Goal: Information Seeking & Learning: Learn about a topic

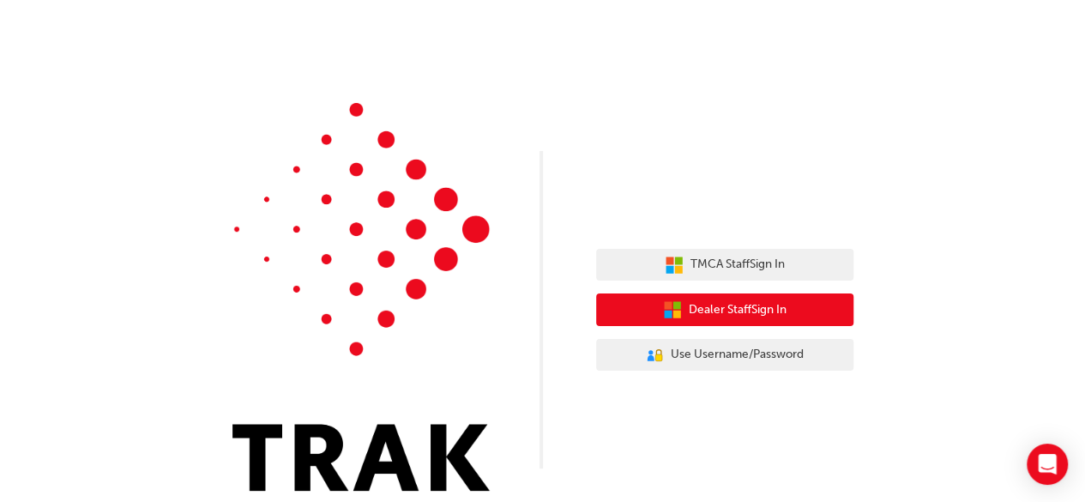
click at [688, 298] on button "Dealer Staff Sign In" at bounding box center [724, 309] width 257 height 33
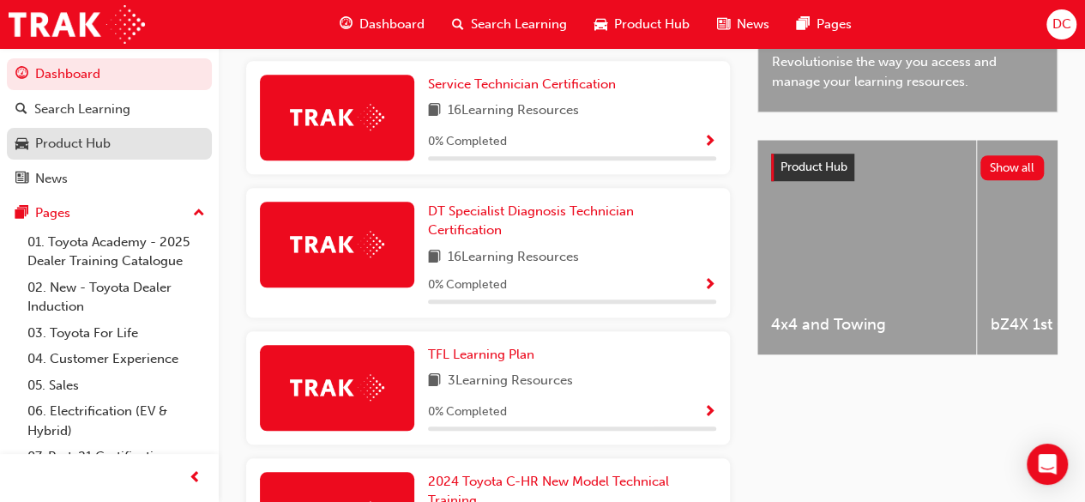
click at [111, 133] on div "Product Hub" at bounding box center [109, 143] width 188 height 21
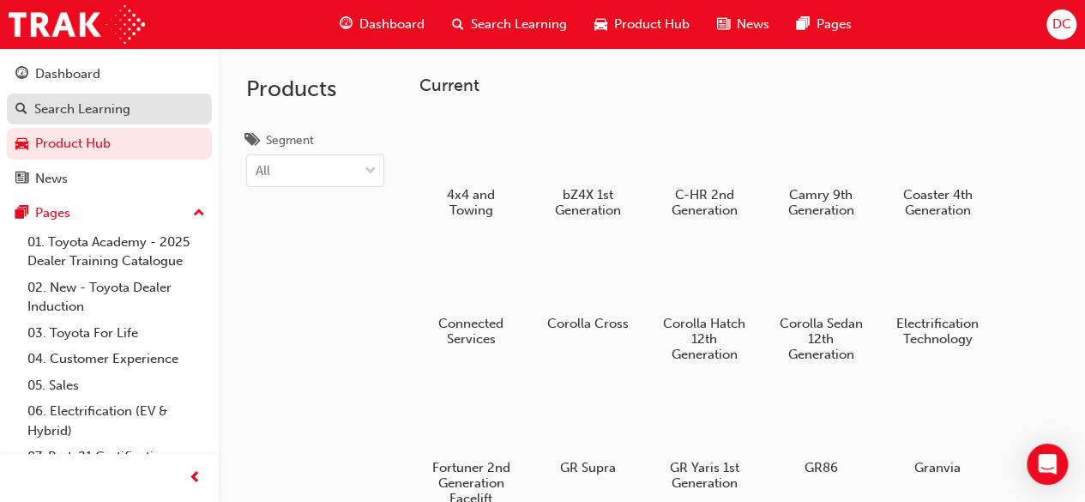
click at [115, 121] on link "Search Learning" at bounding box center [109, 109] width 205 height 32
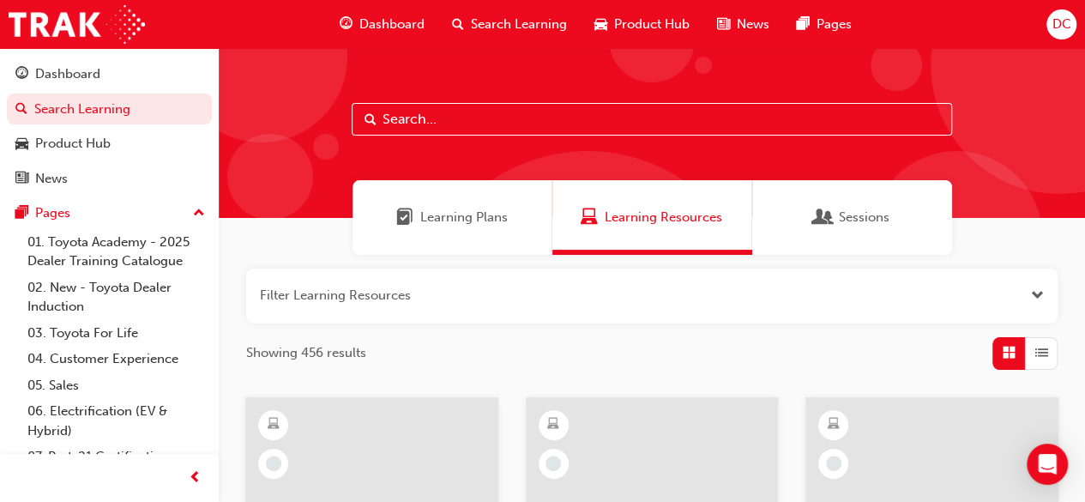
click at [449, 232] on div "Learning Plans" at bounding box center [452, 217] width 200 height 75
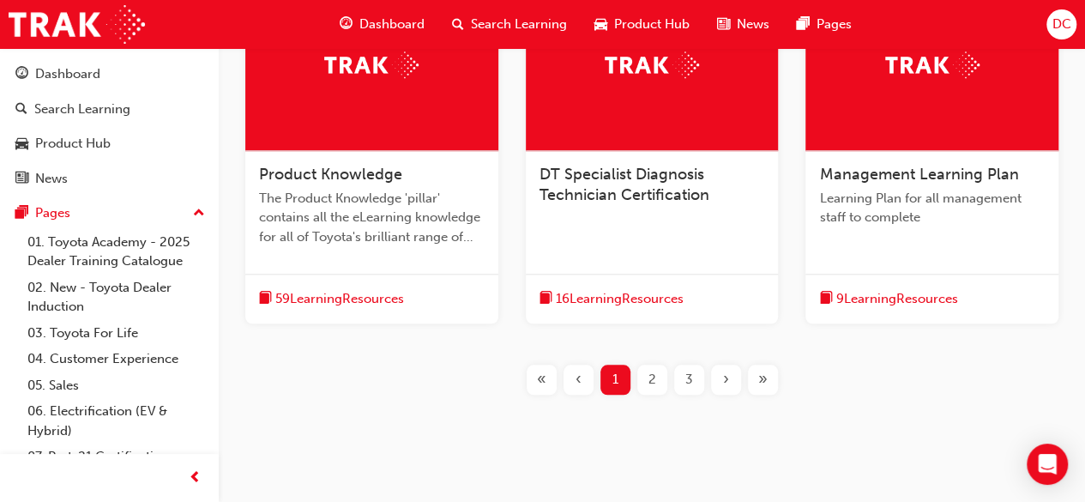
scroll to position [779, 0]
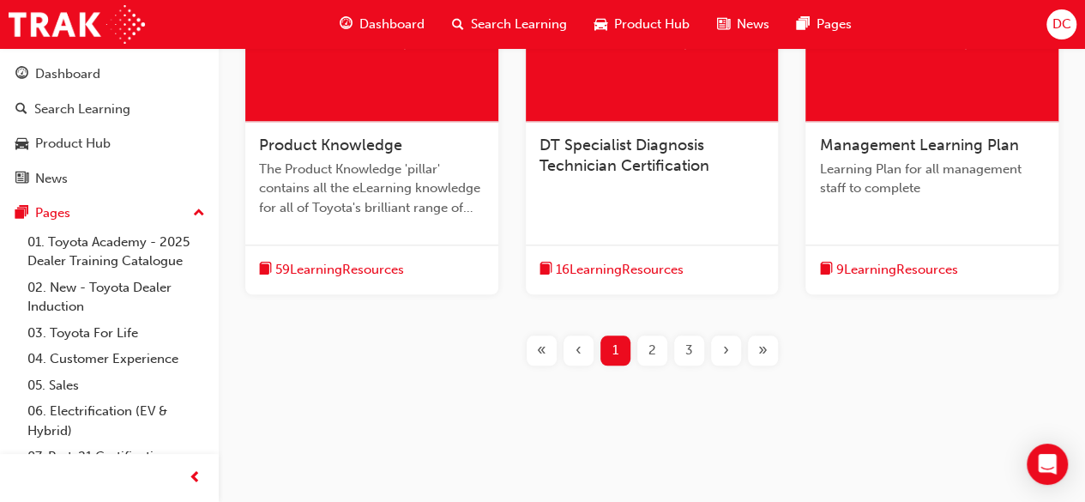
click at [1053, 25] on span "DC" at bounding box center [1060, 25] width 19 height 20
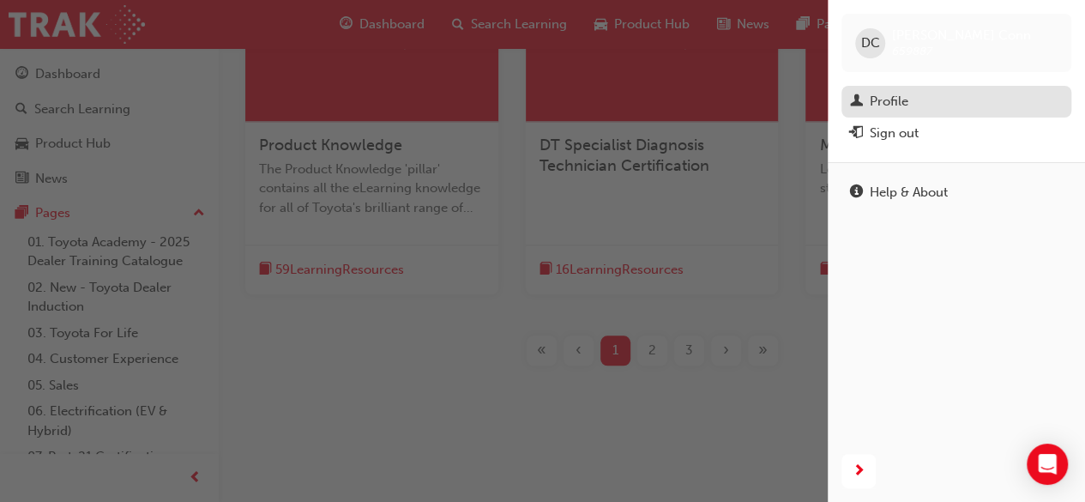
click at [948, 87] on link "Profile" at bounding box center [956, 102] width 230 height 32
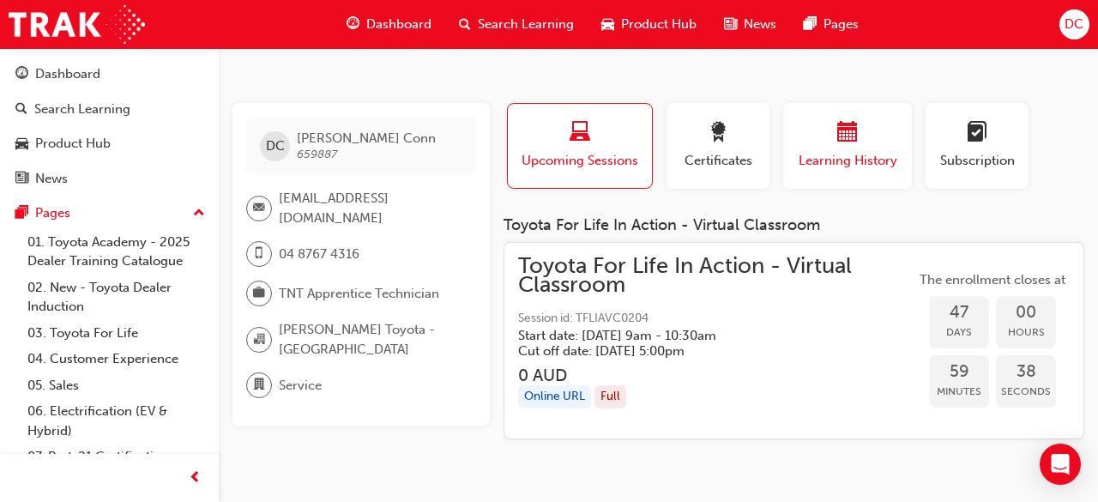
click at [873, 161] on span "Learning History" at bounding box center [847, 161] width 103 height 20
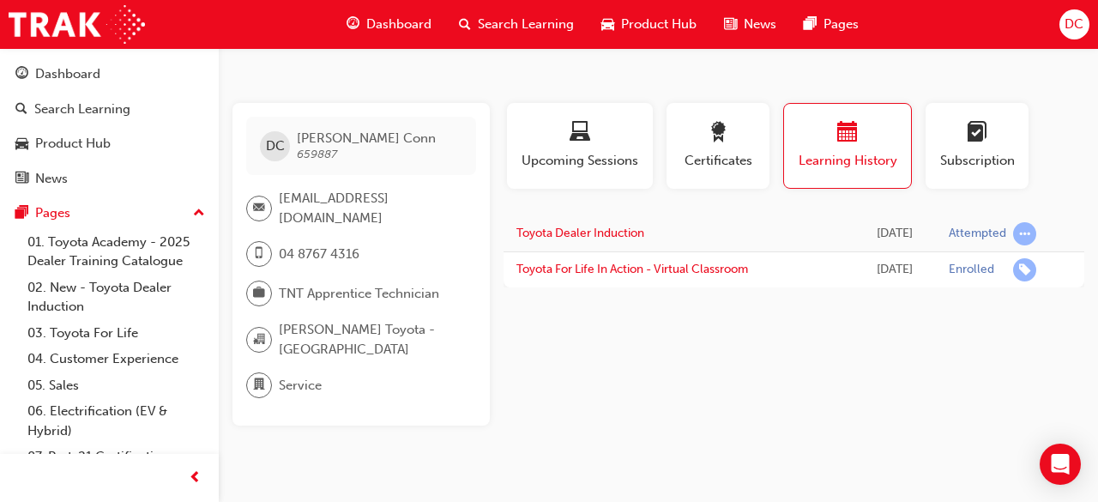
click at [647, 226] on td "Toyota Dealer Induction" at bounding box center [677, 234] width 349 height 36
click at [635, 229] on link "Toyota Dealer Induction" at bounding box center [580, 233] width 128 height 15
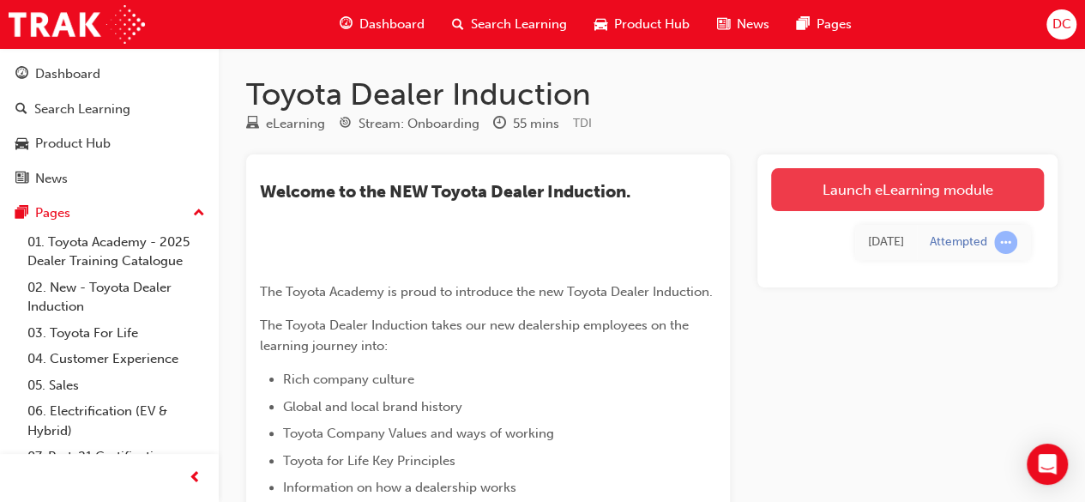
click at [814, 187] on link "Launch eLearning module" at bounding box center [907, 189] width 273 height 43
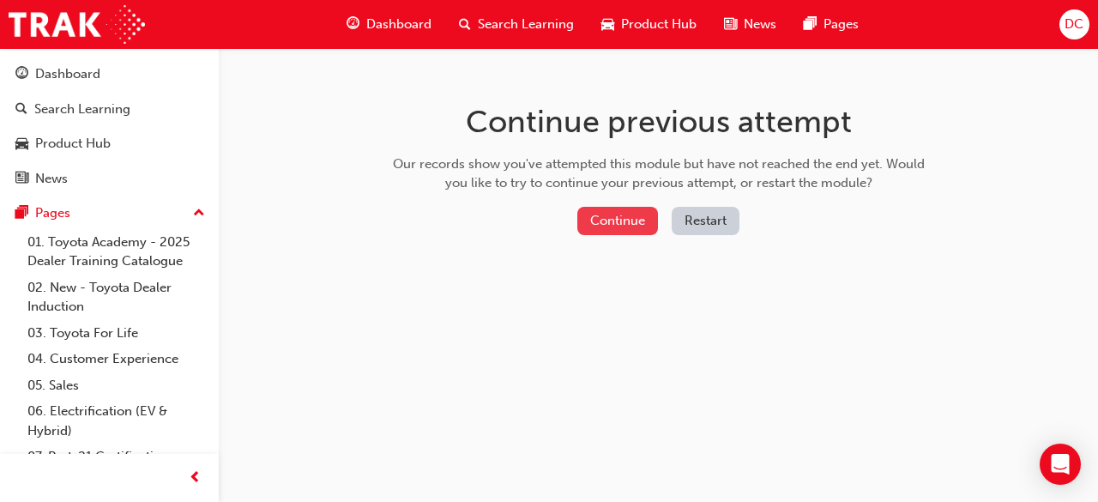
click at [603, 212] on button "Continue" at bounding box center [617, 221] width 81 height 28
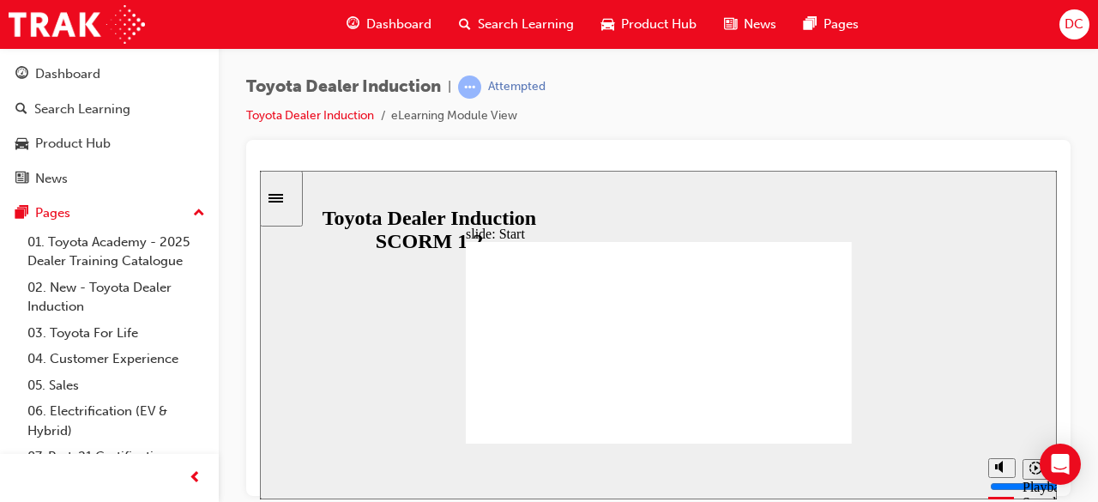
click at [288, 196] on icon "Sidebar Toggle" at bounding box center [281, 196] width 26 height 10
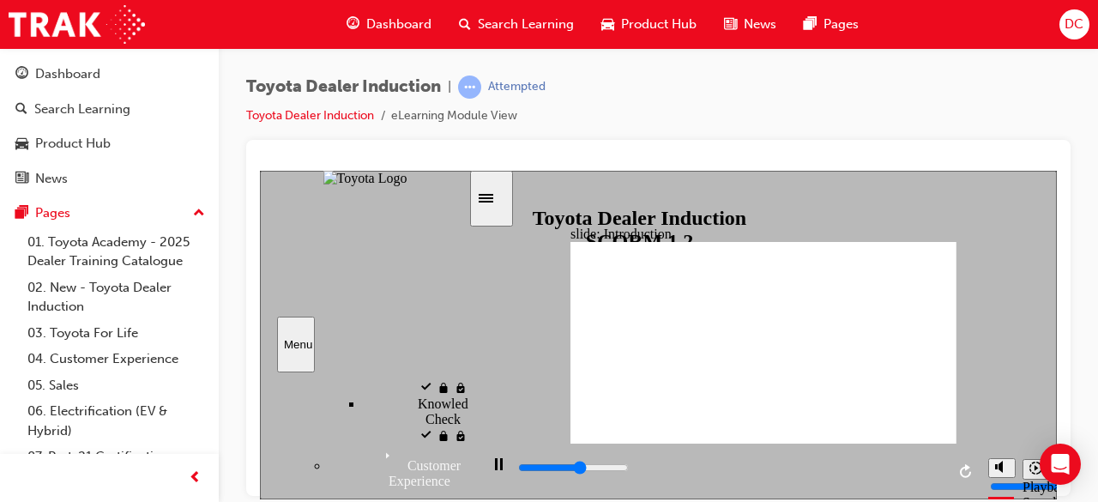
scroll to position [907, 0]
click at [496, 204] on div "Sidebar Toggle" at bounding box center [491, 197] width 29 height 13
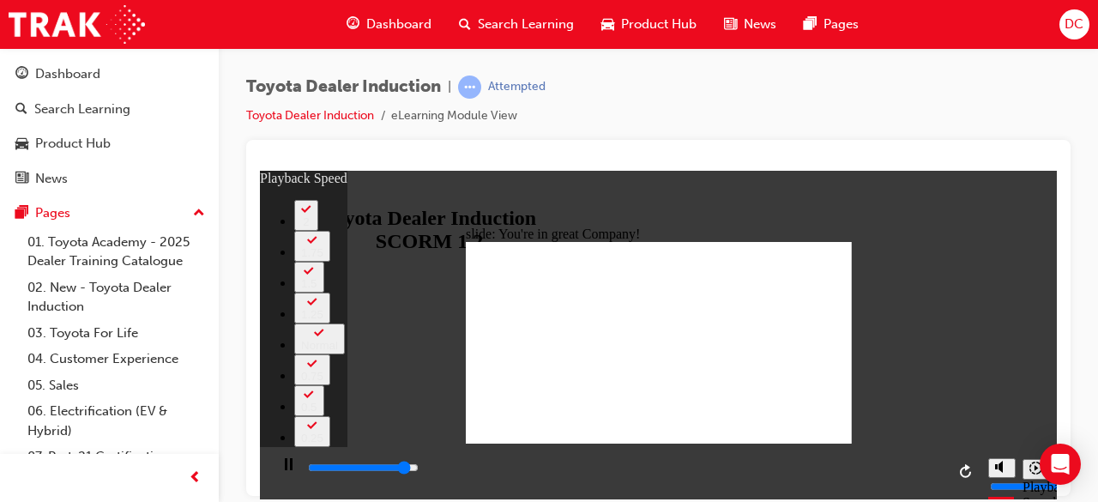
type input "6900"
type input "0"
type input "7100"
type input "0"
type input "7400"
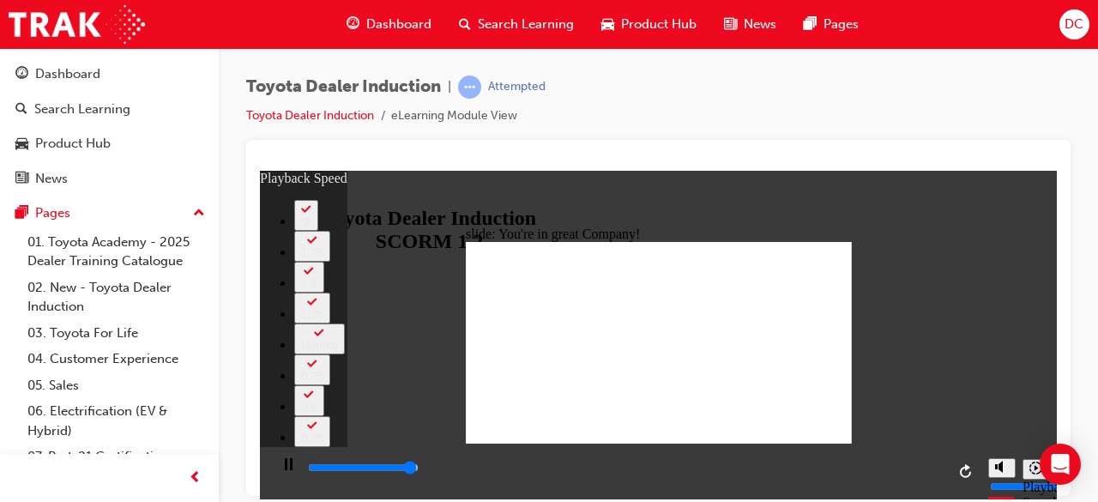
type input "1"
type input "7500"
type input "1"
type input "7500"
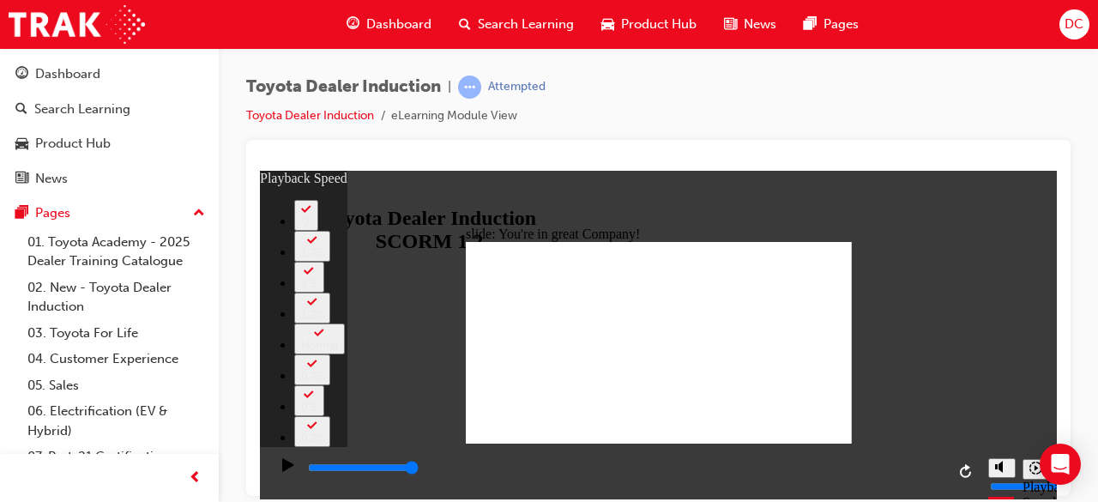
type input "156"
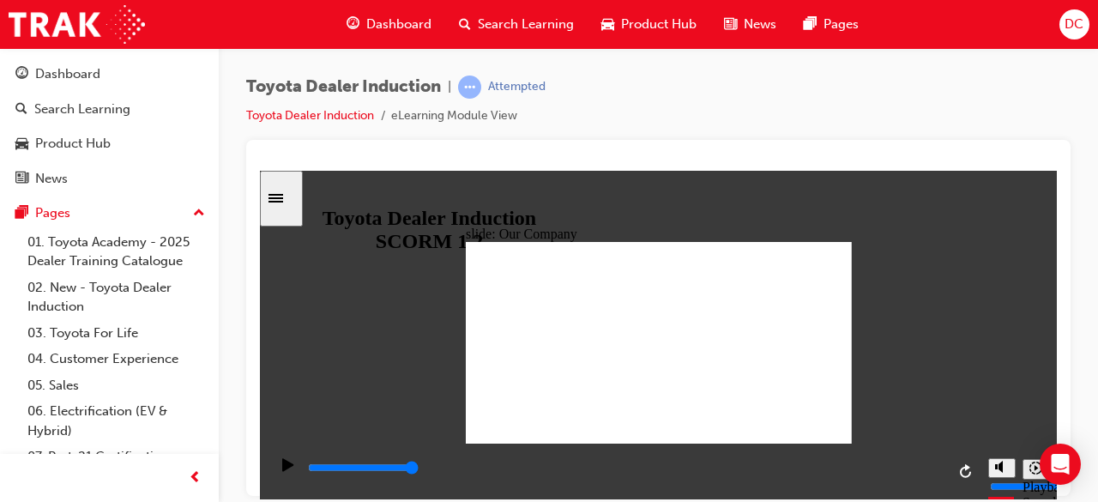
drag, startPoint x: 551, startPoint y: 404, endPoint x: 587, endPoint y: 419, distance: 39.2
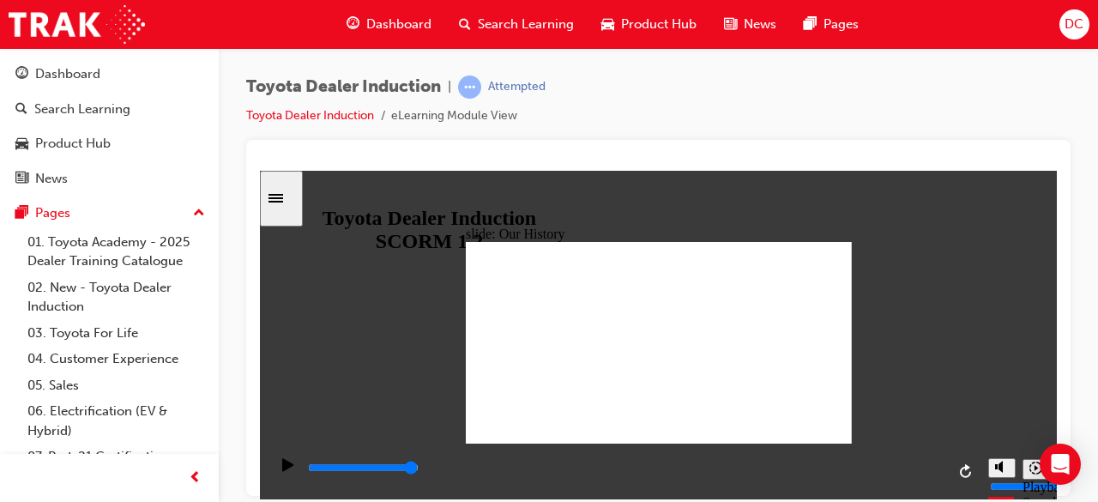
drag, startPoint x: 549, startPoint y: 399, endPoint x: 663, endPoint y: 407, distance: 114.4
drag, startPoint x: 661, startPoint y: 398, endPoint x: 772, endPoint y: 414, distance: 111.8
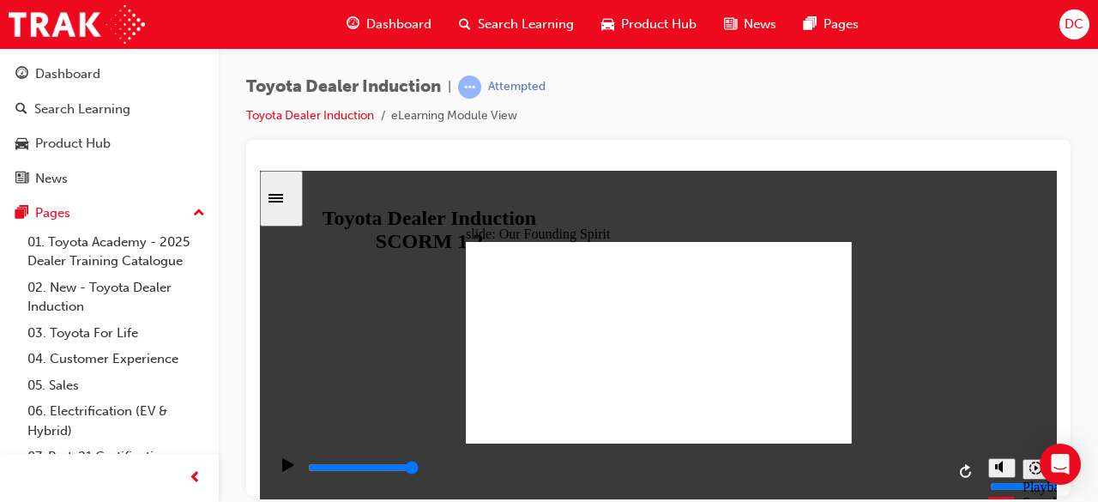
drag, startPoint x: 856, startPoint y: 348, endPoint x: 789, endPoint y: 434, distance: 108.8
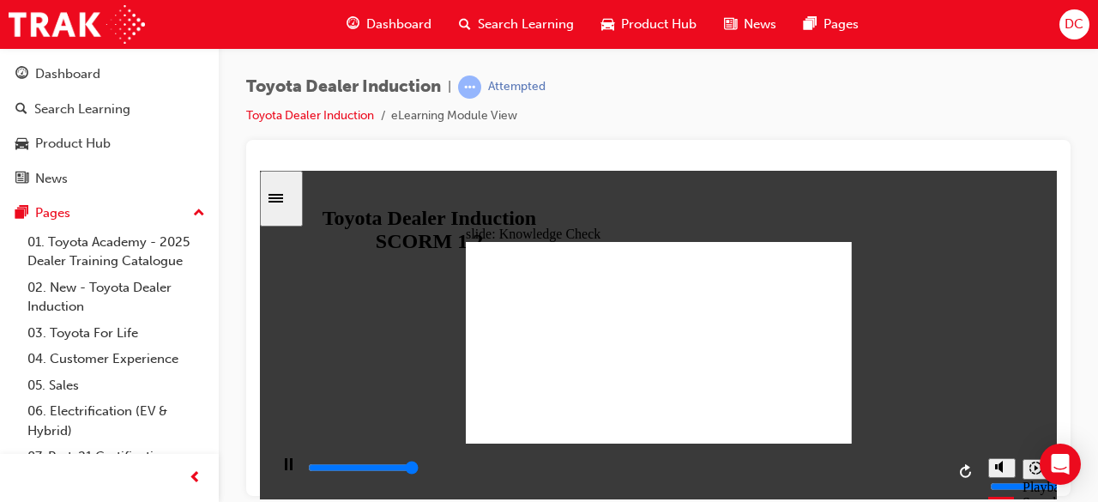
type input "5000"
radio input "true"
type input "5000"
radio input "true"
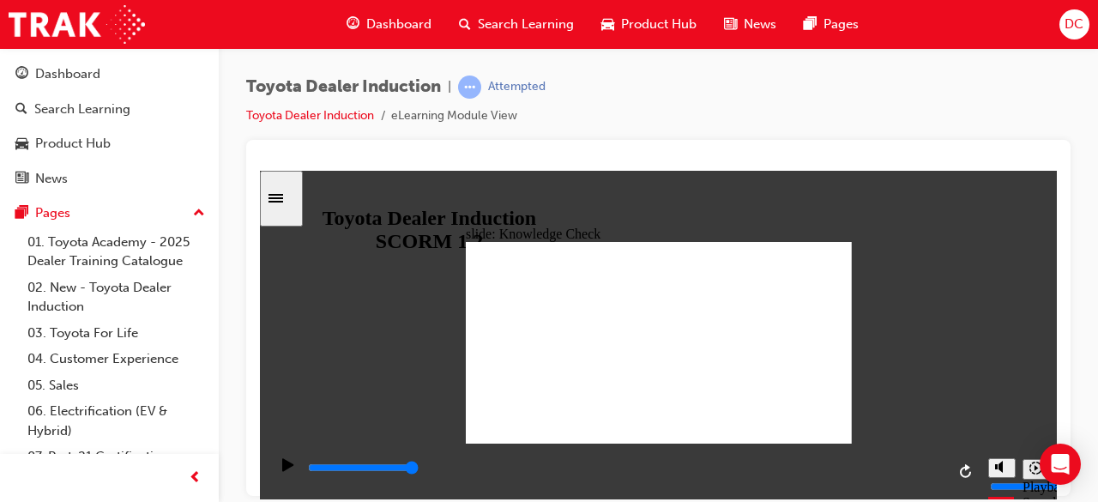
click at [283, 195] on icon "Sidebar Toggle" at bounding box center [275, 197] width 15 height 9
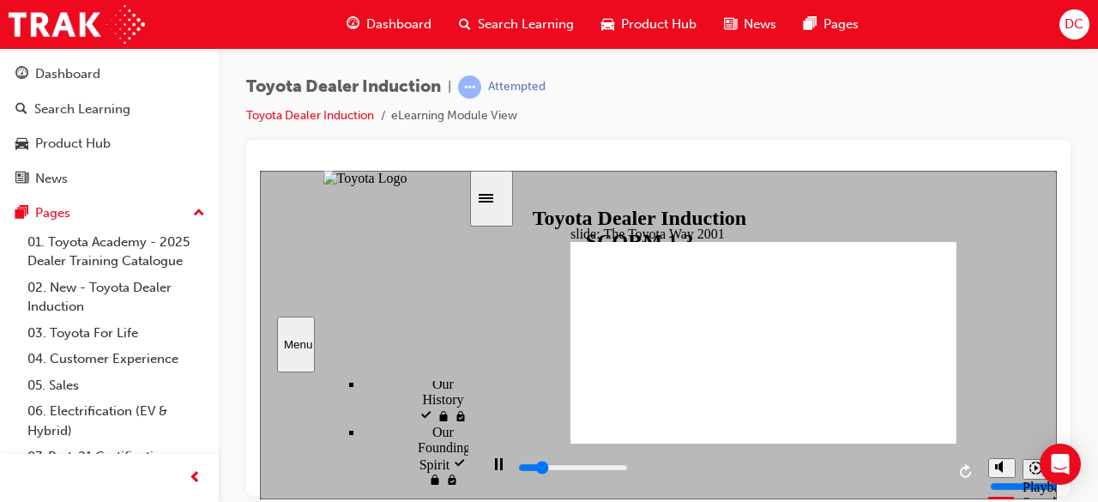
scroll to position [607, 0]
click at [493, 199] on icon "Sidebar Toggle" at bounding box center [485, 197] width 15 height 9
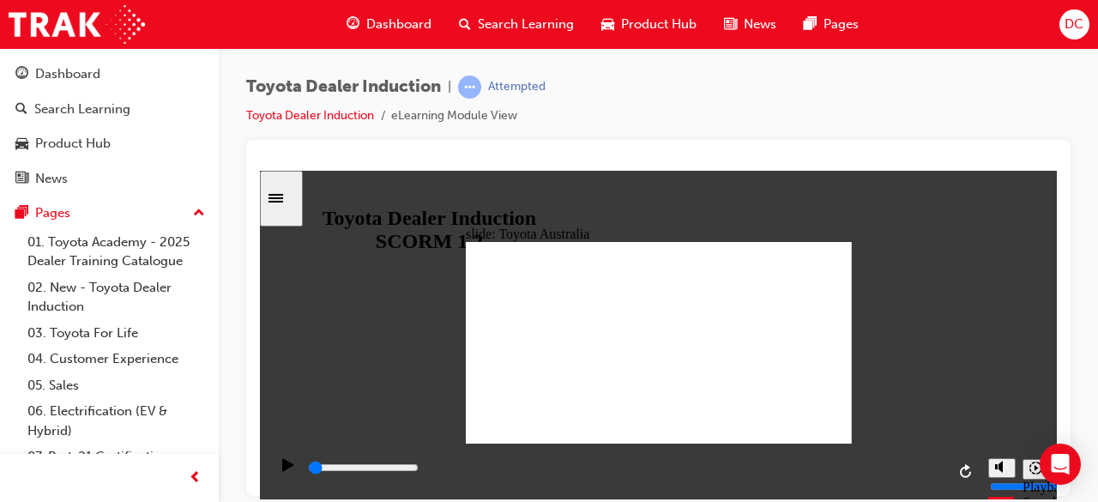
scroll to position [1876, 0]
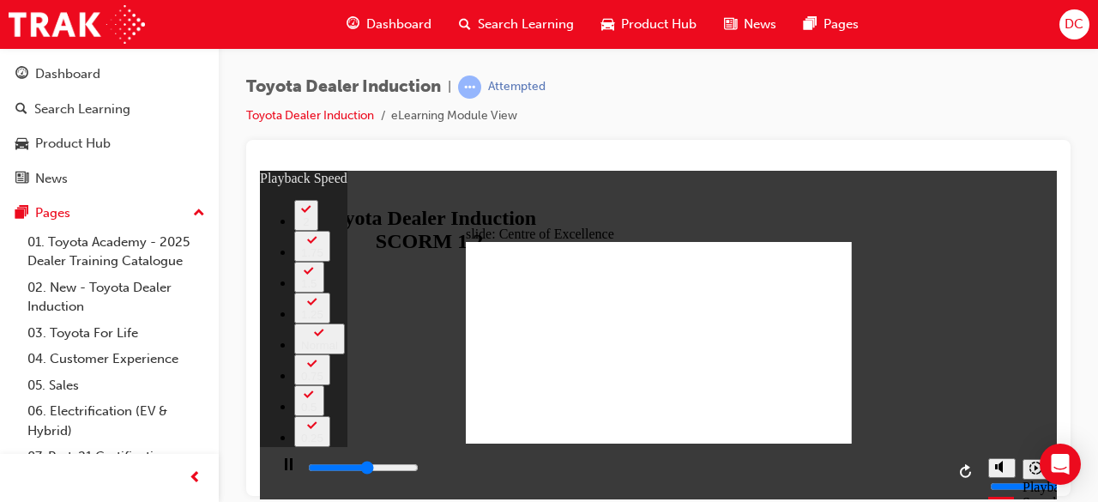
type input "8300"
type input "0"
type input "8600"
type input "0"
type input "8800"
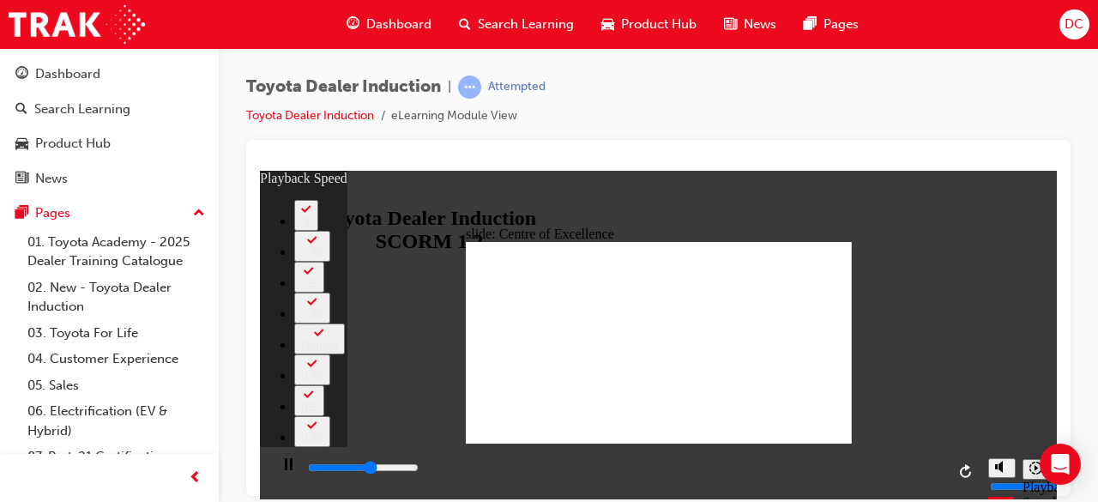
type input "1"
type input "9100"
type input "1"
type input "9300"
type input "1"
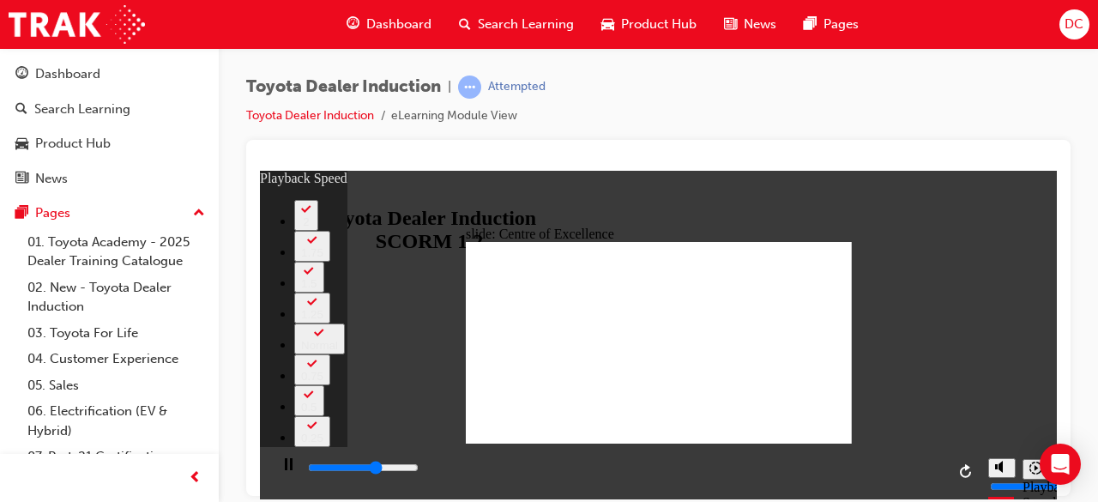
type input "9600"
type input "1"
type input "9600"
type input "1"
type input "9900"
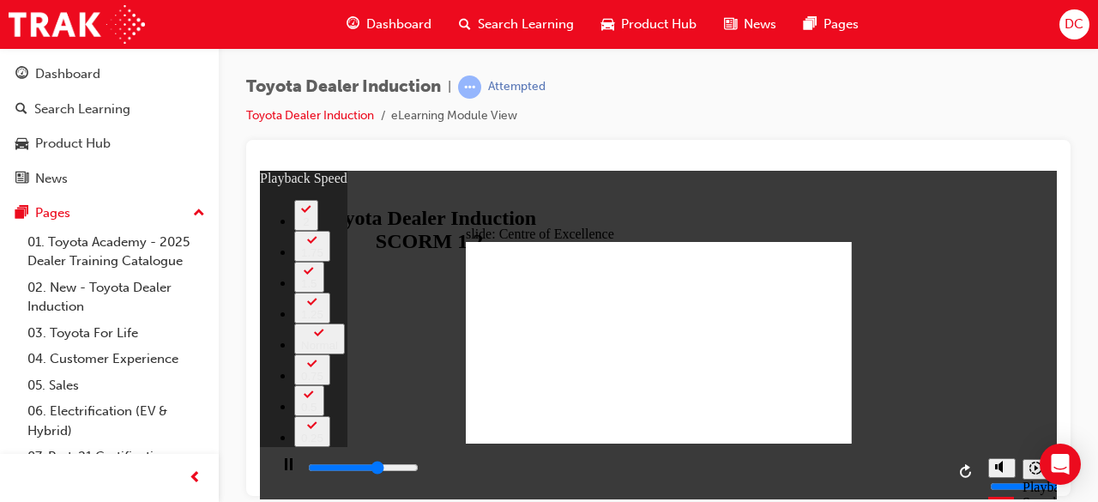
type input "2"
type input "10100"
type input "2"
type input "10400"
type input "2"
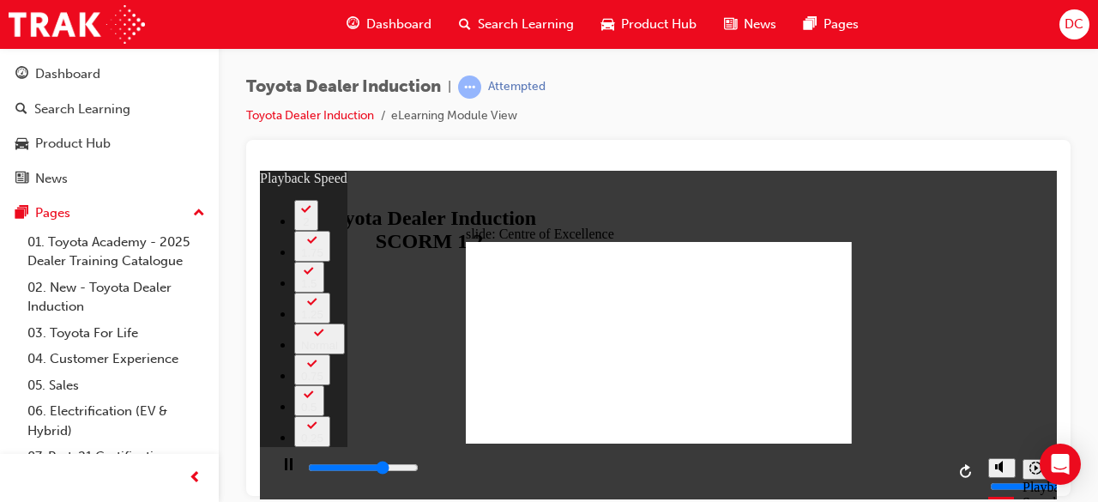
type input "10700"
type input "2"
type input "10900"
type input "3"
type input "11200"
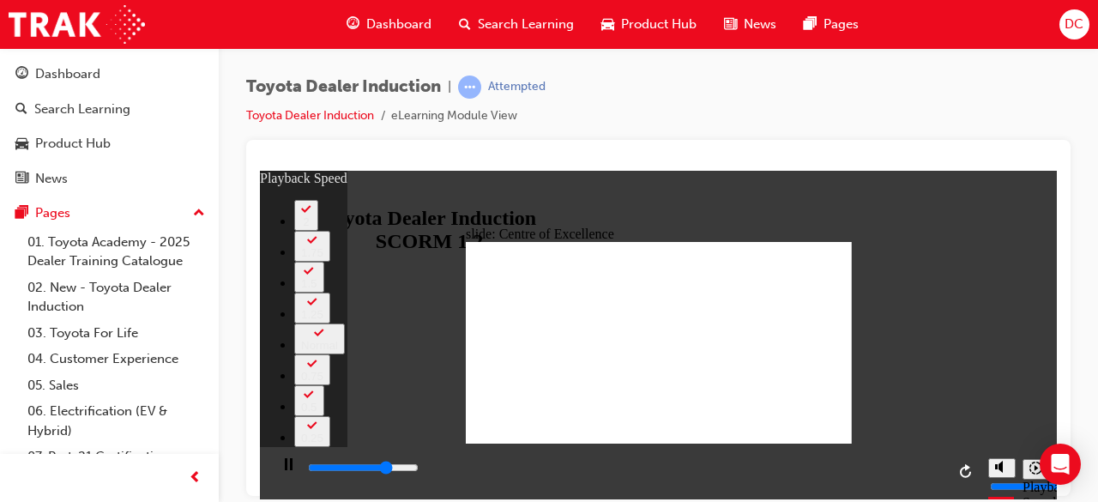
type input "3"
type input "11500"
type input "3"
type input "11700"
type input "4"
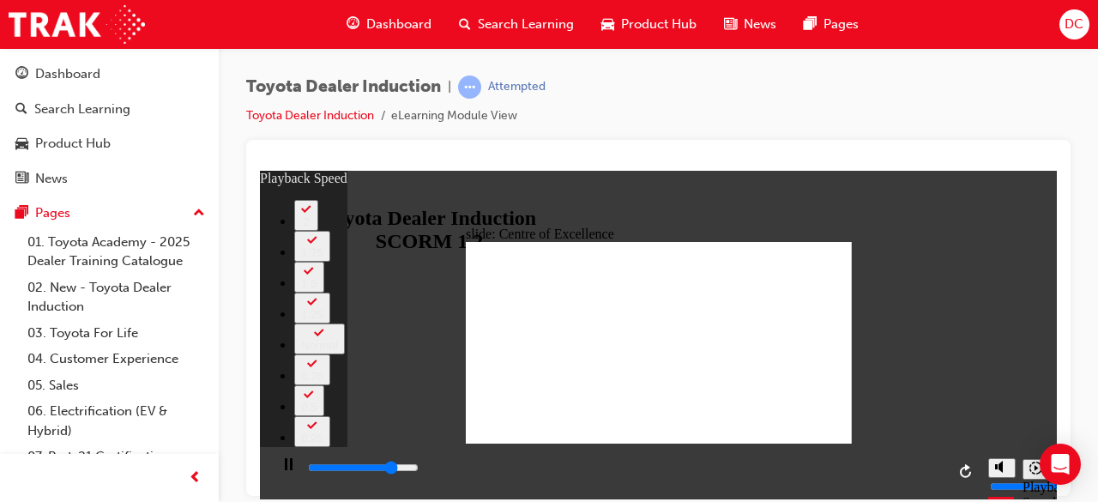
type input "12000"
type input "4"
type input "12300"
type input "4"
type input "12300"
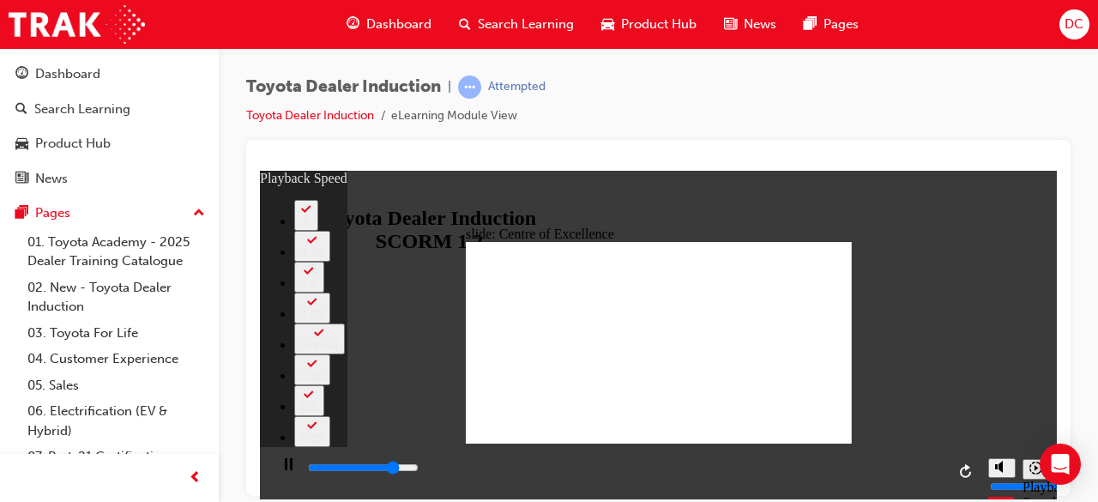
type input "4"
type input "12500"
type input "4"
type input "12800"
type input "5"
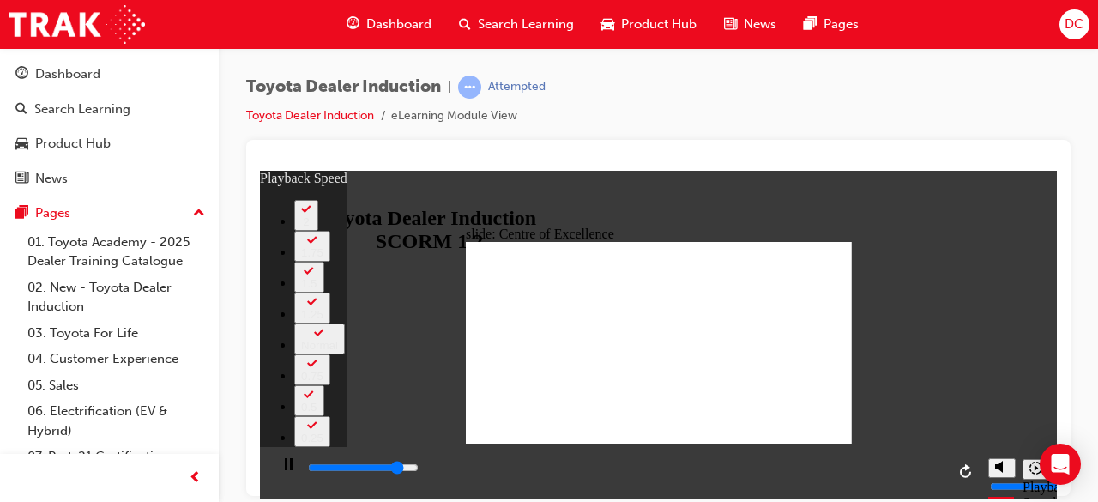
type input "13100"
type input "5"
type input "13300"
type input "5"
type input "13600"
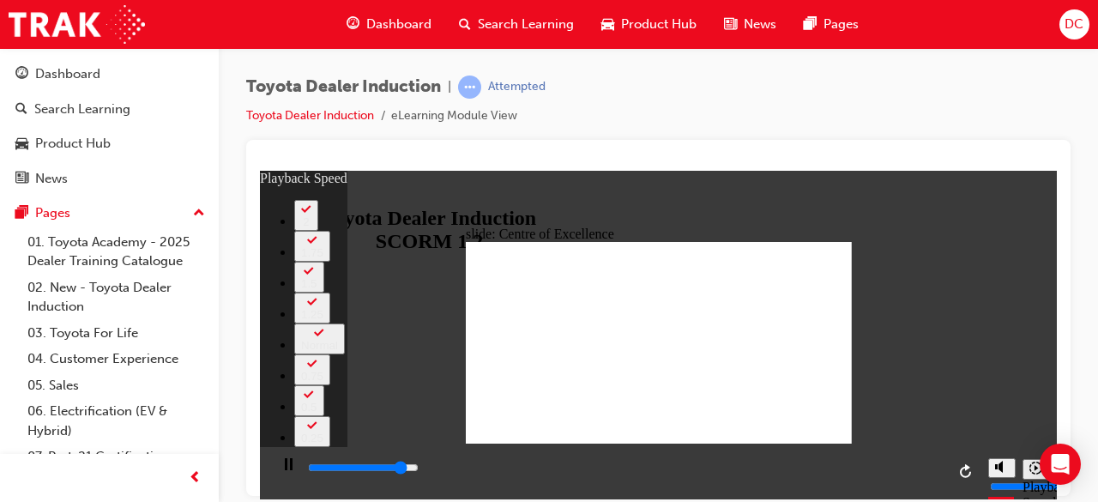
type input "5"
type input "13700"
type input "5"
type input "13900"
type input "6"
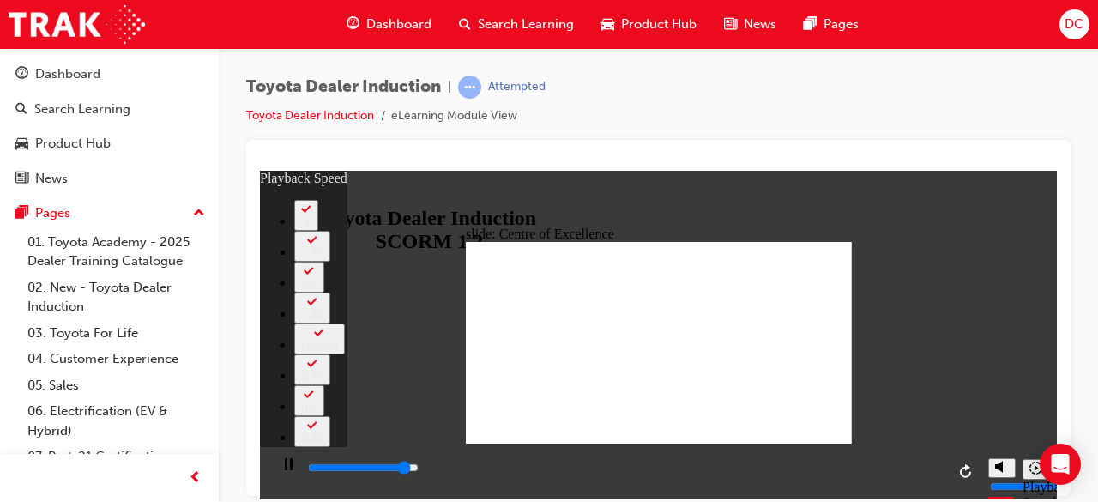
type input "14100"
type input "6"
type input "14400"
type input "6"
type input "14400"
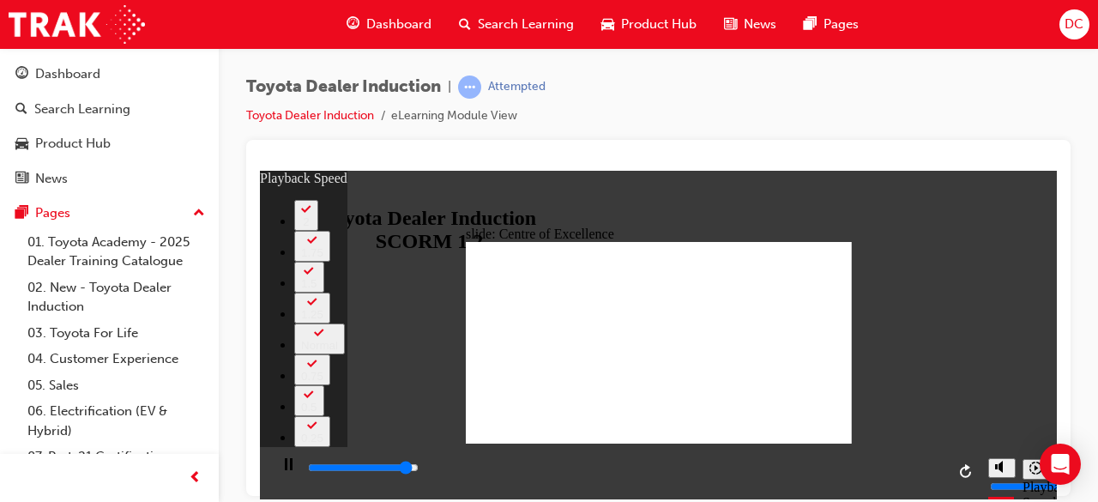
type input "6"
type input "14700"
type input "6"
type input "14900"
type input "7"
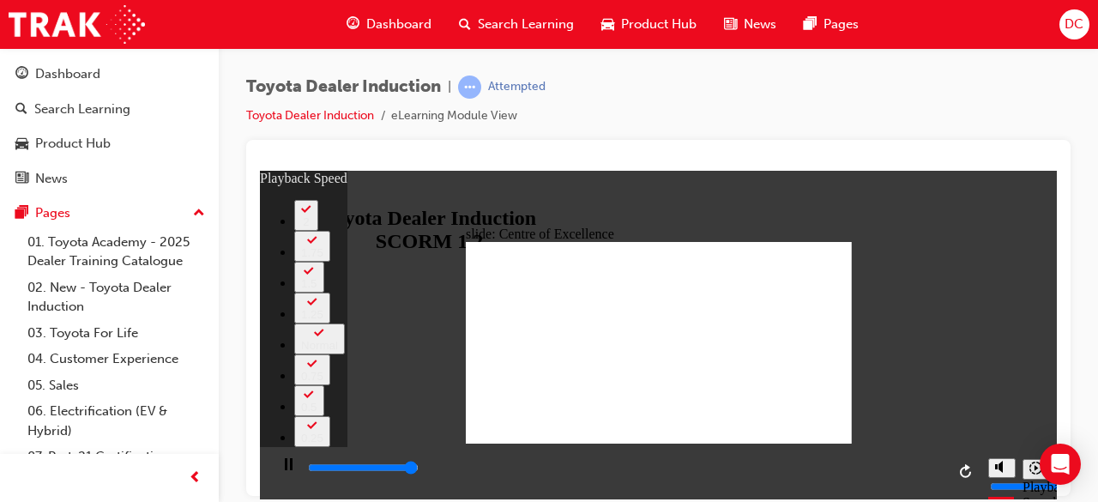
type input "15200"
type input "7"
type input "15300"
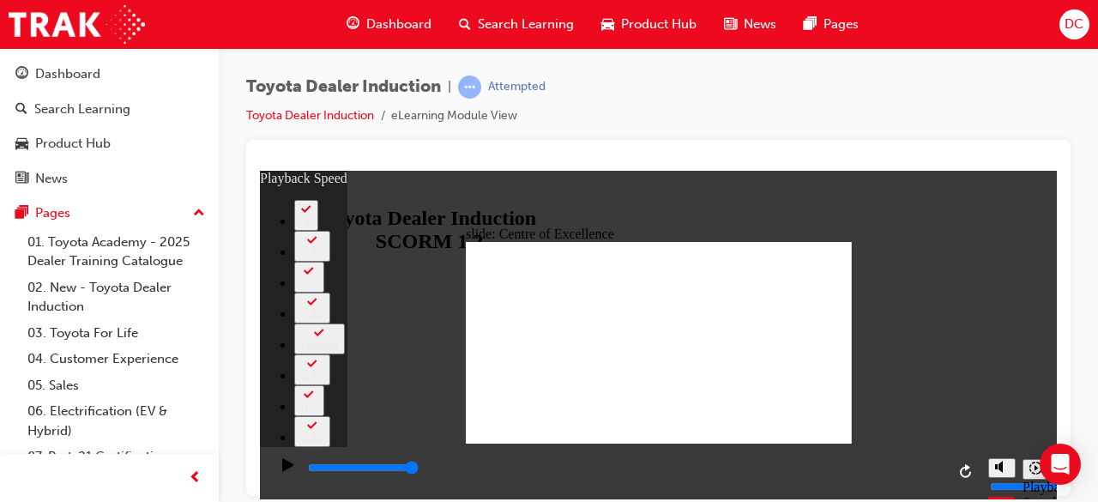
type input "248"
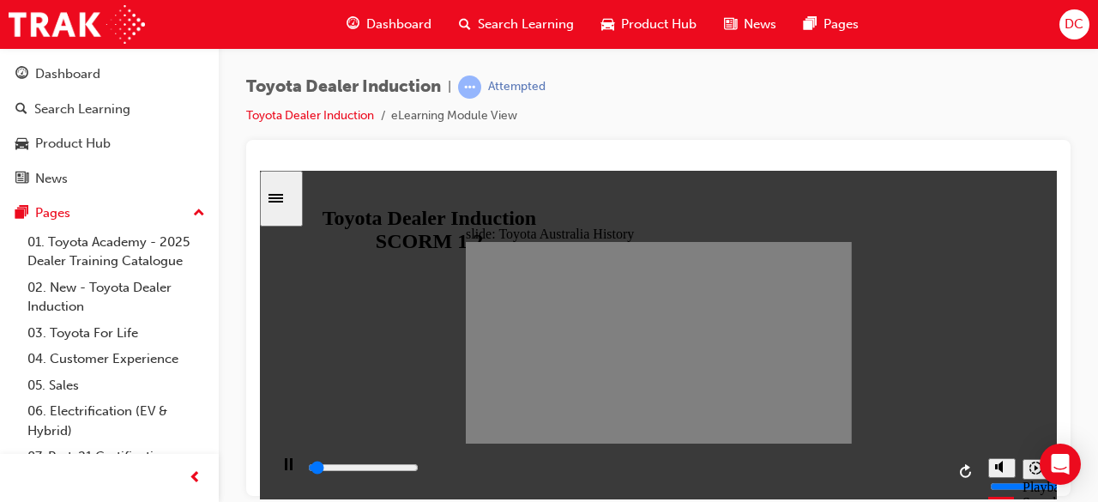
drag, startPoint x: 471, startPoint y: 338, endPoint x: 844, endPoint y: 342, distance: 373.0
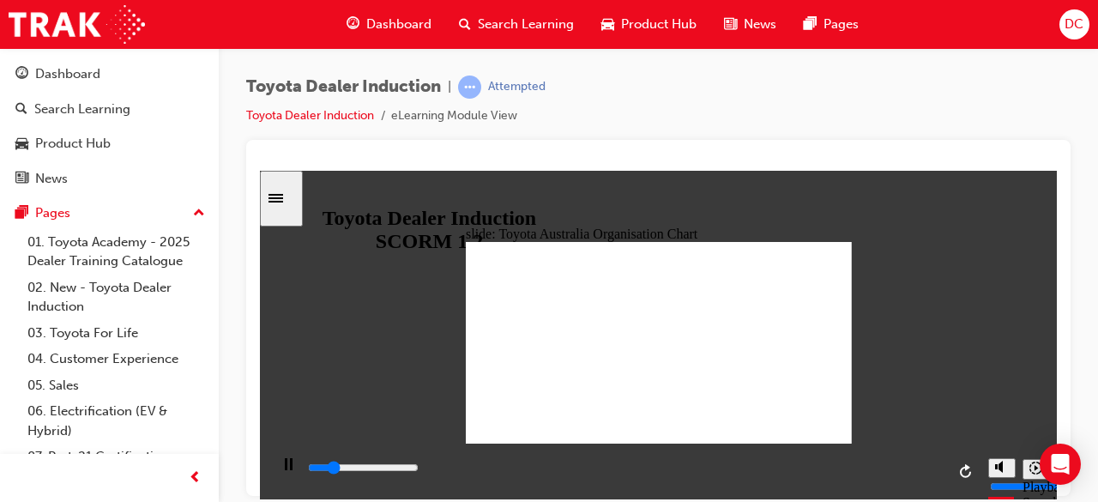
click at [749, 466] on div "playback controls" at bounding box center [625, 467] width 639 height 19
click at [940, 477] on div "playback controls" at bounding box center [625, 467] width 639 height 19
type input "5000"
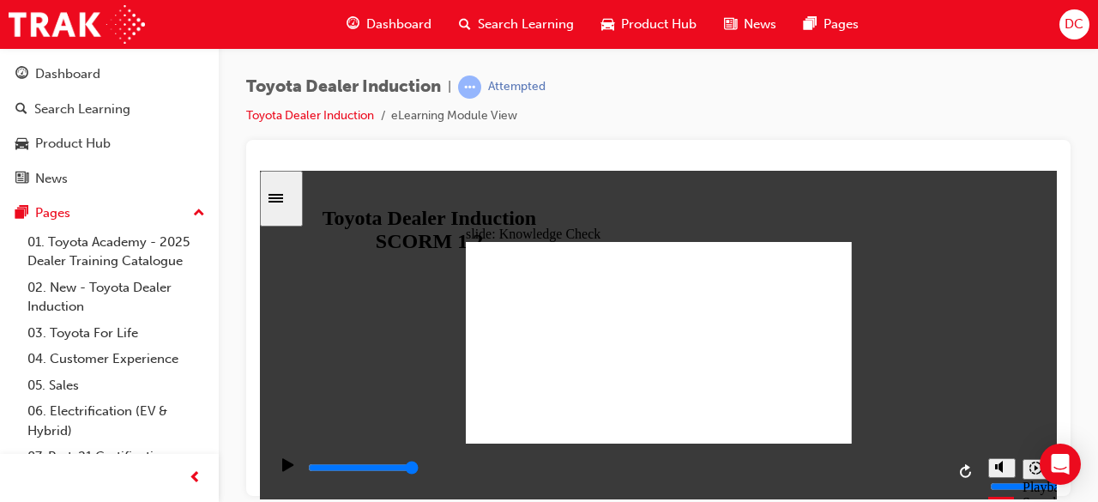
radio input "true"
type input "3600"
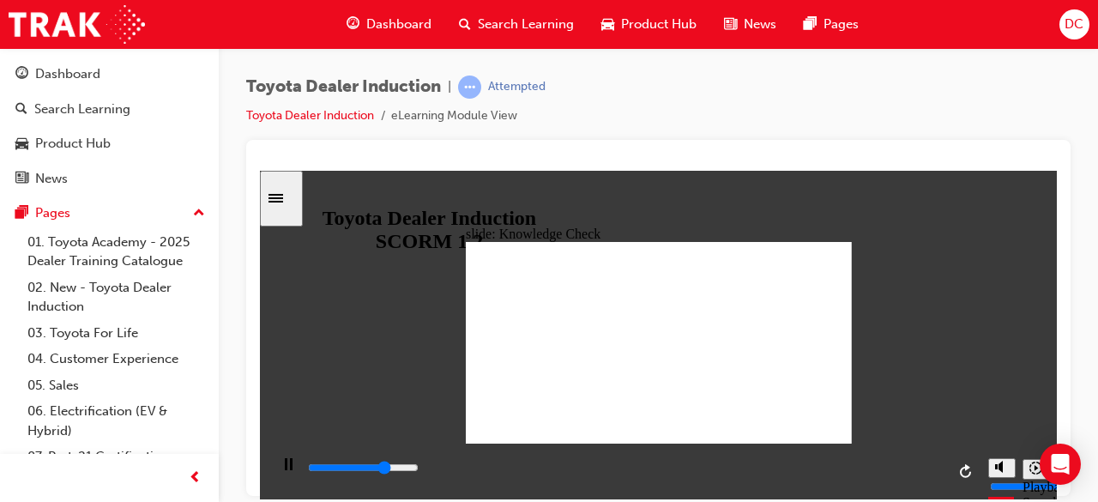
radio input "true"
type input "5000"
radio input "true"
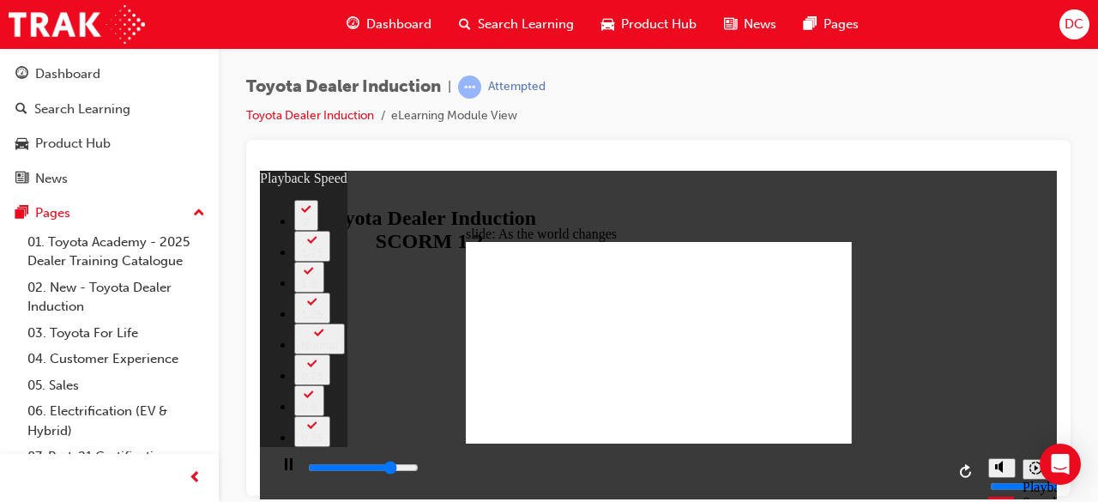
type input "7200"
type input "0"
type input "7400"
type input "0"
type input "7700"
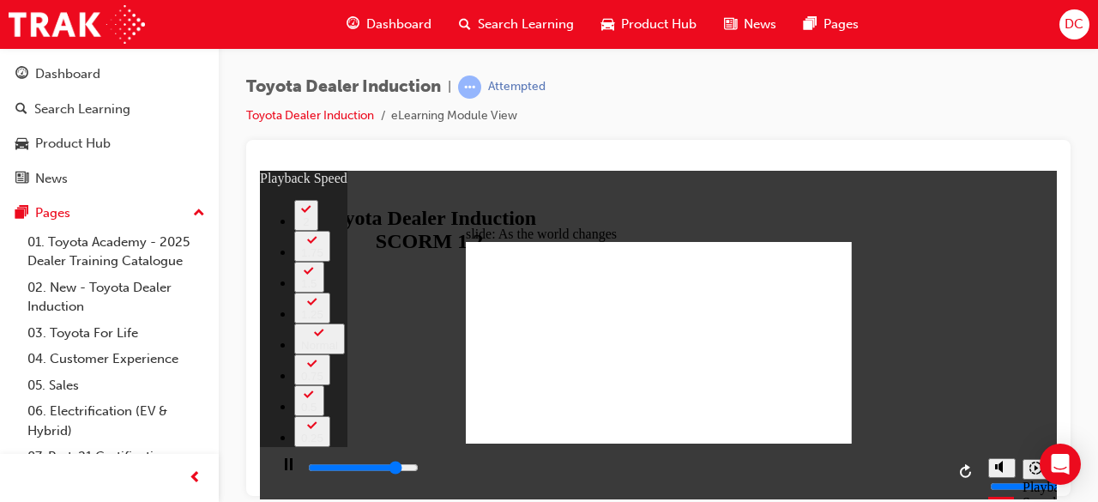
type input "1"
type input "7900"
type input "1"
type input "8200"
type input "1"
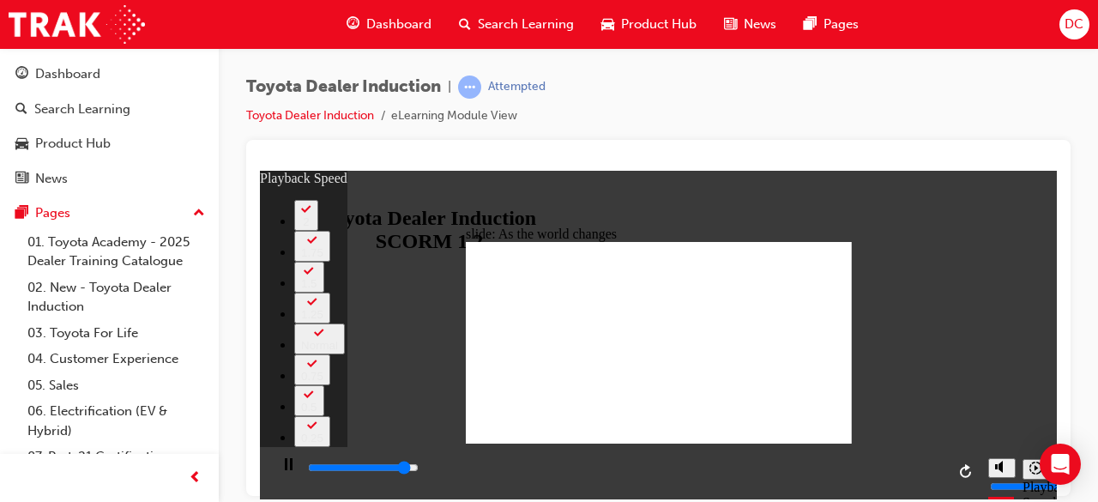
type input "8500"
type input "1"
type input "8700"
type input "2"
type input "9000"
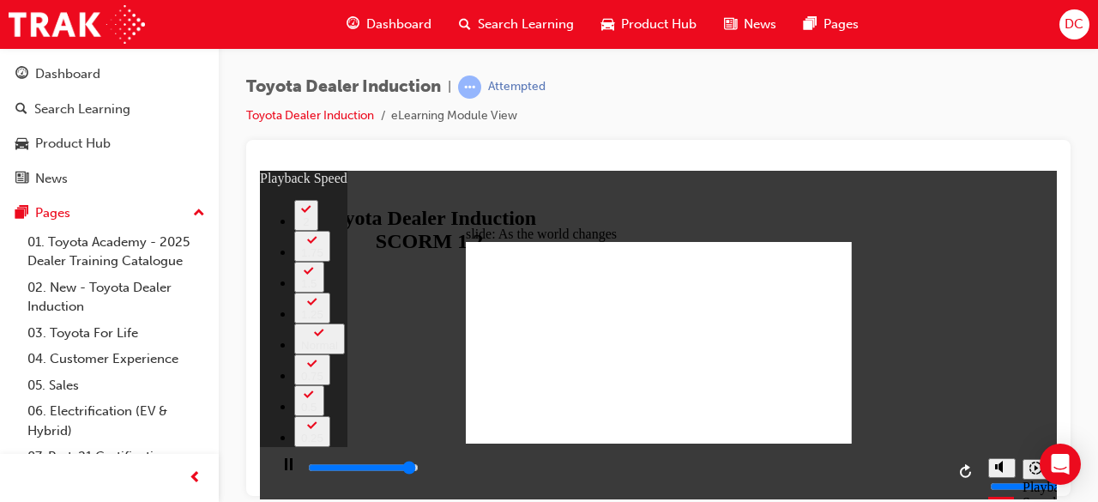
type input "2"
type input "9200"
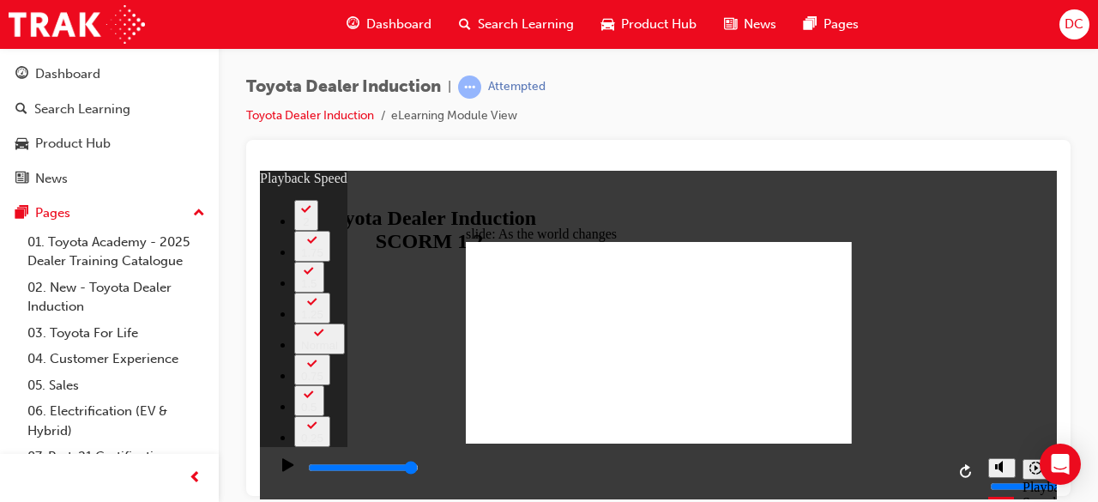
type input "128"
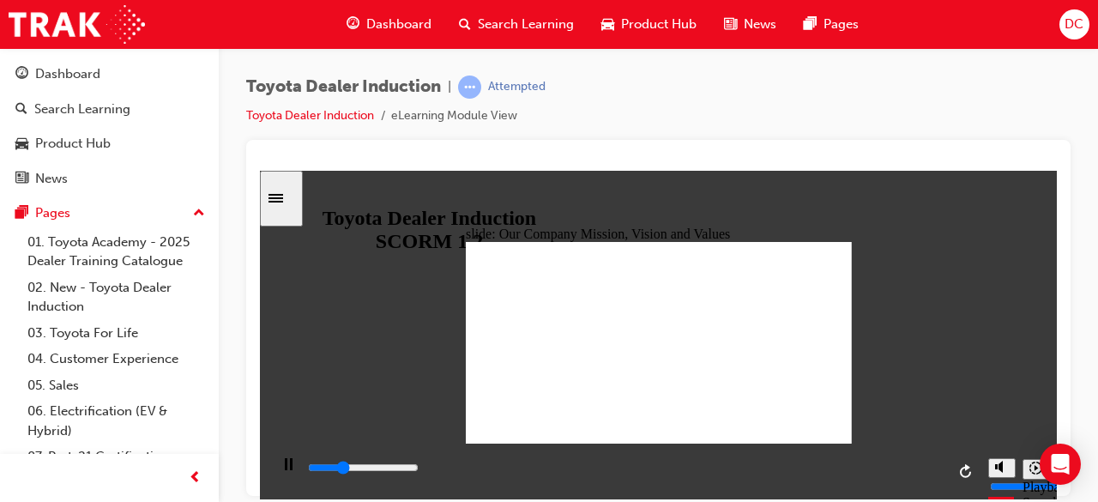
click at [286, 204] on div "Sidebar Toggle" at bounding box center [281, 197] width 29 height 13
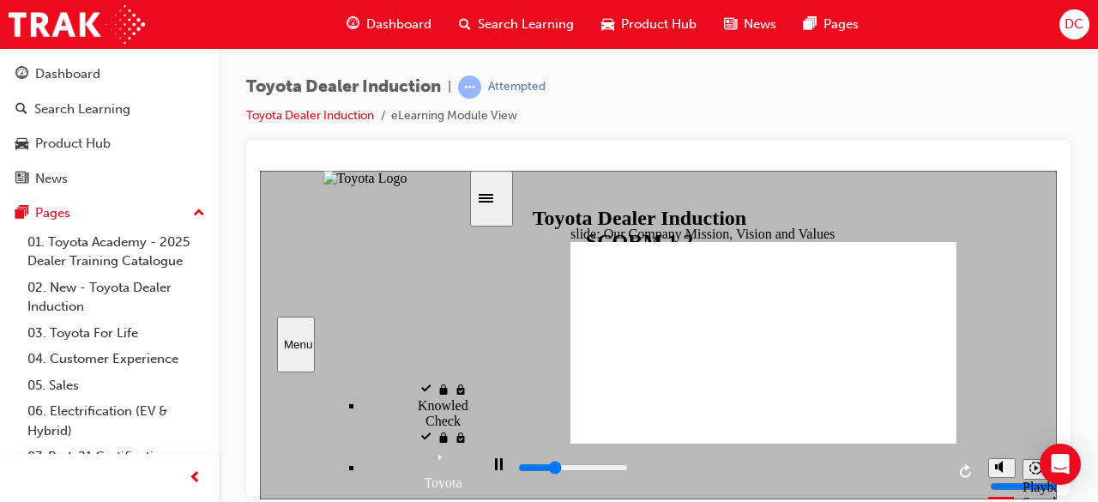
scroll to position [1877, 0]
click at [499, 202] on div "Sidebar Toggle" at bounding box center [491, 197] width 29 height 13
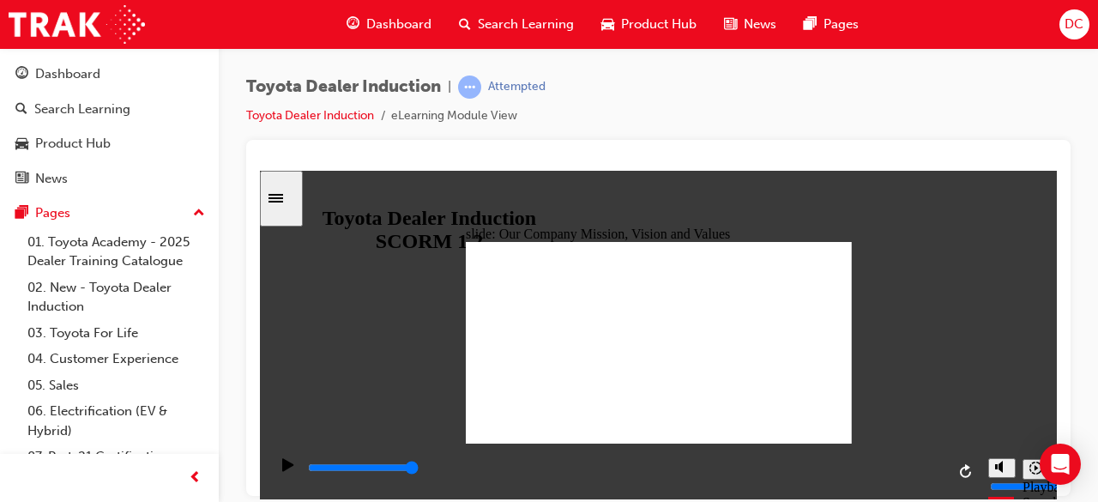
type input "5000"
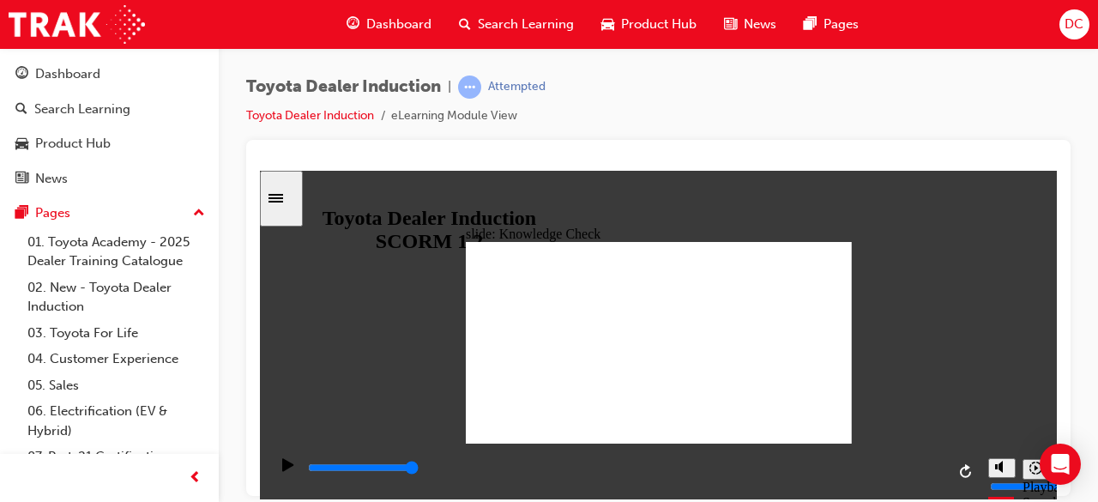
type input "h"
type input "ha"
type input "hap"
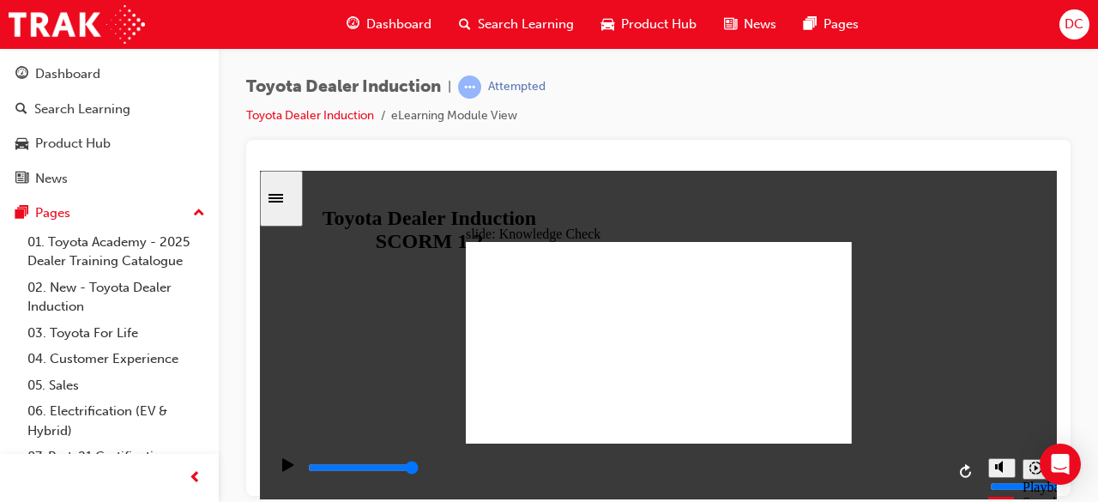
type input "hap"
type input "happ"
type input "happi"
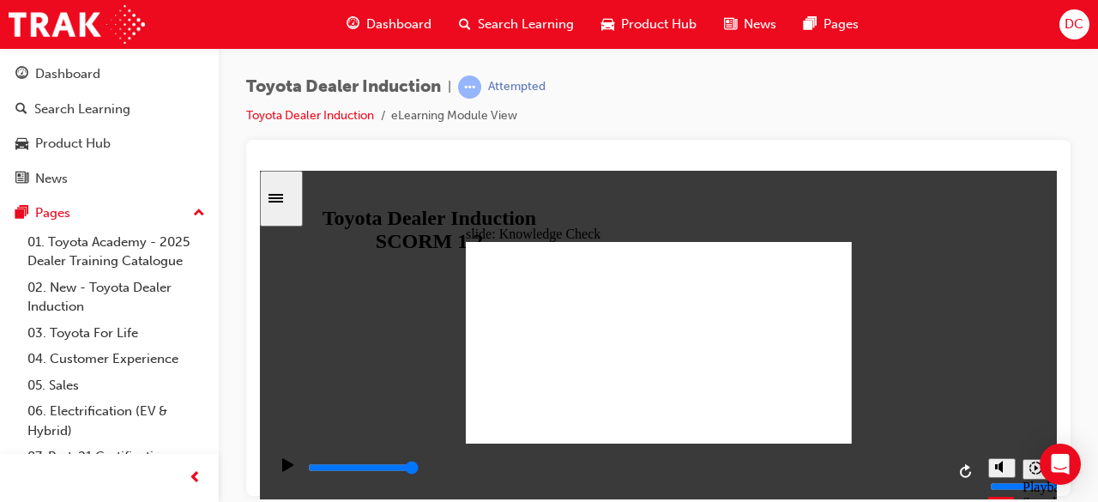
type input "happin"
type input "happine"
type input "happines"
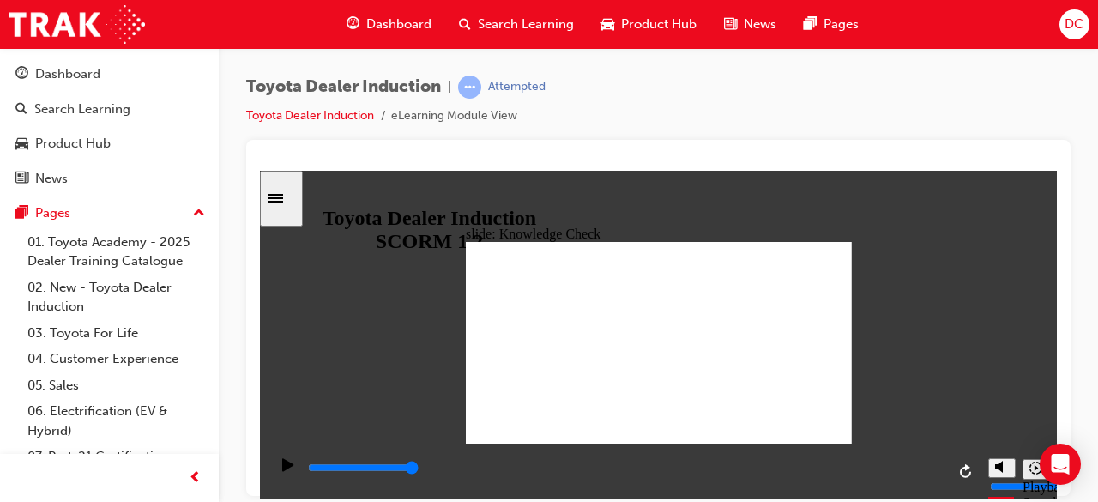
type input "happines"
type input "happiness"
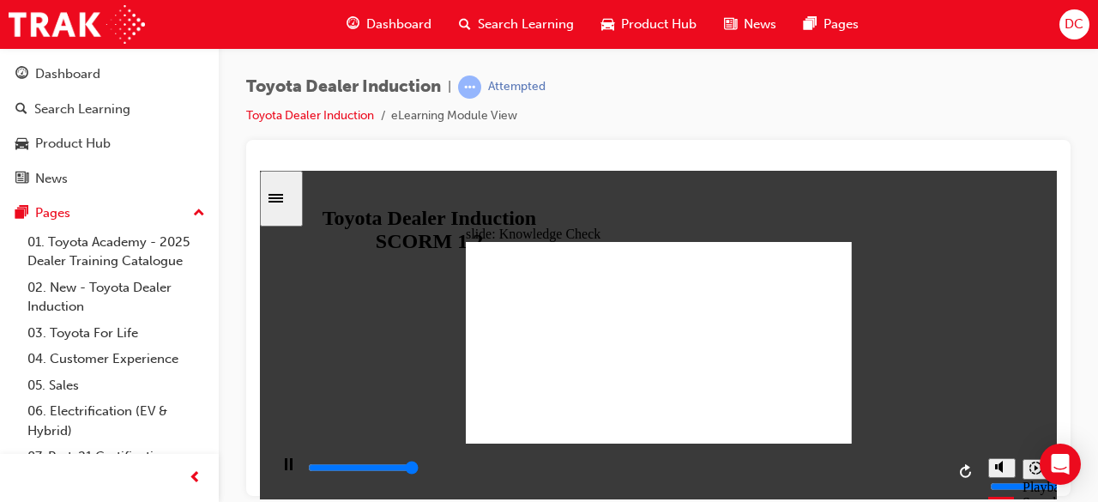
type input "5000"
type input "m"
type input "mo"
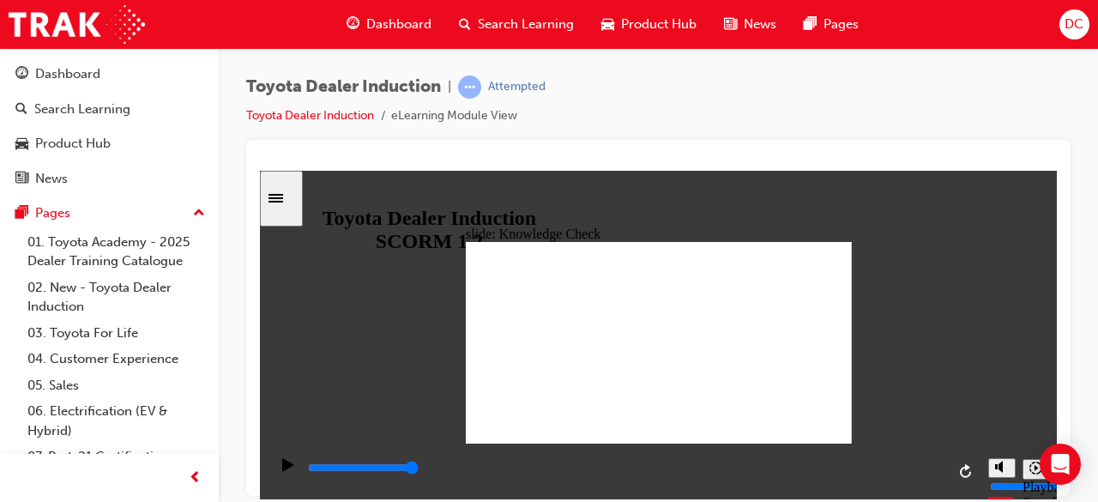
type input "mo"
type input "mov"
type input "move"
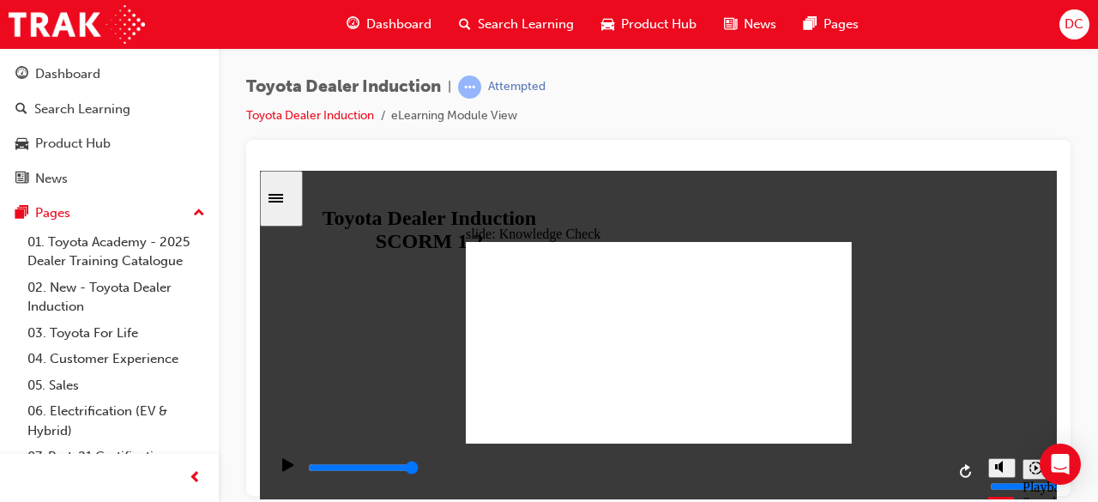
type input "moved"
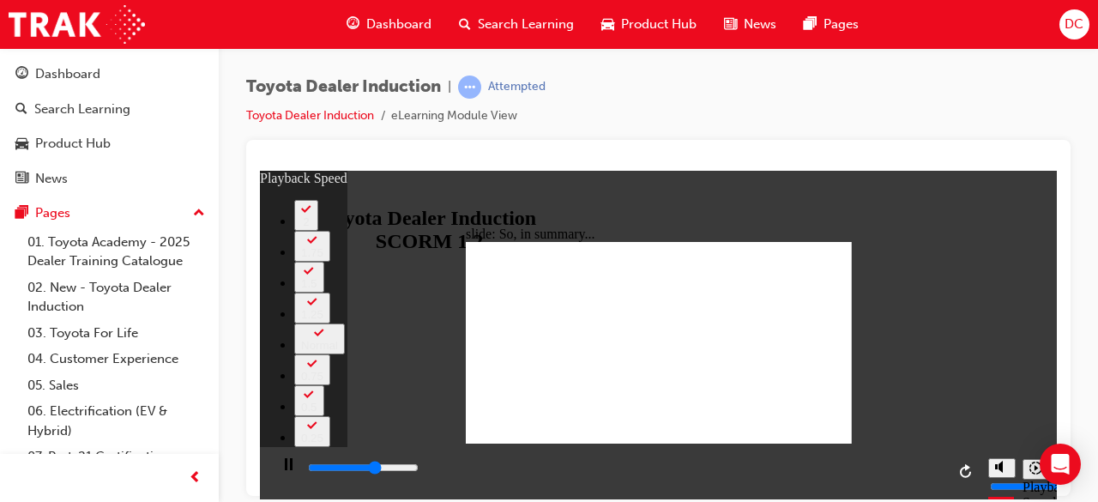
type input "4100"
type input "0"
type input "4300"
type input "0"
type input "4600"
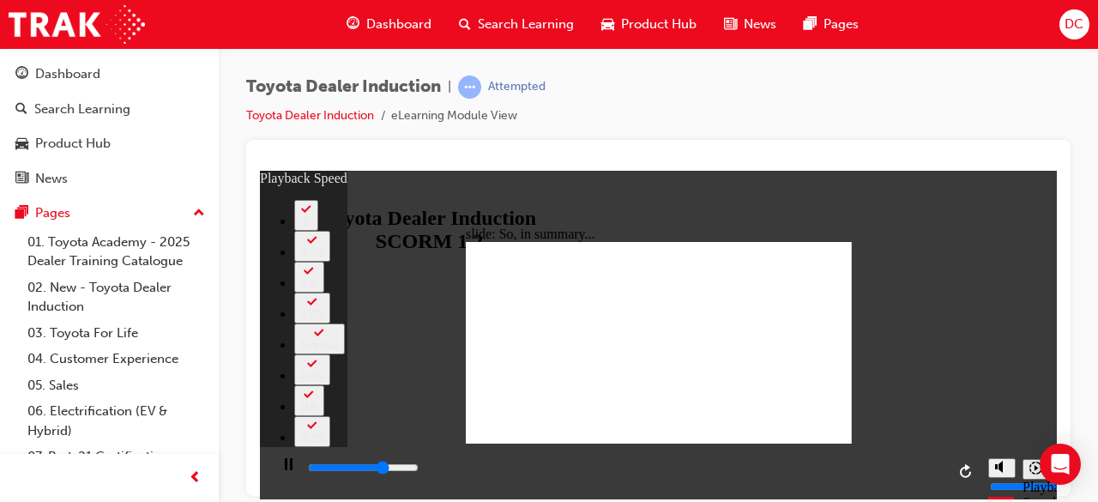
type input "1"
type input "4900"
type input "1"
type input "5100"
type input "1"
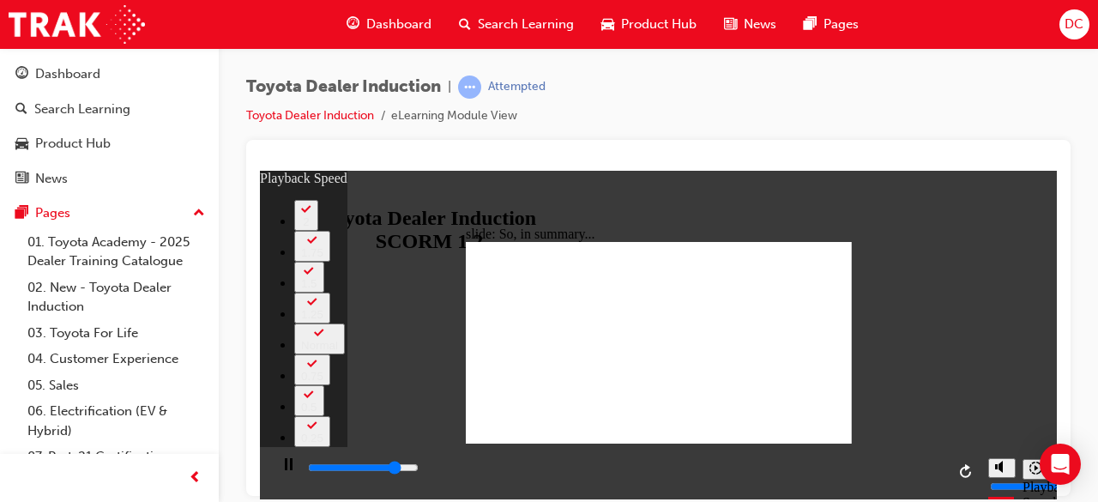
type input "5400"
type input "1"
type input "5700"
type input "2"
type input "5900"
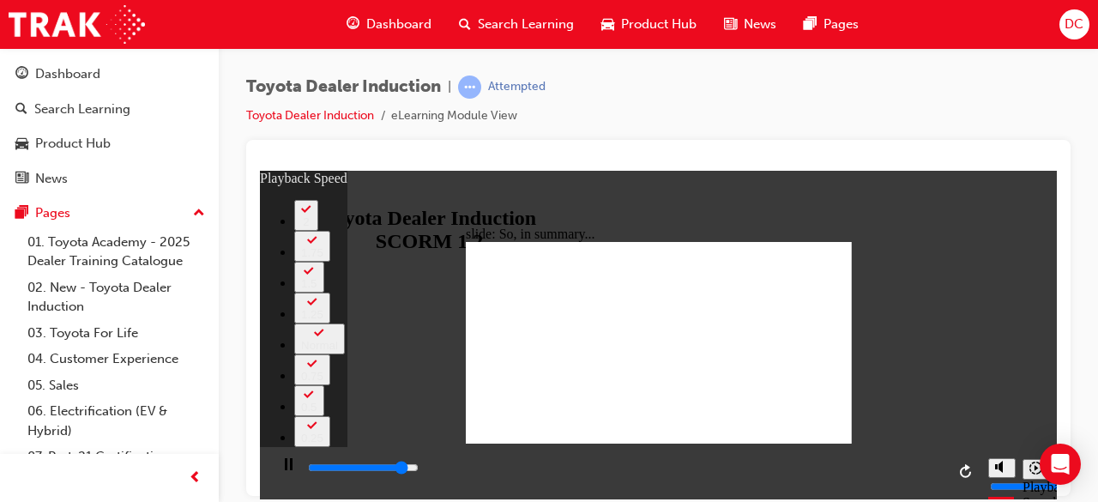
type input "2"
type input "6200"
type input "2"
type input "6500"
type input "2"
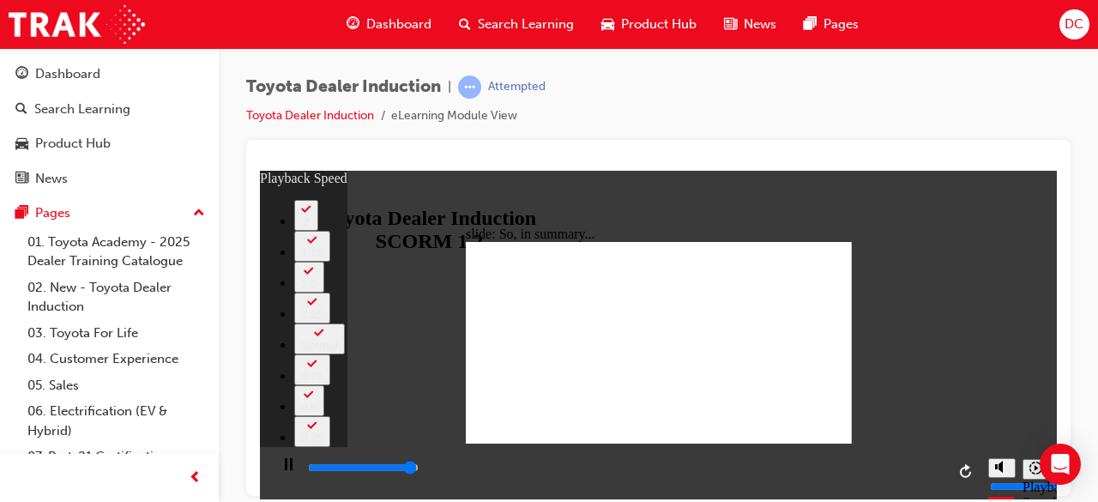
type input "6500"
type input "128"
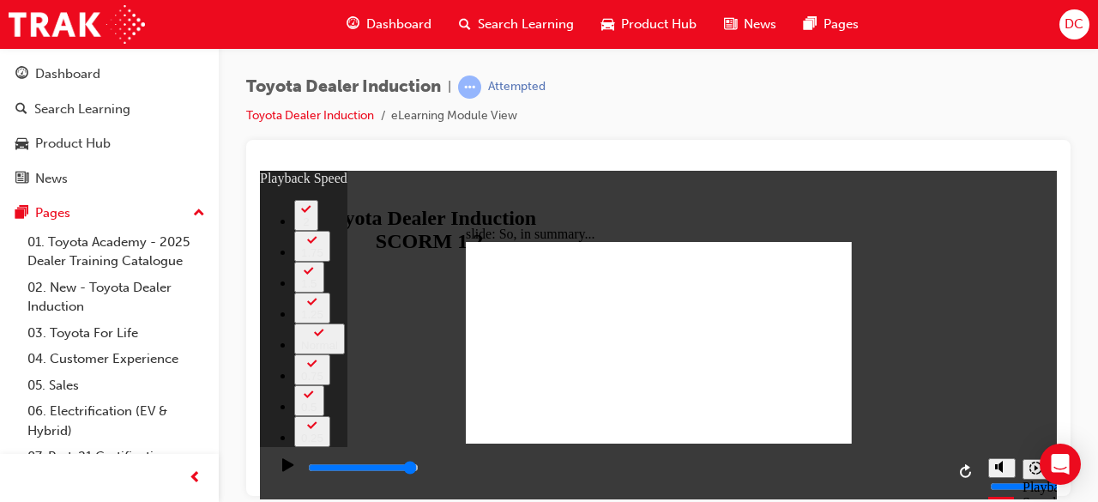
scroll to position [1571, 0]
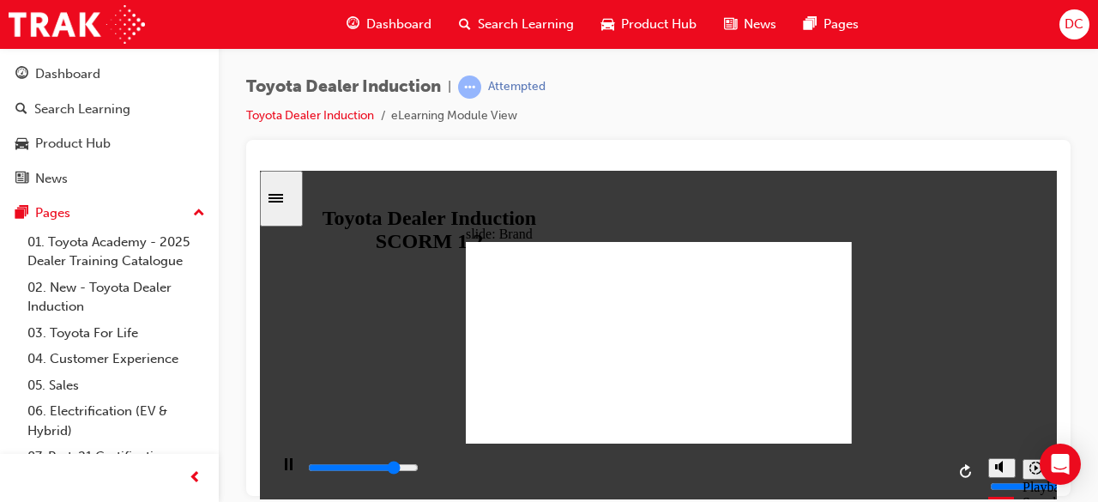
click at [283, 196] on icon "Sidebar Toggle" at bounding box center [275, 197] width 15 height 9
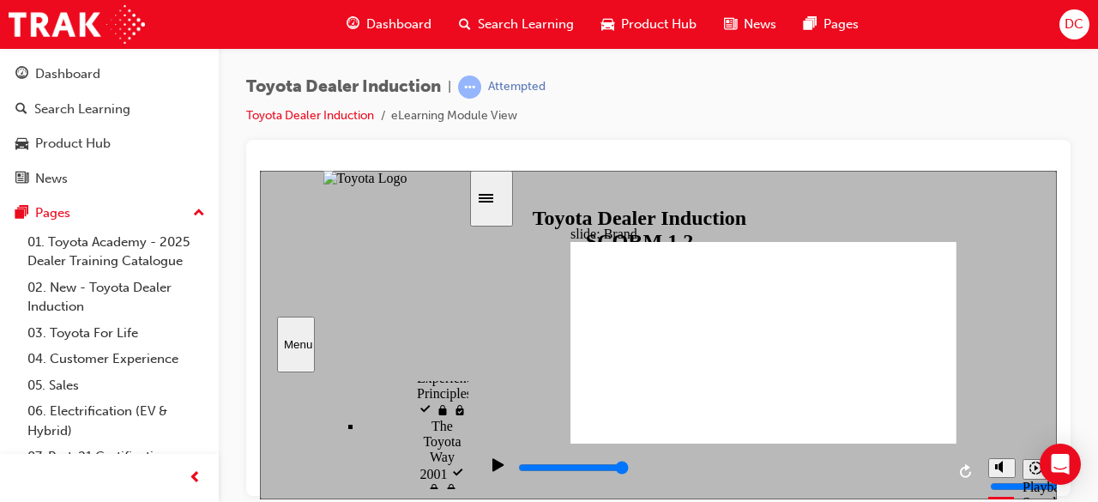
scroll to position [1571, 1]
click at [493, 201] on icon "Sidebar Toggle" at bounding box center [485, 197] width 15 height 9
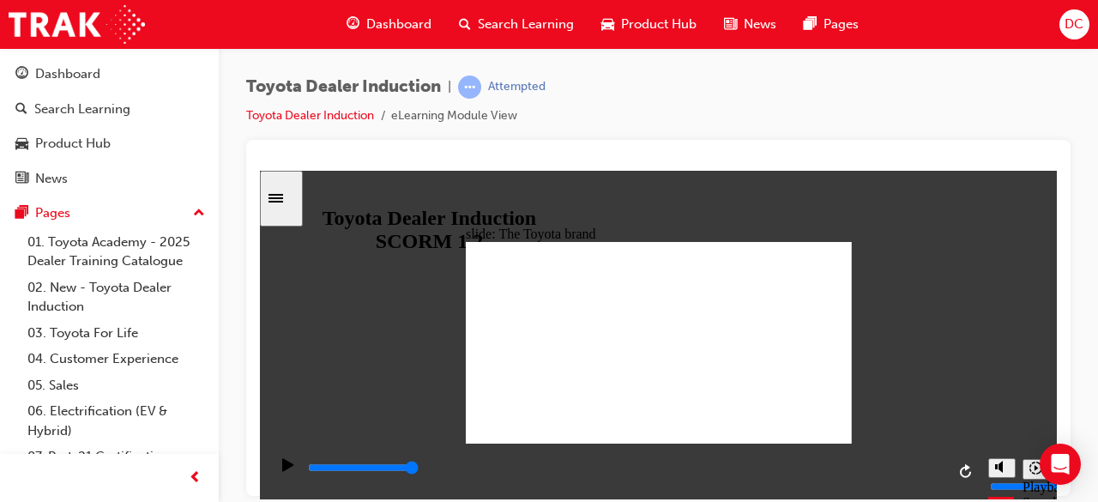
click at [903, 472] on div "playback controls" at bounding box center [625, 467] width 639 height 19
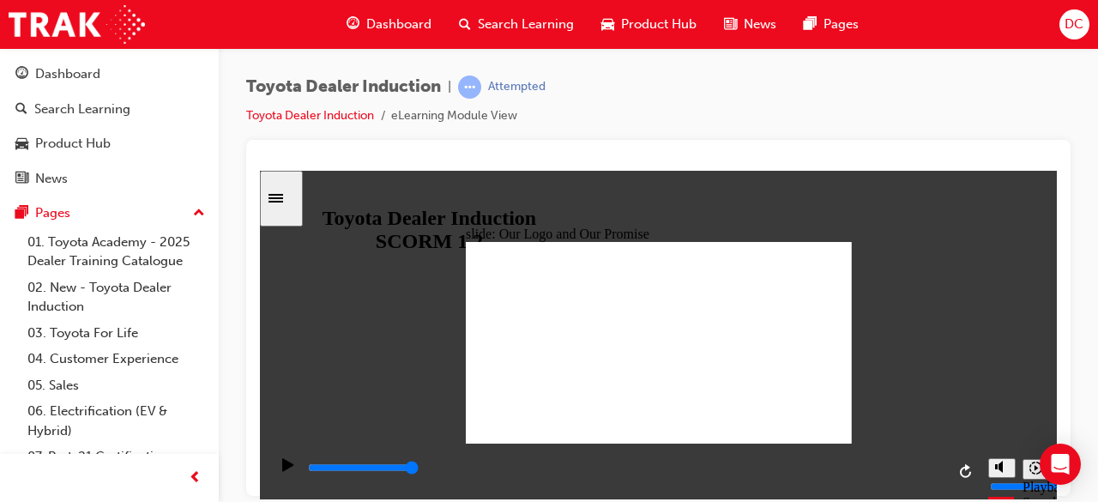
click at [681, 466] on div "playback controls" at bounding box center [625, 467] width 639 height 19
click at [786, 467] on div "playback controls" at bounding box center [625, 467] width 639 height 19
click at [418, 470] on input "slide progress" at bounding box center [363, 467] width 111 height 14
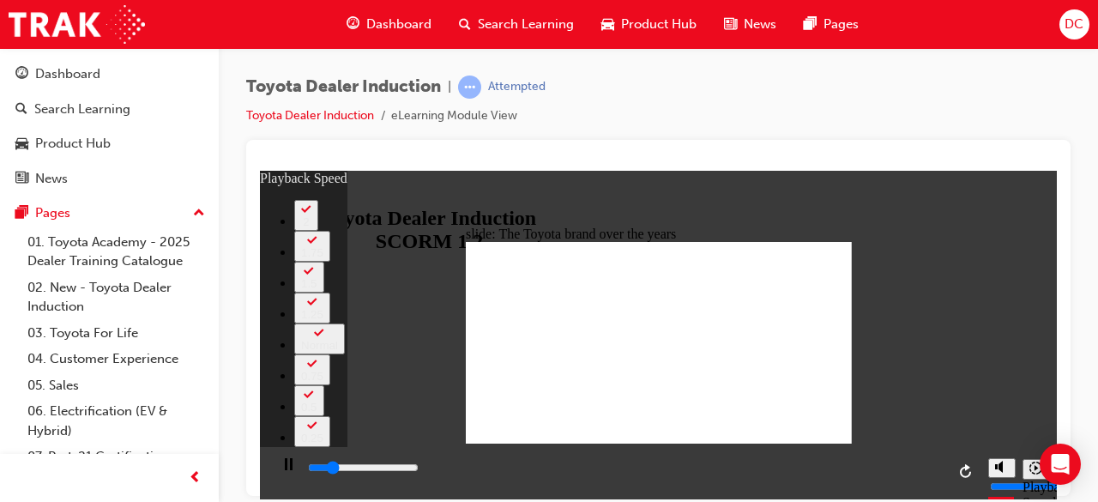
type input "1600"
type input "0"
type input "1800"
type input "0"
type input "2100"
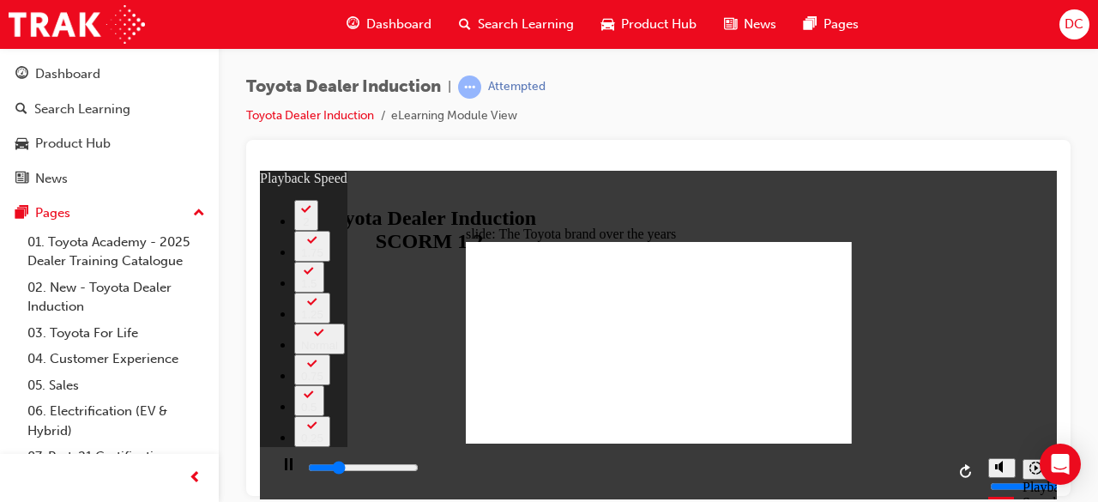
type input "1"
type input "2400"
type input "1"
type input "2600"
type input "1"
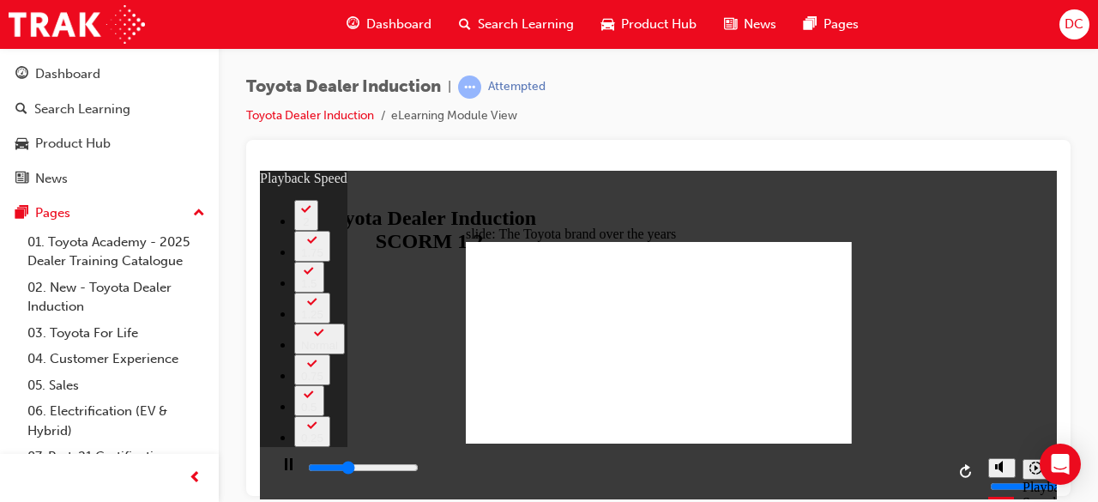
type input "2900"
type input "1"
type input "3100"
type input "2"
type input "3200"
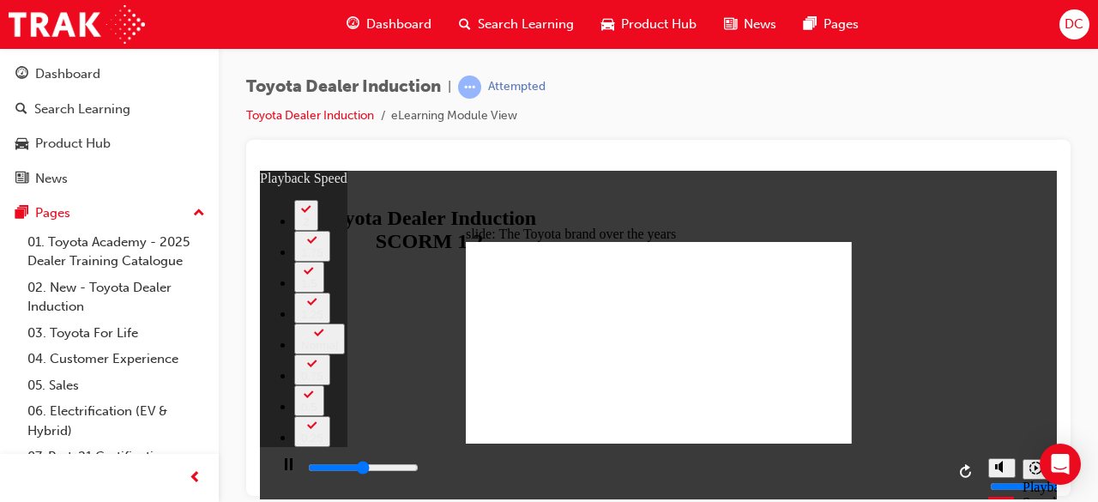
type input "4200"
type input "114"
type input "4500"
type input "114"
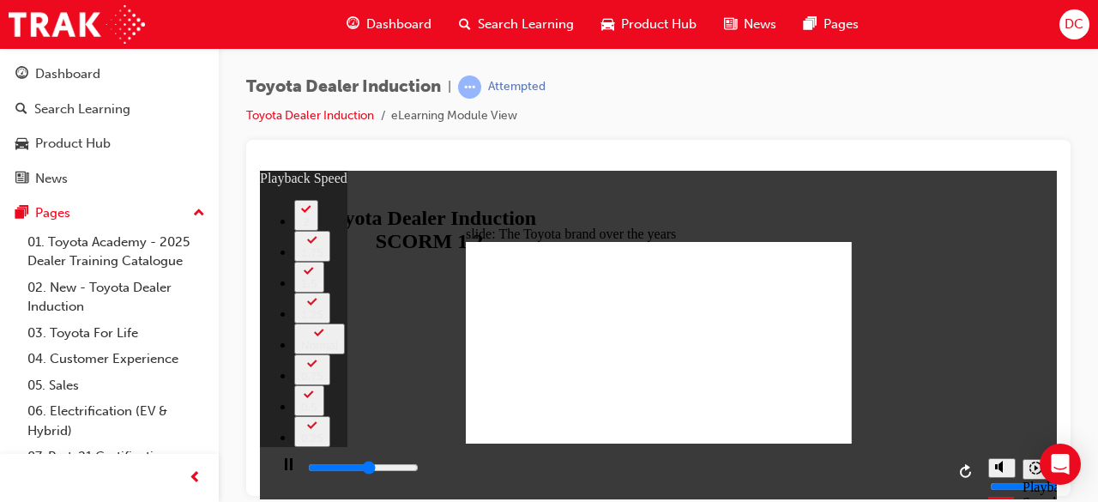
type input "4700"
type input "114"
type input "5000"
type input "114"
type input "5300"
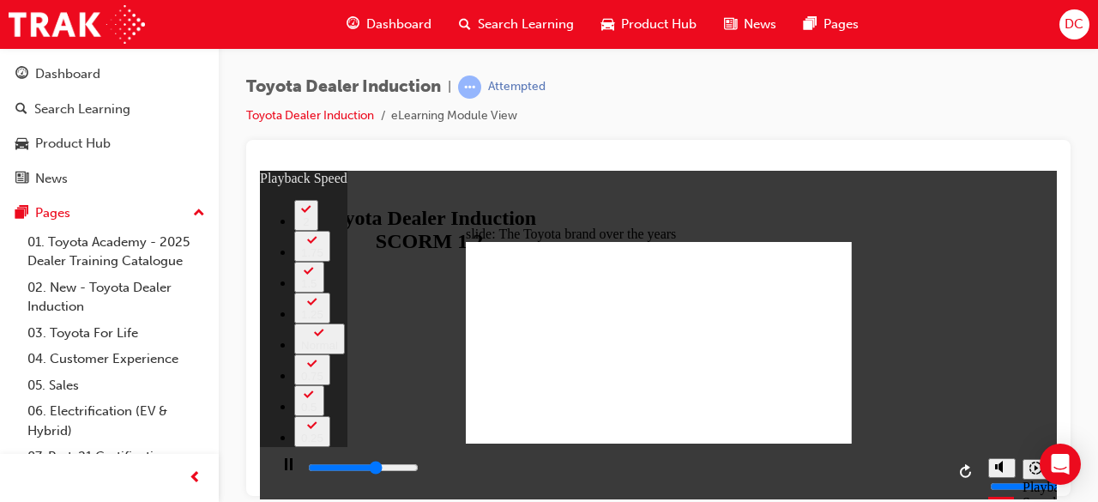
type input "115"
type input "5500"
type input "115"
type input "5800"
type input "115"
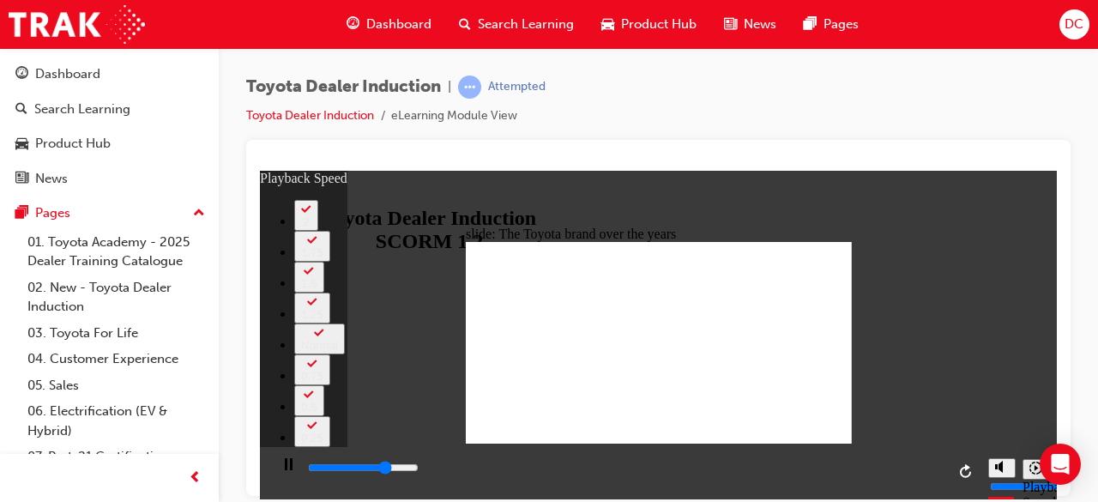
type input "6100"
type input "116"
type input "6300"
type input "116"
type input "6600"
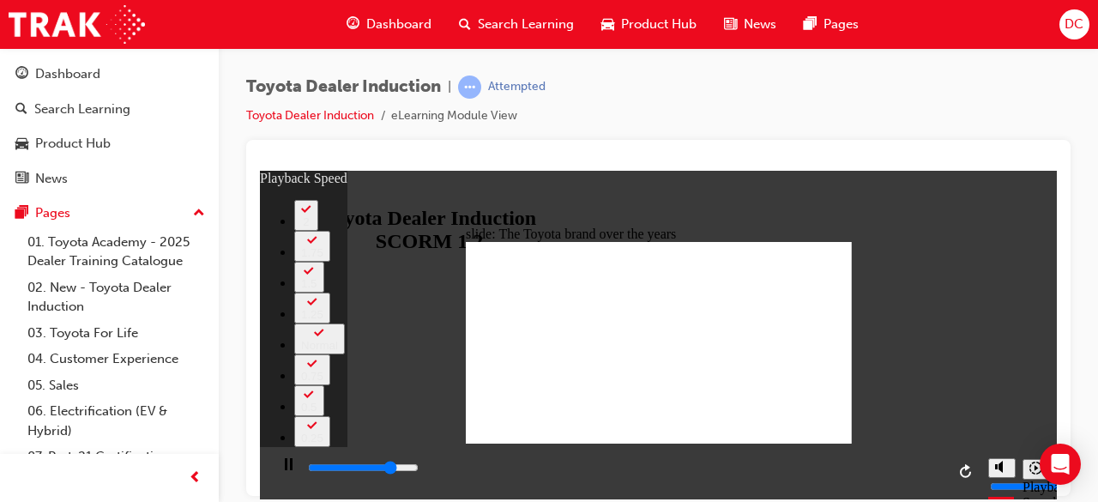
type input "116"
type input "6900"
type input "116"
type input "6900"
type input "147"
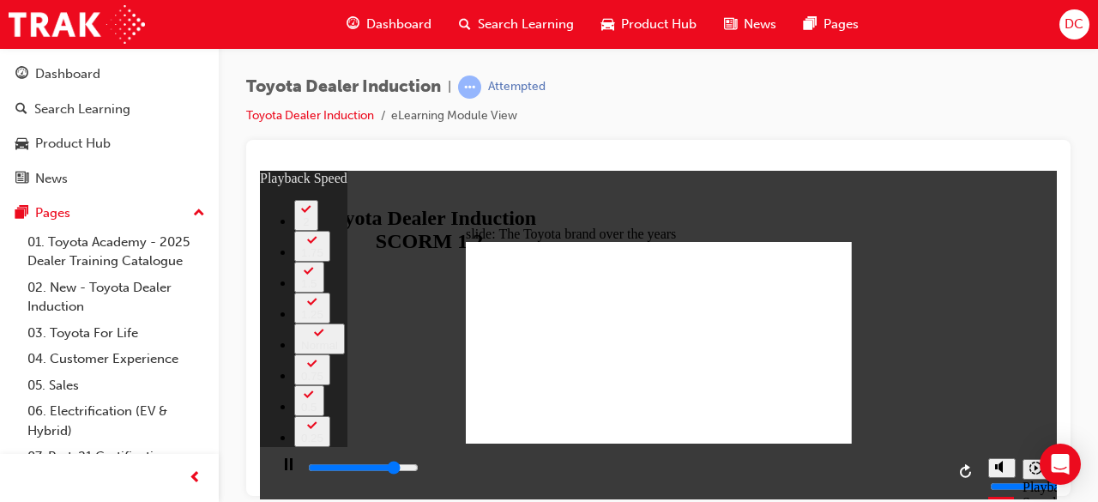
type input "6900"
type input "147"
type input "7300"
type input "147"
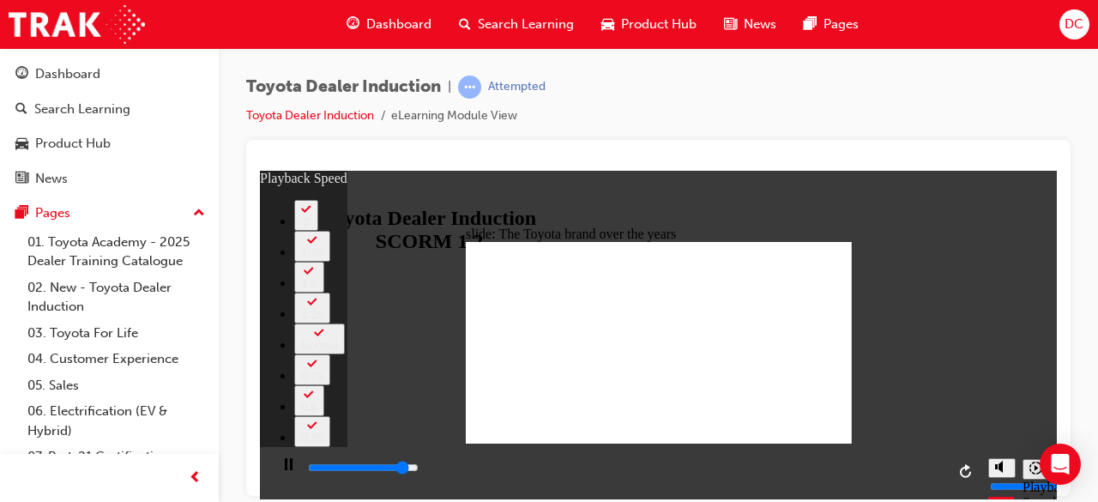
type input "7600"
type input "147"
type input "7800"
type input "147"
type input "8100"
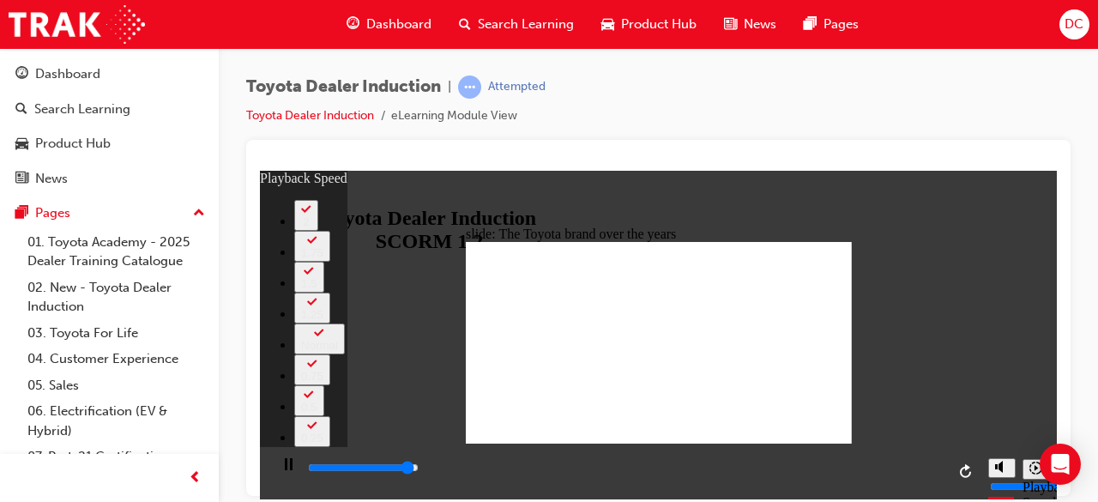
type input "148"
type input "8400"
type input "148"
type input "8400"
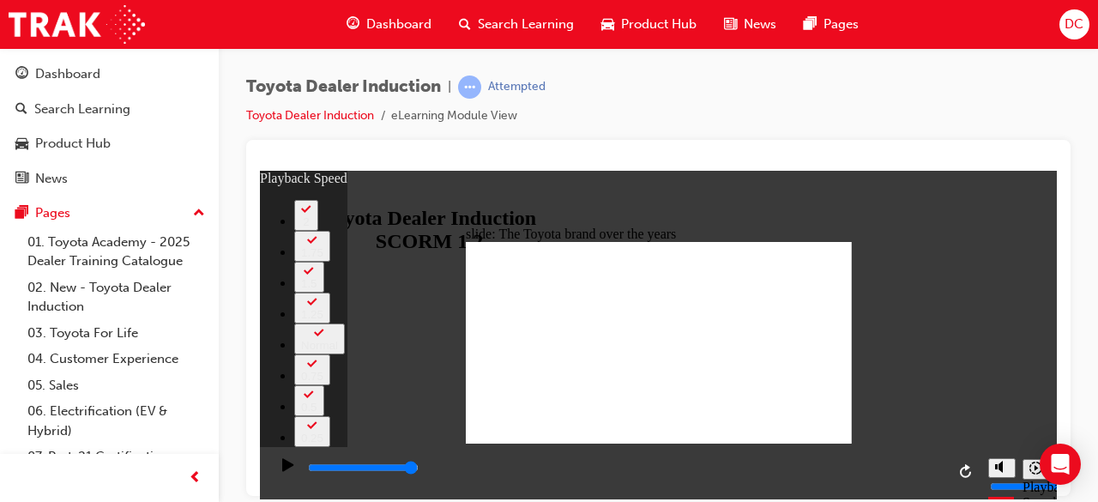
type input "165"
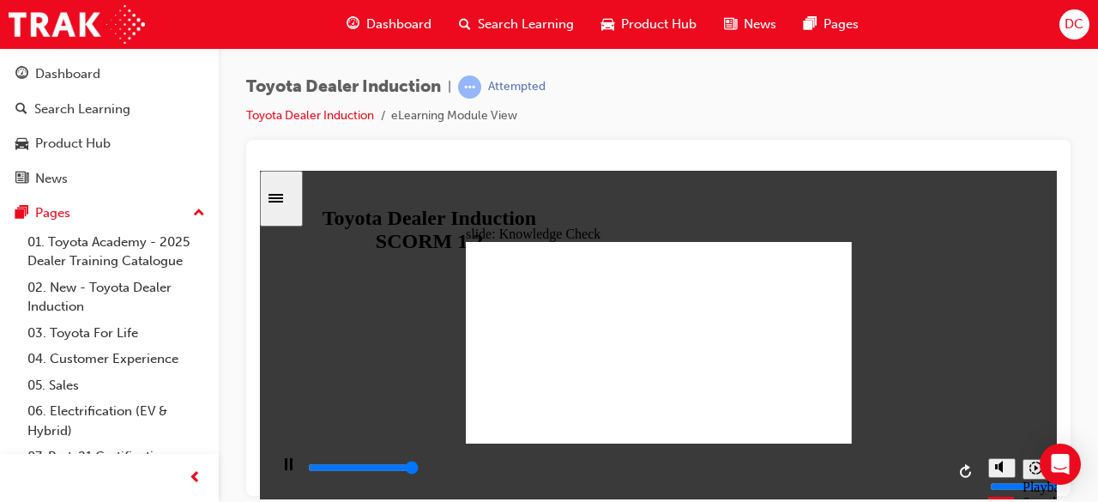
type input "5000"
radio input "true"
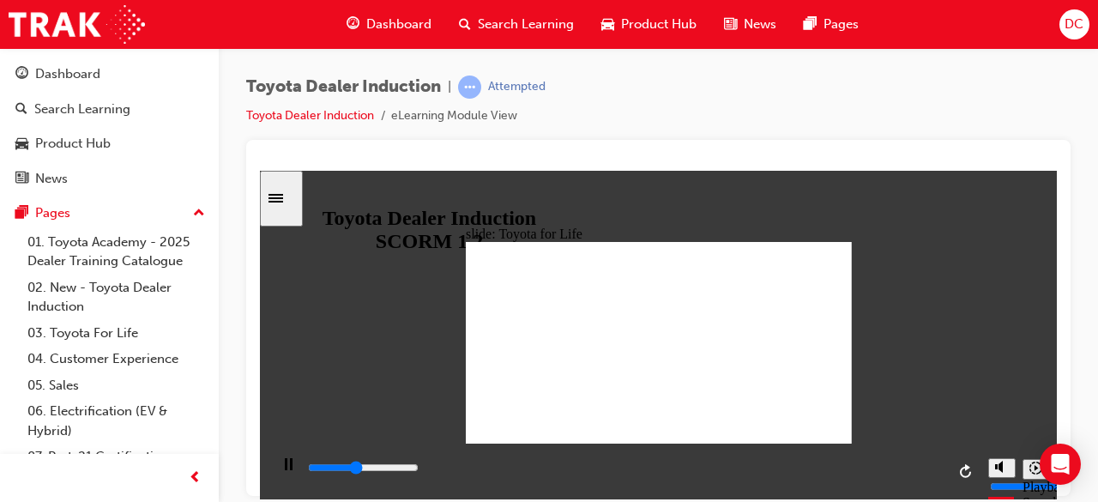
click at [294, 199] on icon "Sidebar Toggle" at bounding box center [281, 196] width 26 height 10
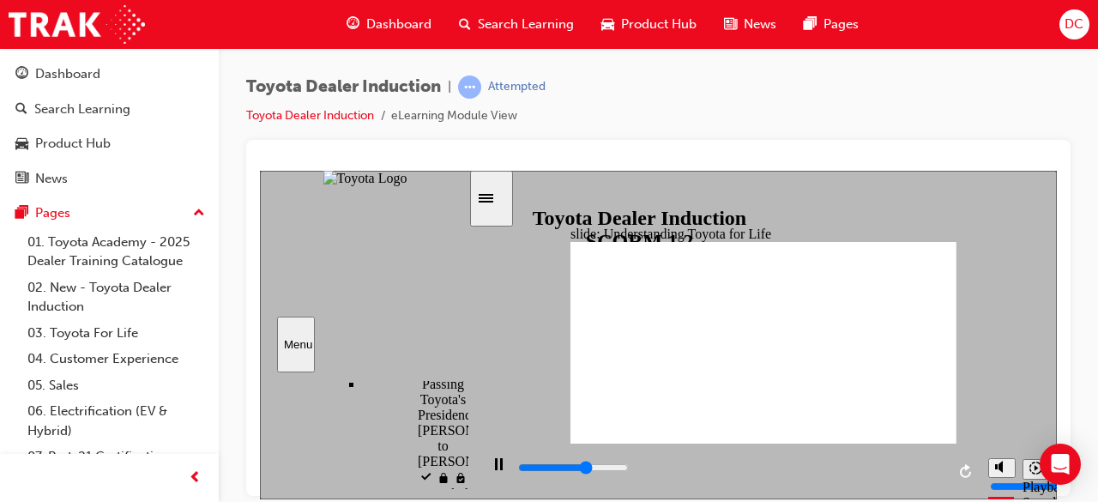
scroll to position [779, 0]
click at [912, 468] on div "playback controls" at bounding box center [730, 467] width 429 height 19
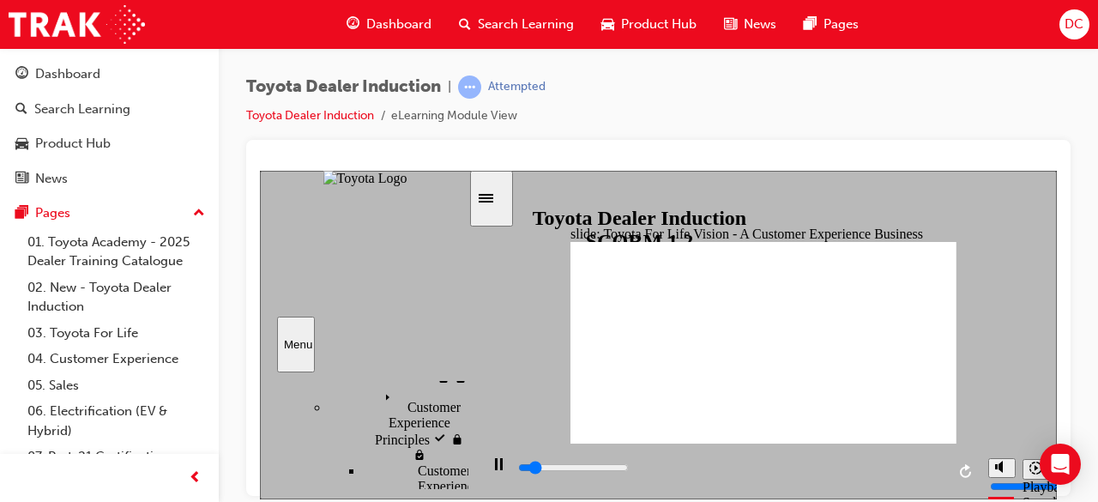
scroll to position [990, 0]
click at [902, 472] on div "playback controls" at bounding box center [730, 467] width 429 height 19
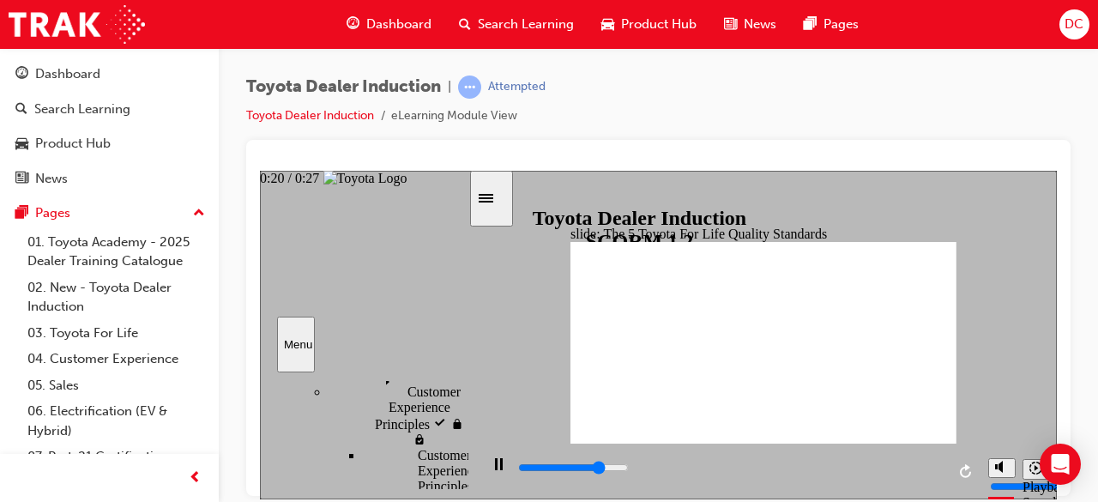
click at [844, 473] on div "playback controls" at bounding box center [730, 467] width 429 height 19
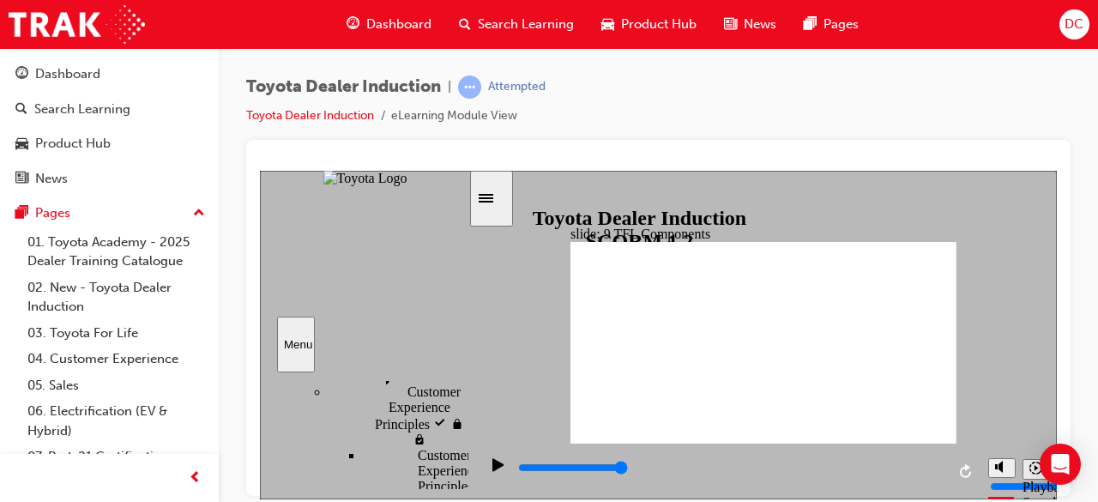
click at [688, 466] on div "playback controls" at bounding box center [730, 467] width 429 height 19
click at [629, 468] on input "slide progress" at bounding box center [573, 467] width 111 height 14
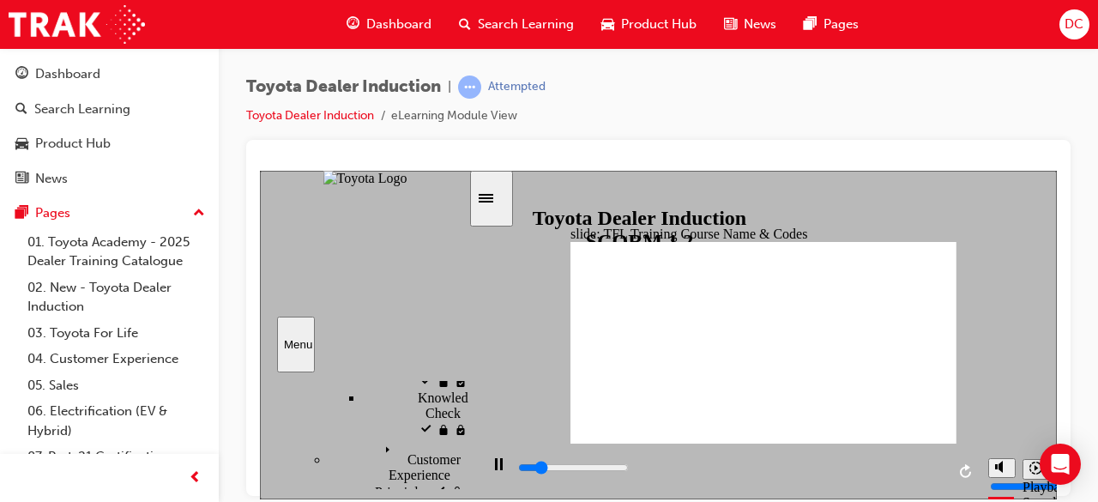
scroll to position [964, 0]
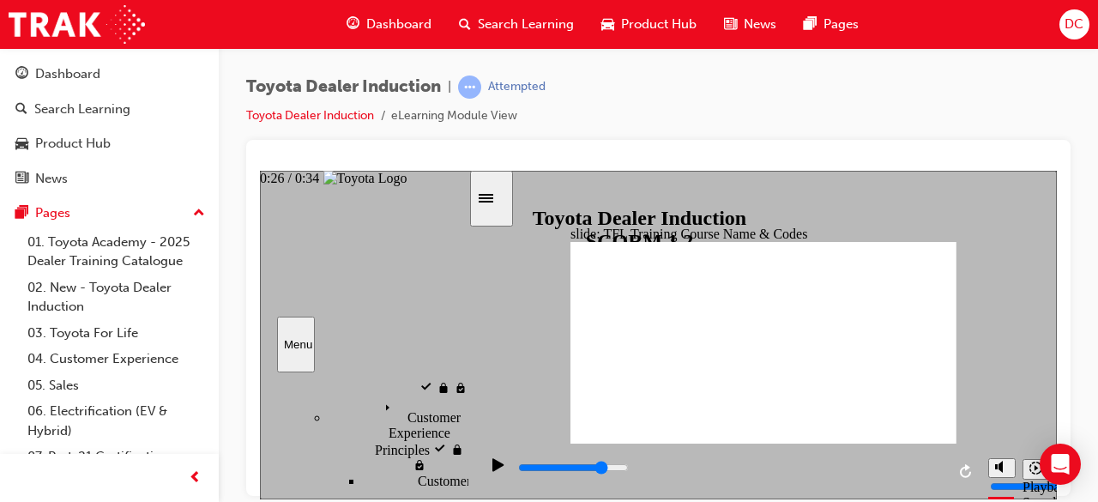
click at [629, 470] on input "slide progress" at bounding box center [573, 467] width 111 height 14
click at [629, 471] on input "slide progress" at bounding box center [573, 467] width 111 height 14
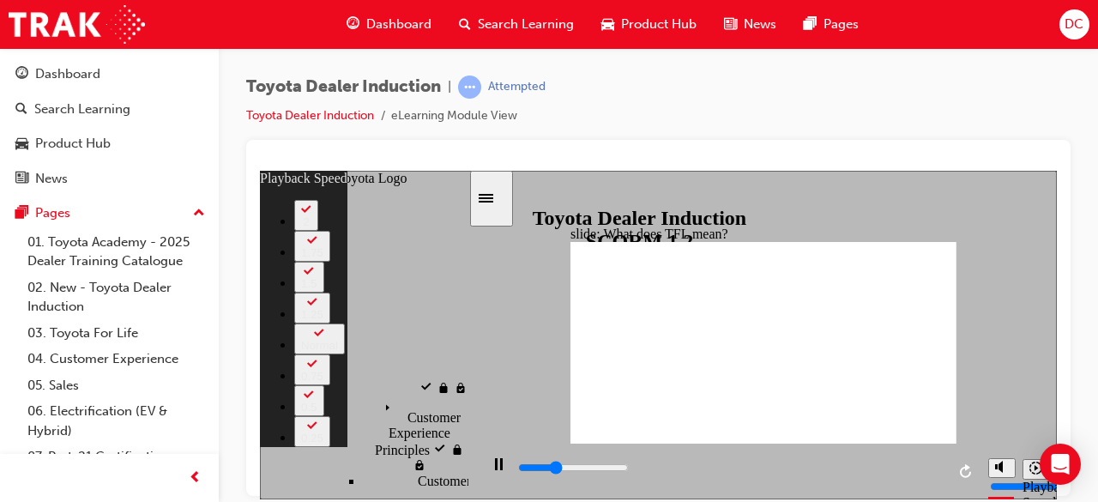
type input "3600"
type input "0"
type input "3800"
type input "0"
type input "4000"
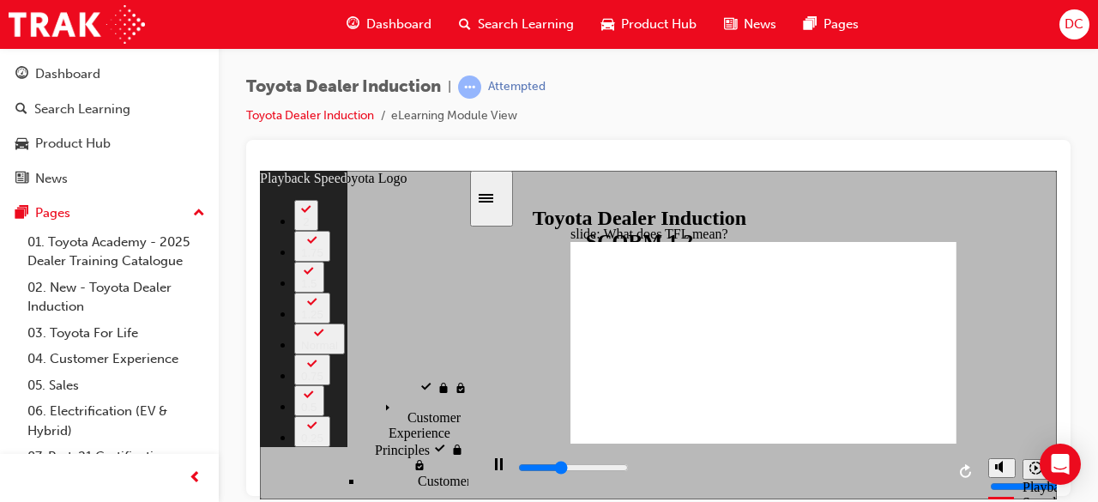
type input "1"
type input "4300"
type input "1"
type input "4600"
type input "1"
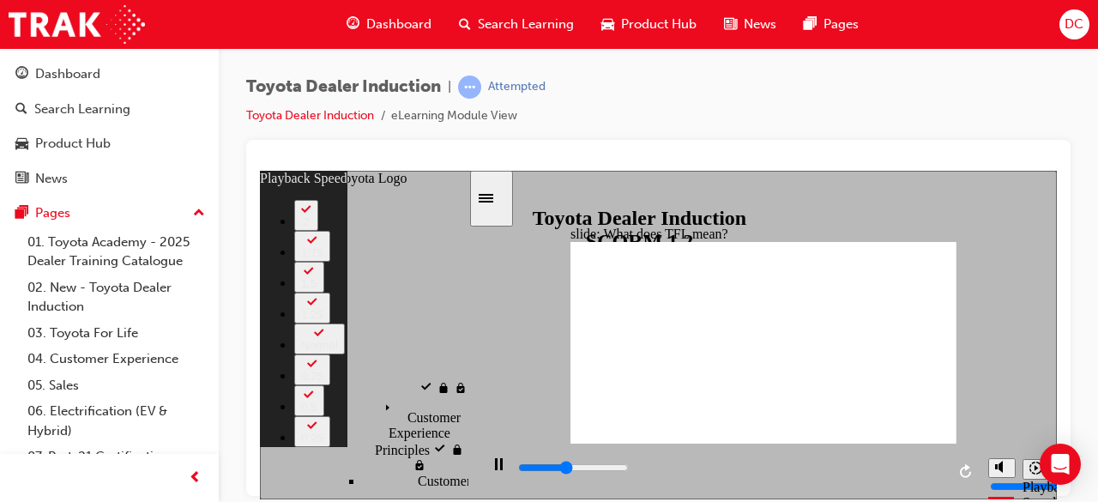
type input "4600"
type input "107"
type input "4600"
type input "107"
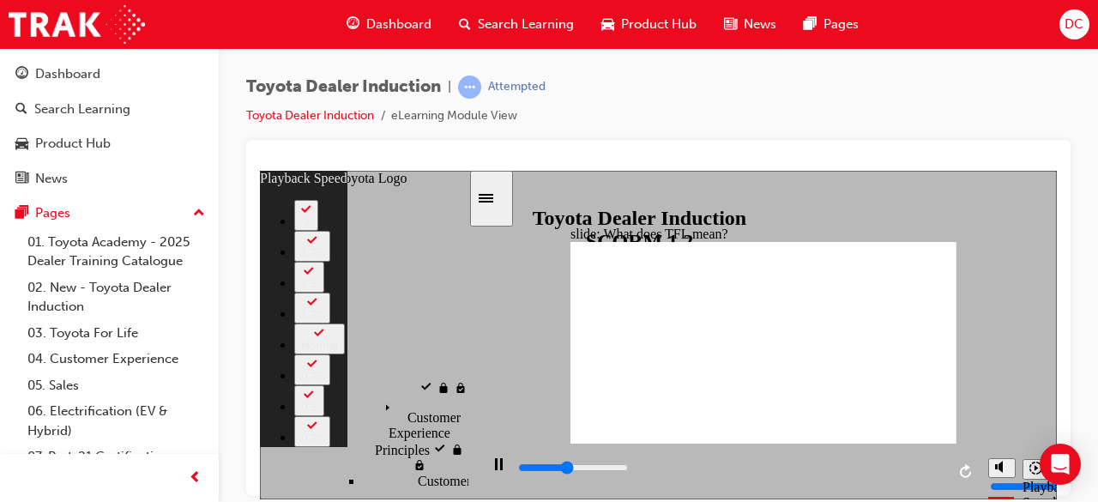
type input "4700"
type input "107"
type input "4900"
type input "107"
type input "5200"
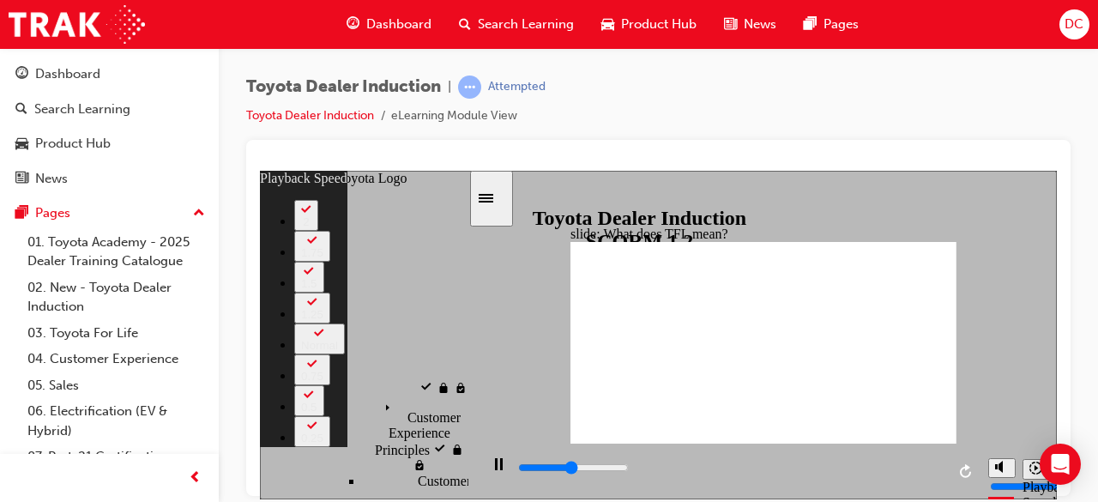
type input "108"
type input "5500"
type input "108"
type input "5700"
type input "108"
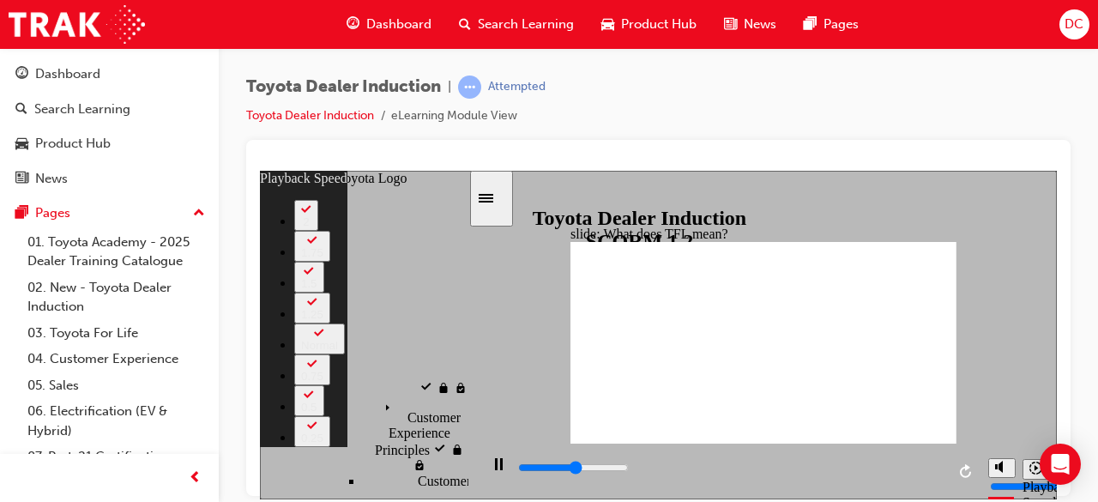
type input "5800"
type input "127"
type input "5800"
type input "127"
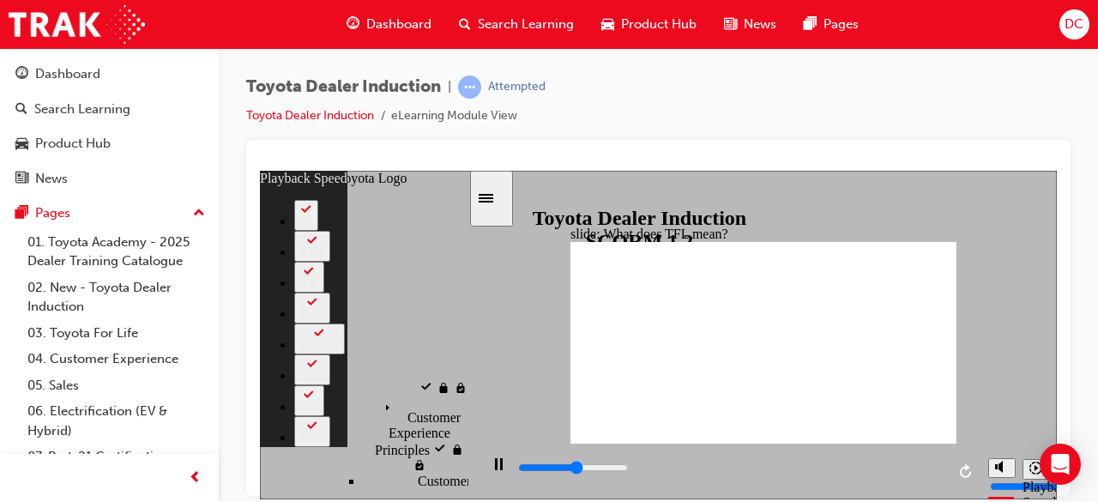
type input "5800"
type input "127"
type input "5800"
type input "127"
type input "6100"
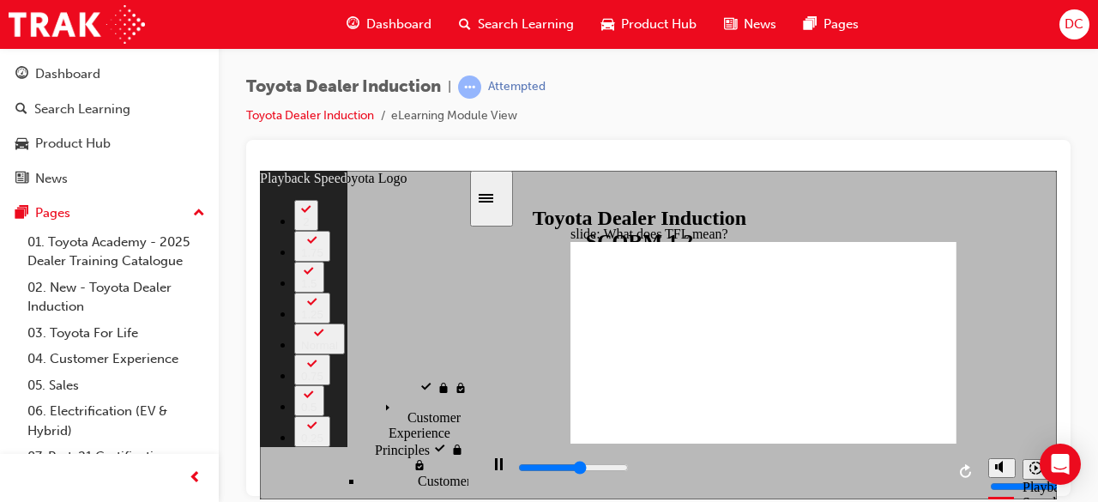
type input "127"
type input "6400"
type input "127"
type input "6600"
type input "127"
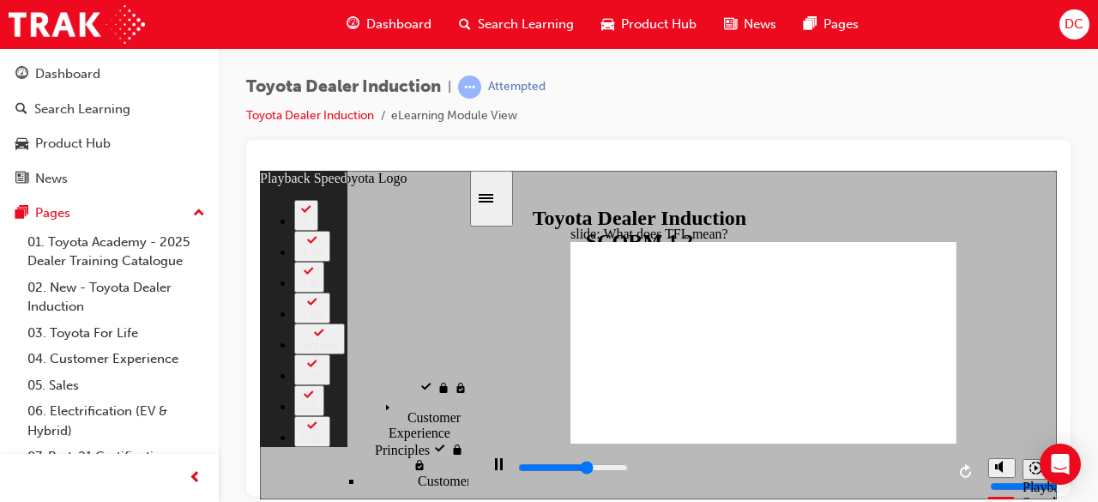
type input "6900"
type input "128"
type input "7100"
type input "128"
type input "7200"
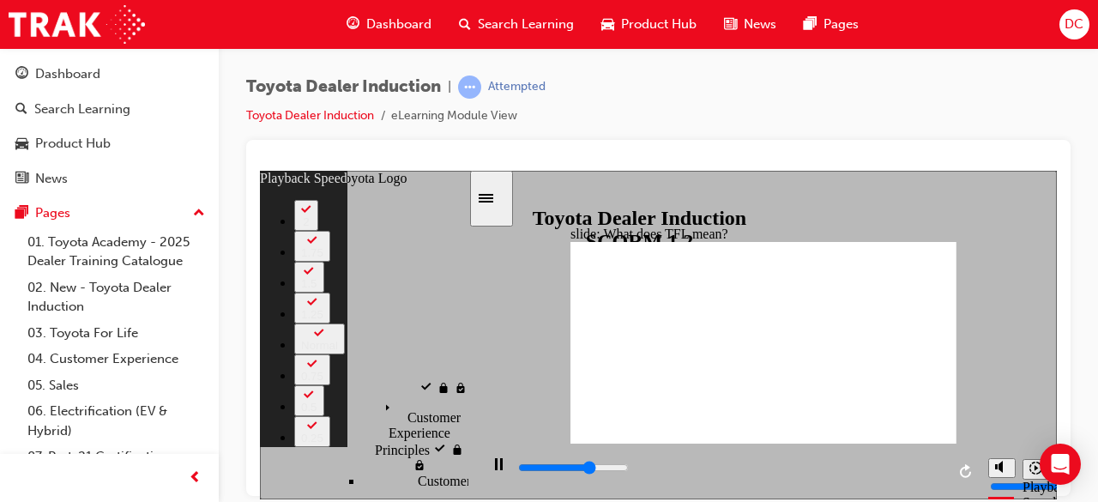
type input "128"
type input "7400"
type input "128"
type input "7700"
type input "128"
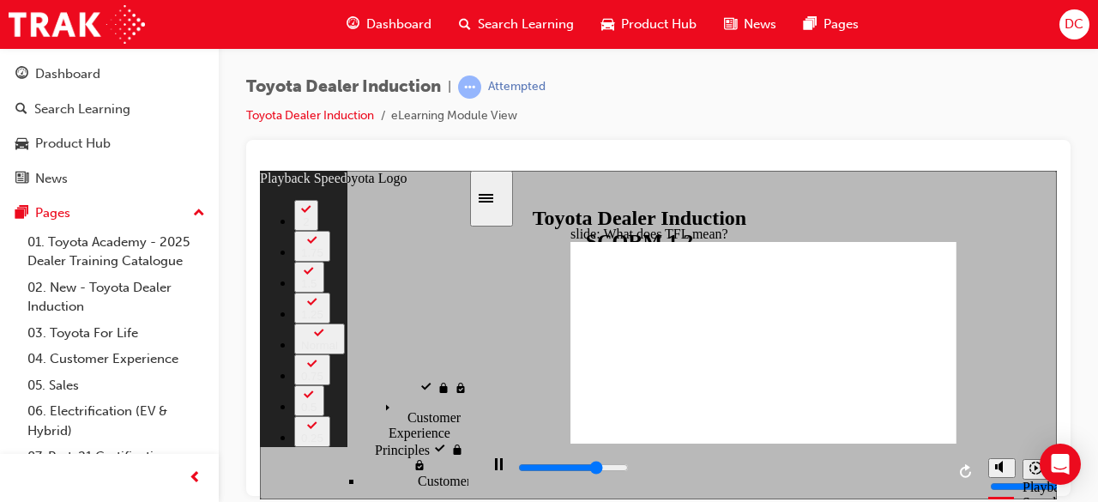
type input "8000"
type input "129"
type input "8200"
type input "129"
type input "8500"
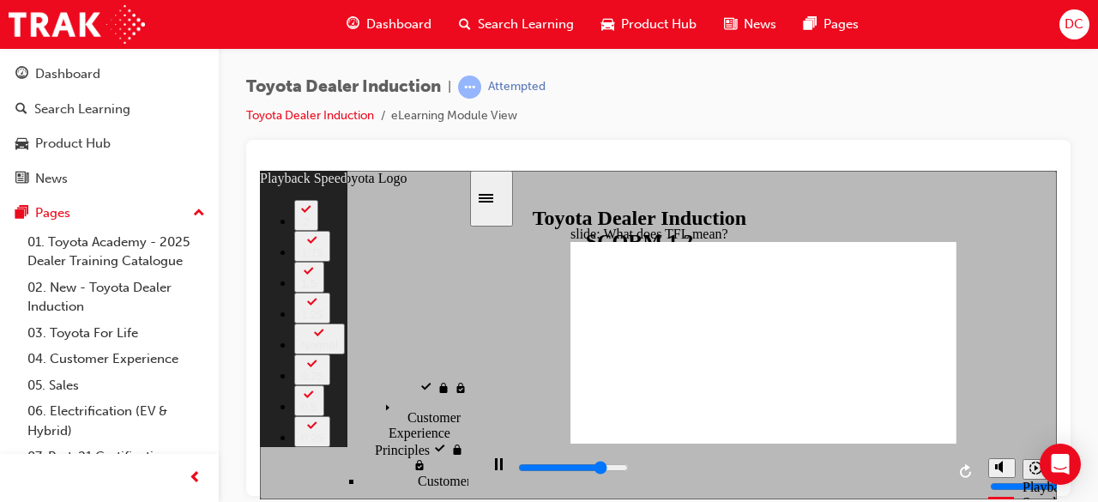
type input "129"
type input "8800"
type input "129"
type input "9000"
type input "130"
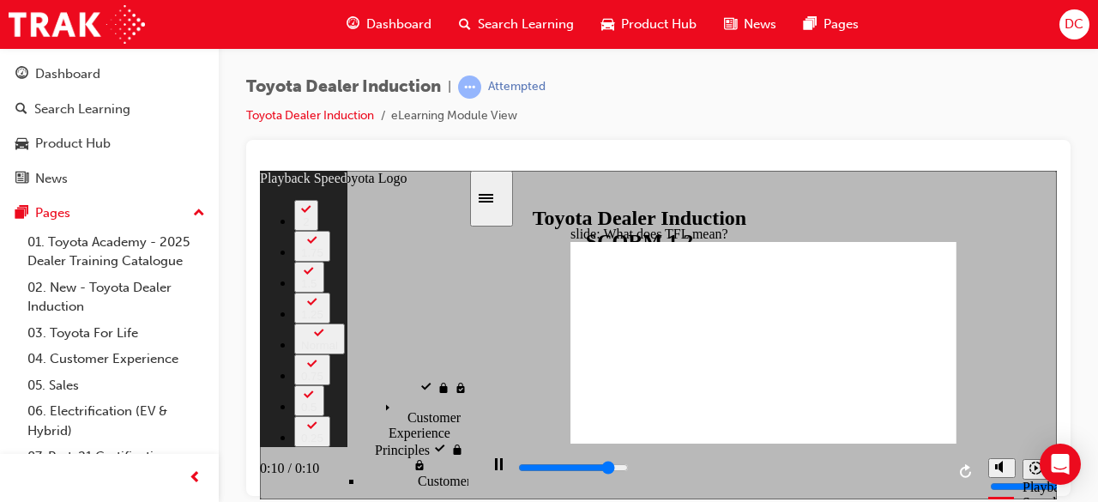
type input "9300"
type input "130"
type input "9600"
type input "130"
type input "9600"
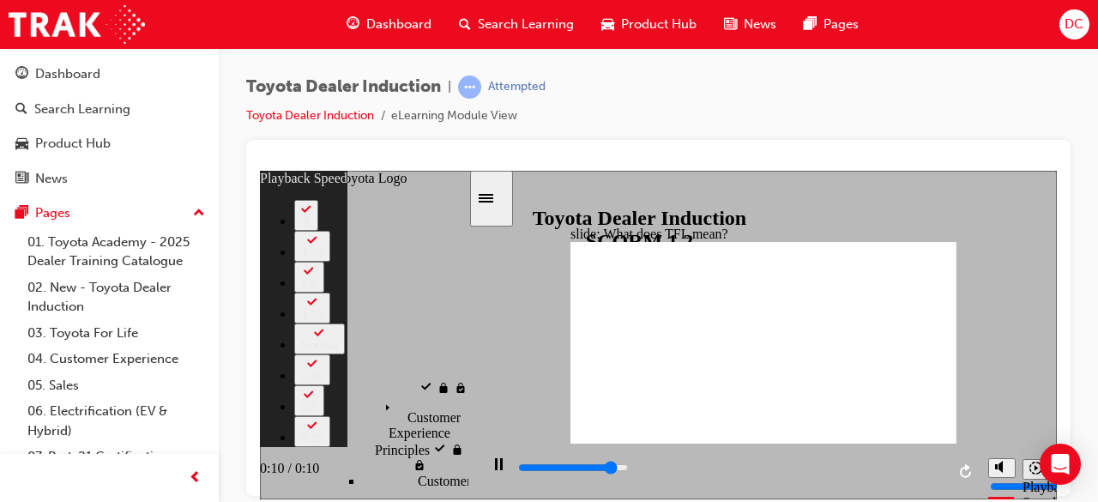
type input "130"
type input "9600"
type input "130"
type input "9800"
type input "130"
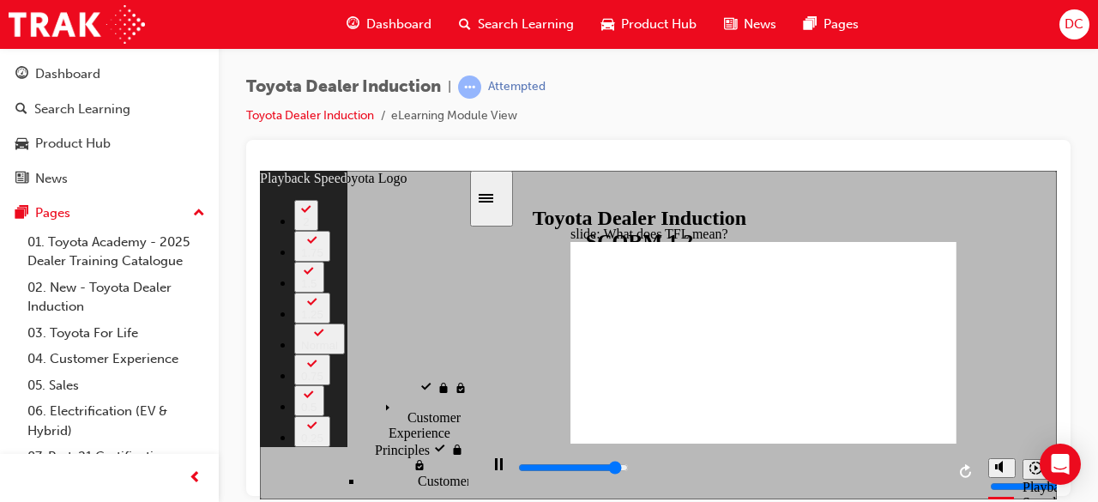
type input "10100"
type input "131"
type input "10400"
type input "131"
type input "10600"
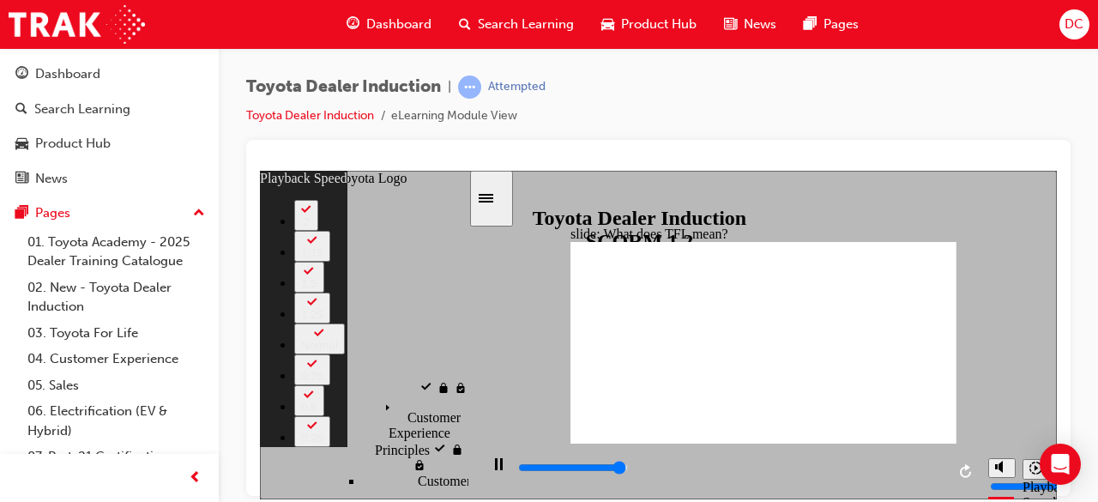
type input "131"
type input "10800"
type input "139"
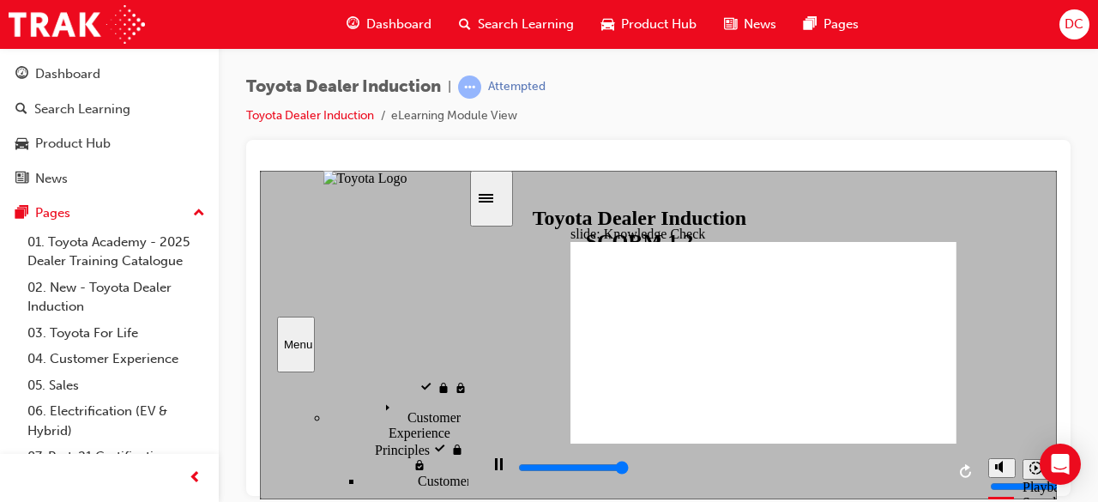
type input "5000"
radio input "true"
click at [319, 185] on div "0:03 / 0:03" at bounding box center [289, 177] width 59 height 15
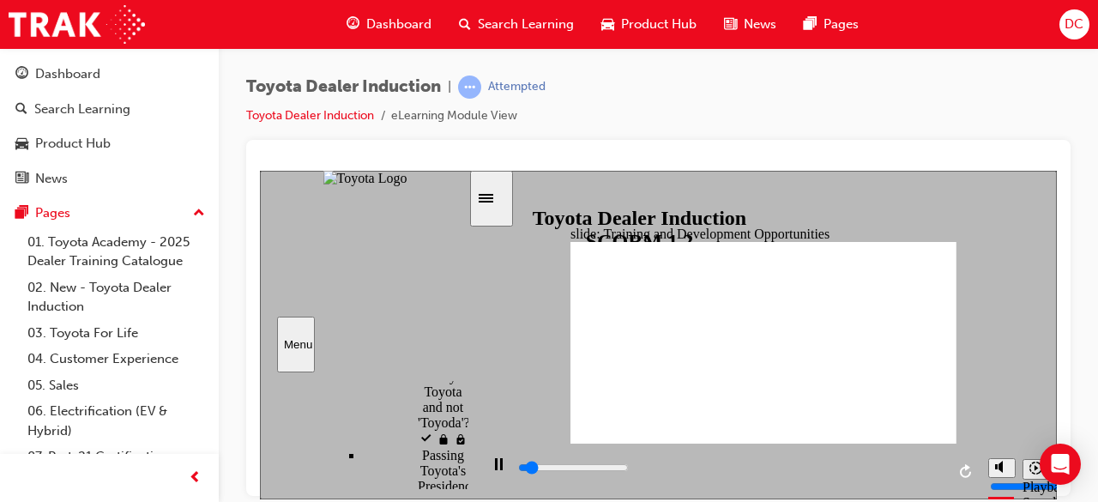
scroll to position [710, 0]
click at [784, 477] on div "playback controls" at bounding box center [730, 467] width 429 height 19
click at [918, 472] on div "playback controls" at bounding box center [730, 467] width 429 height 19
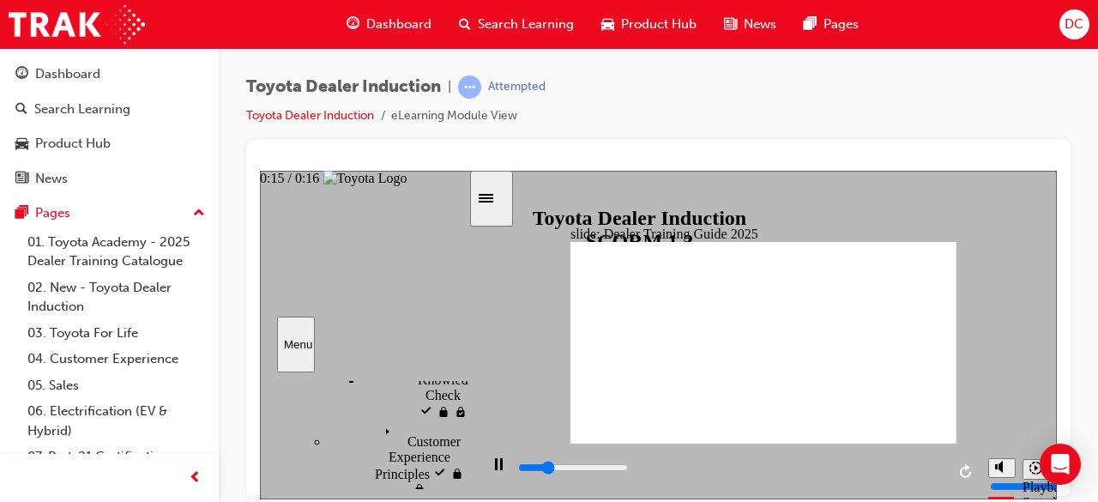
click at [916, 466] on div "playback controls" at bounding box center [730, 467] width 429 height 19
click at [902, 475] on div "playback controls" at bounding box center [730, 467] width 429 height 19
click at [629, 469] on input "slide progress" at bounding box center [573, 467] width 111 height 14
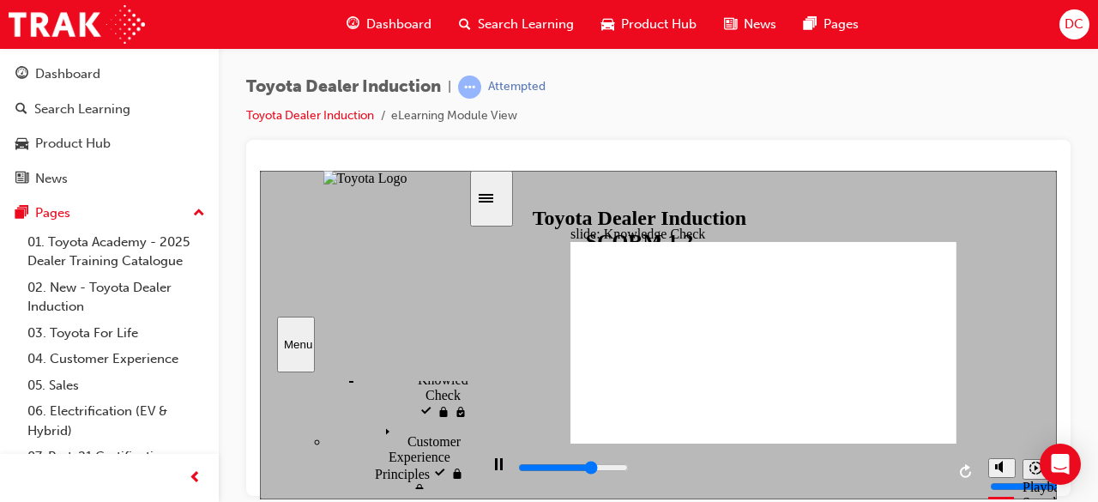
type input "3400"
radio input "true"
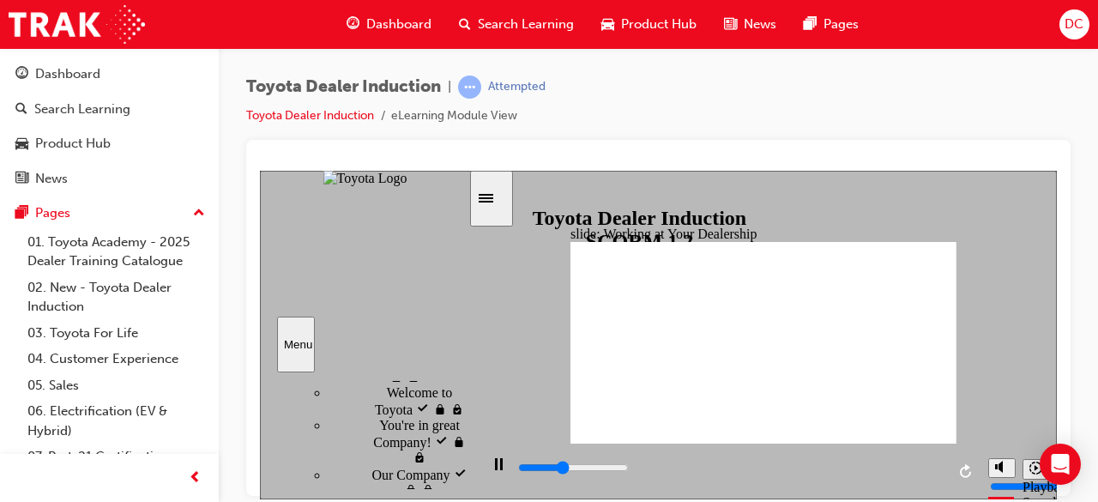
click at [903, 477] on div "playback controls" at bounding box center [730, 467] width 429 height 19
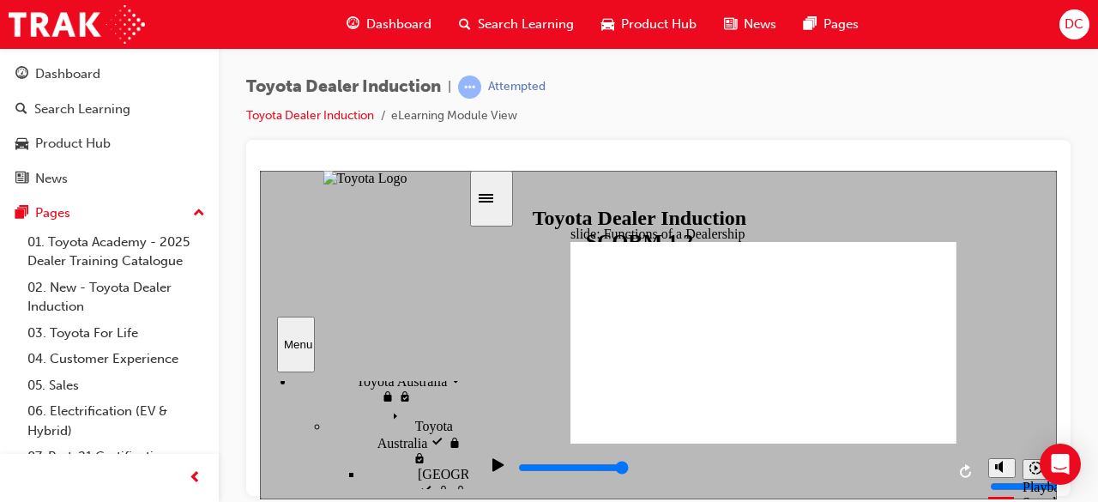
scroll to position [1384, 0]
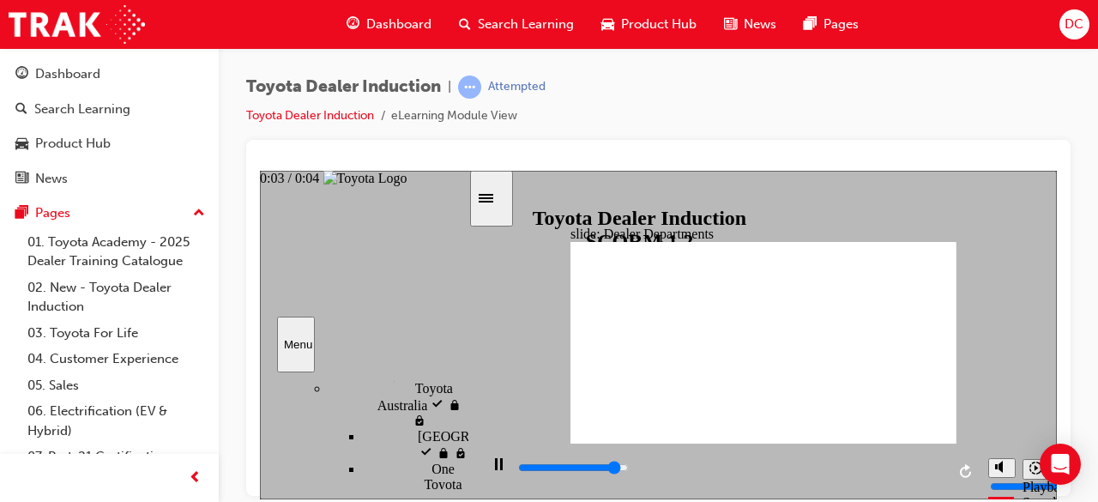
click at [629, 469] on input "slide progress" at bounding box center [573, 467] width 111 height 14
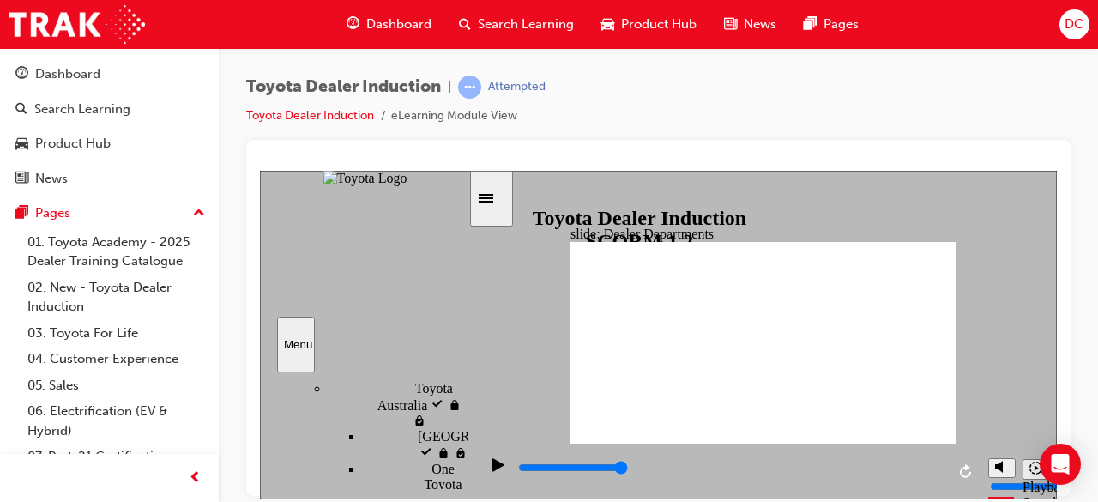
click at [911, 466] on div "playback controls" at bounding box center [730, 467] width 429 height 19
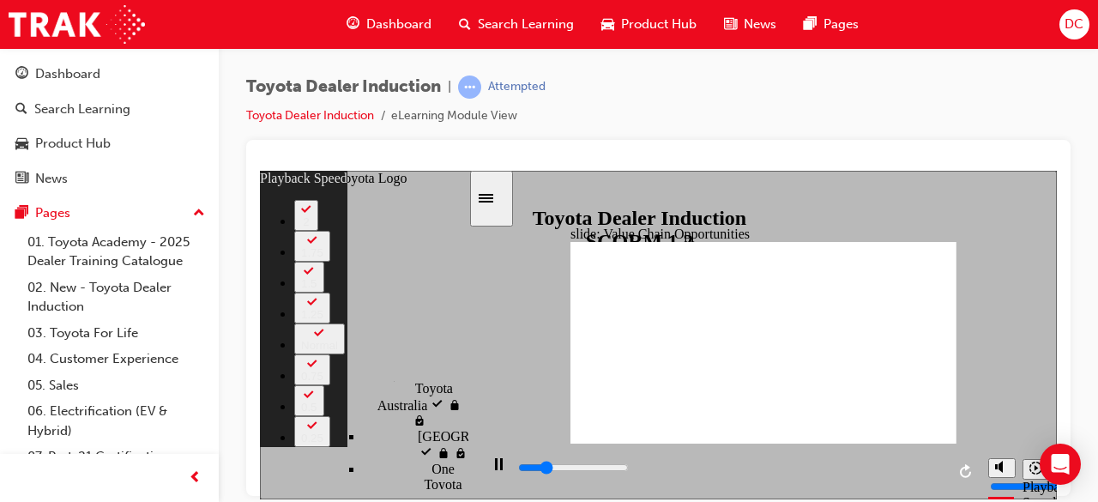
type input "2500"
type input "0"
type input "2700"
type input "0"
type input "3000"
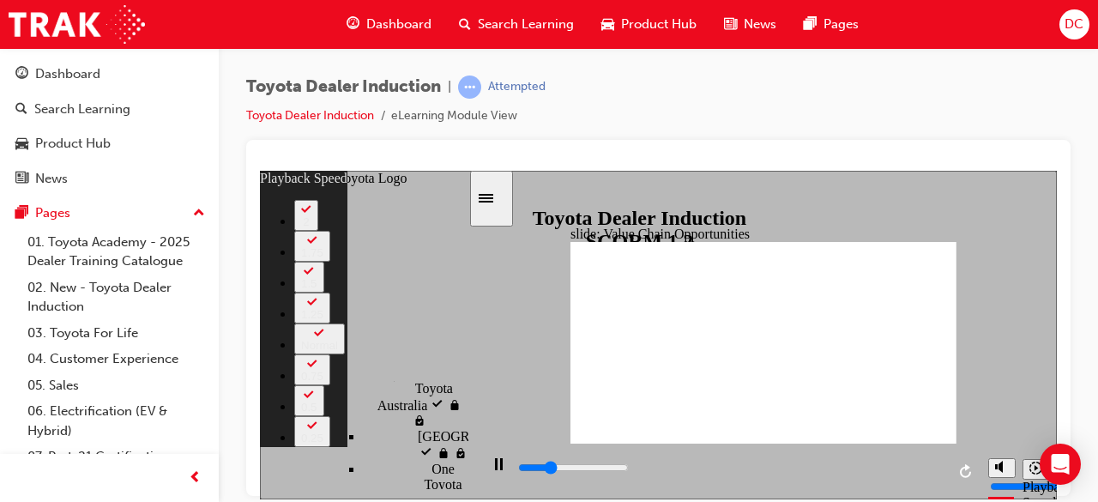
type input "1"
type input "3300"
type input "1"
type input "3500"
type input "1"
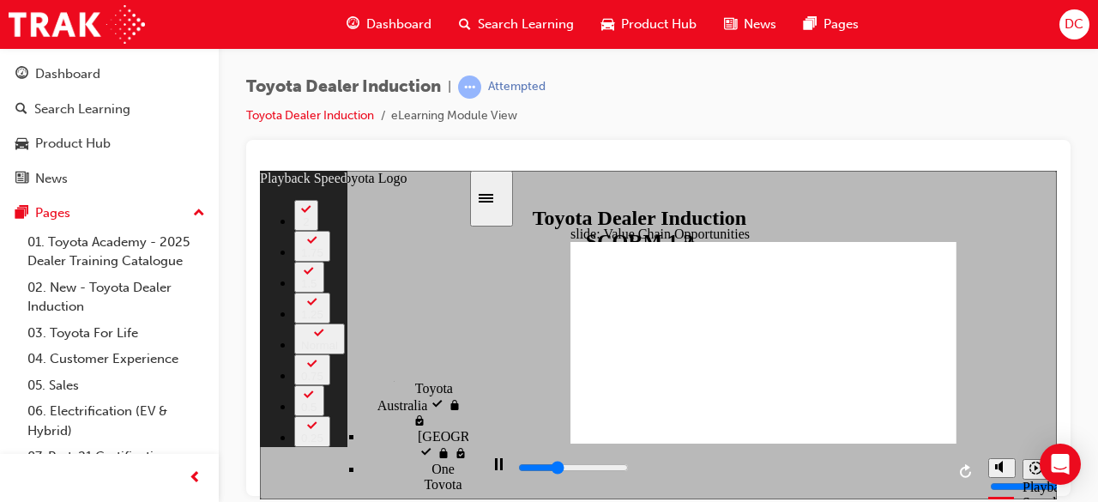
type input "3800"
type input "1"
type input "4100"
type input "2"
type input "4300"
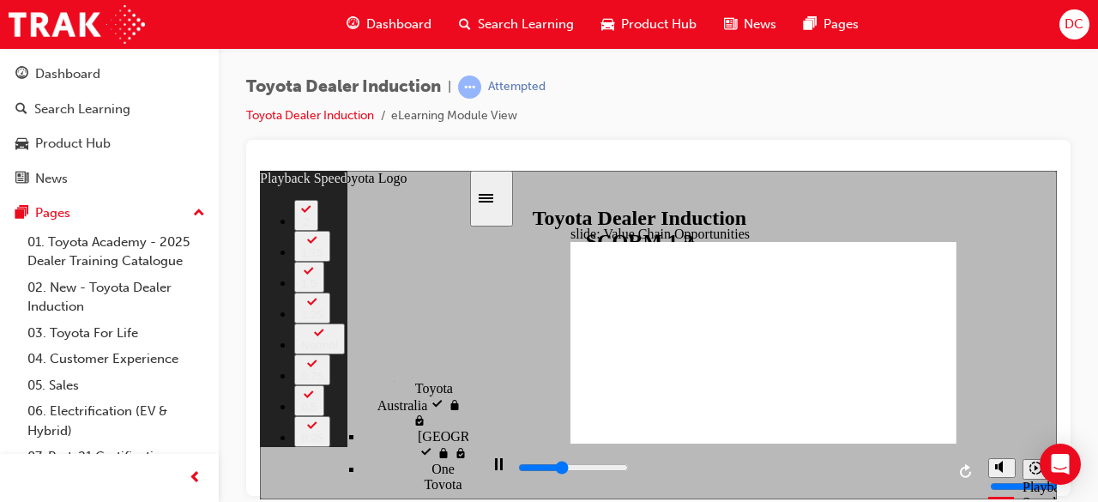
type input "2"
type input "4600"
type input "2"
type input "4700"
type input "54"
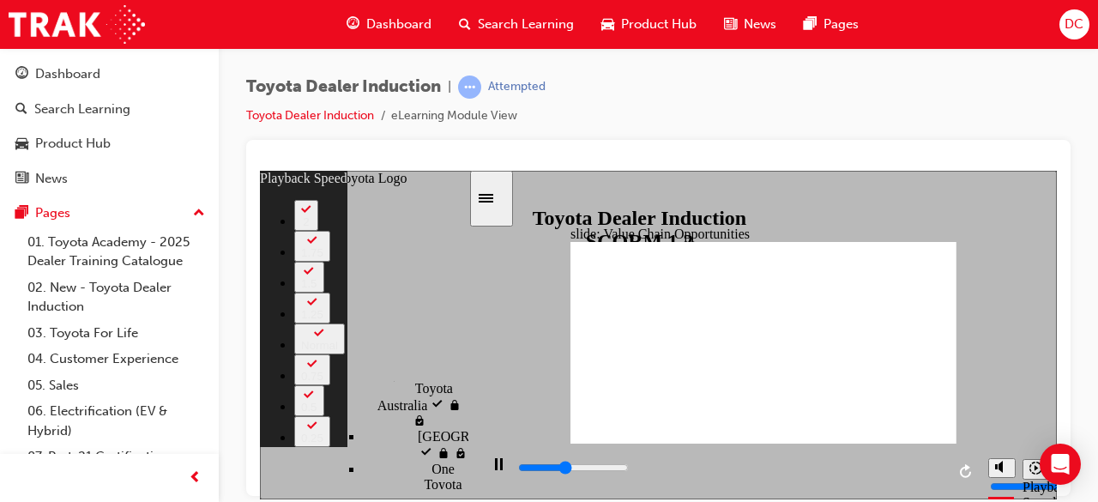
type input "4700"
type input "54"
type input "4900"
type input "54"
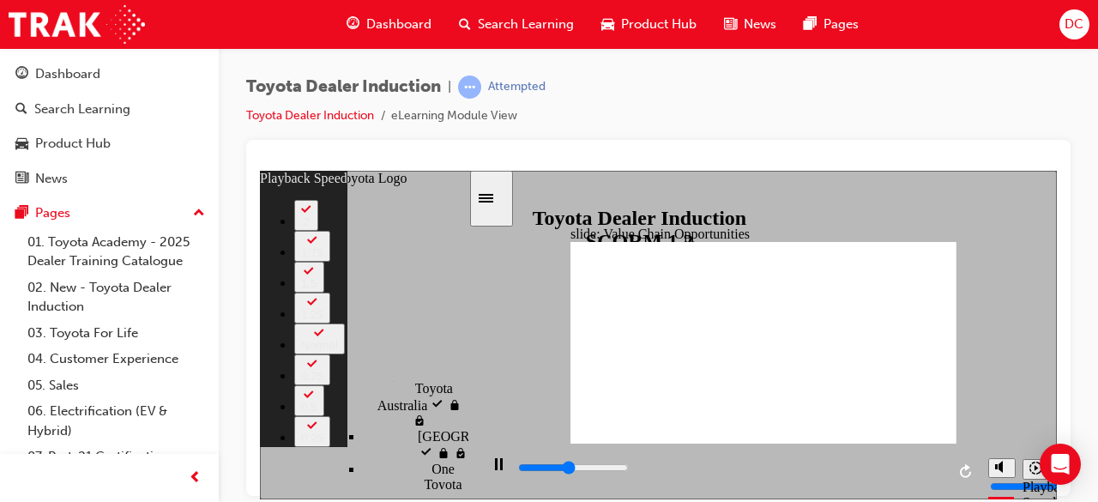
type input "5200"
type input "54"
type input "5400"
type input "55"
type input "5700"
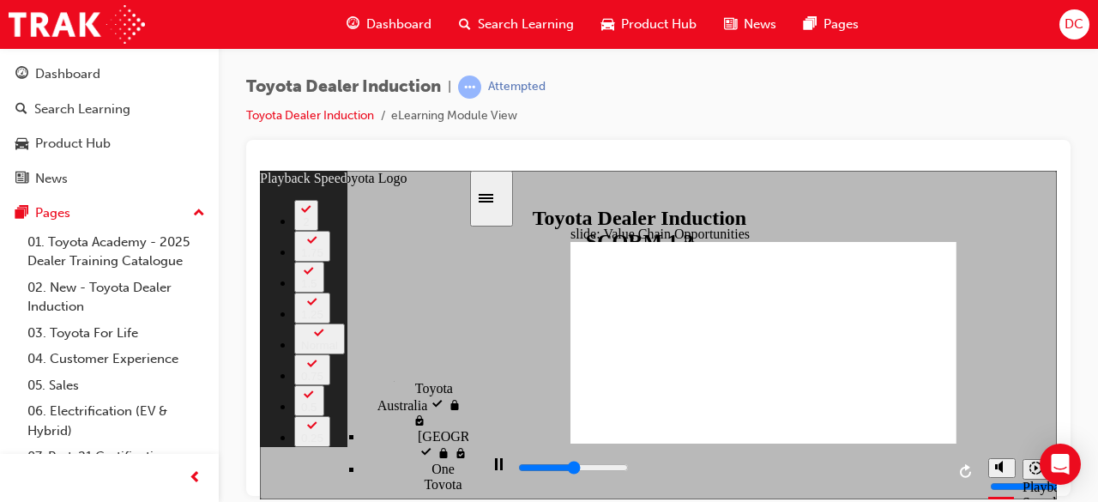
type input "55"
type input "5800"
type input "55"
type input "6000"
type input "55"
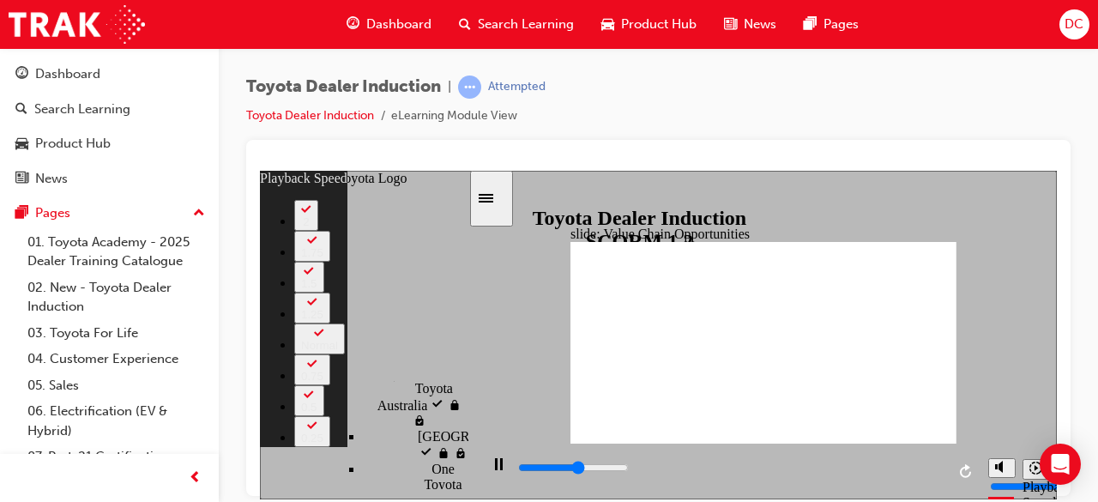
type input "6200"
type input "55"
type input "6500"
type input "56"
type input "6800"
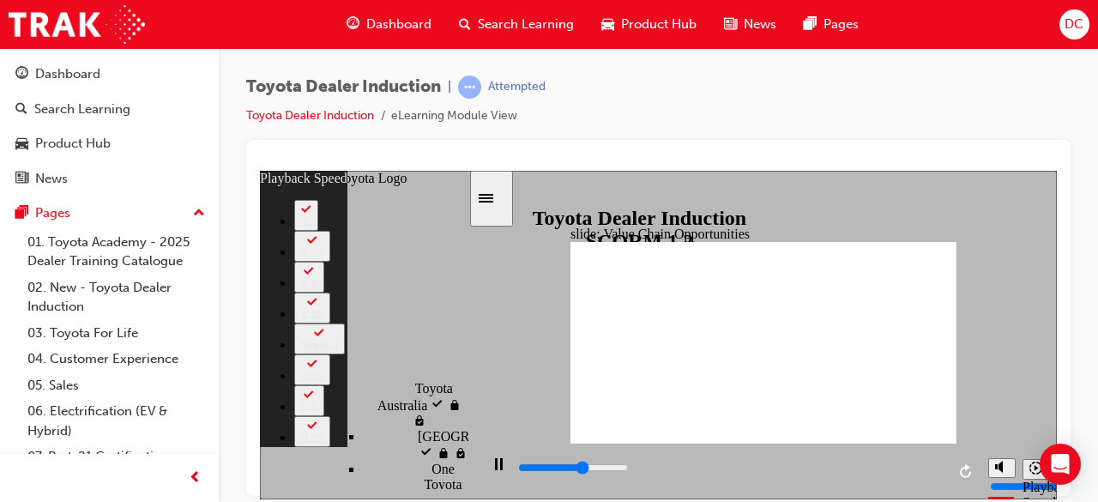
type input "56"
type input "7000"
type input "56"
type input "7300"
type input "56"
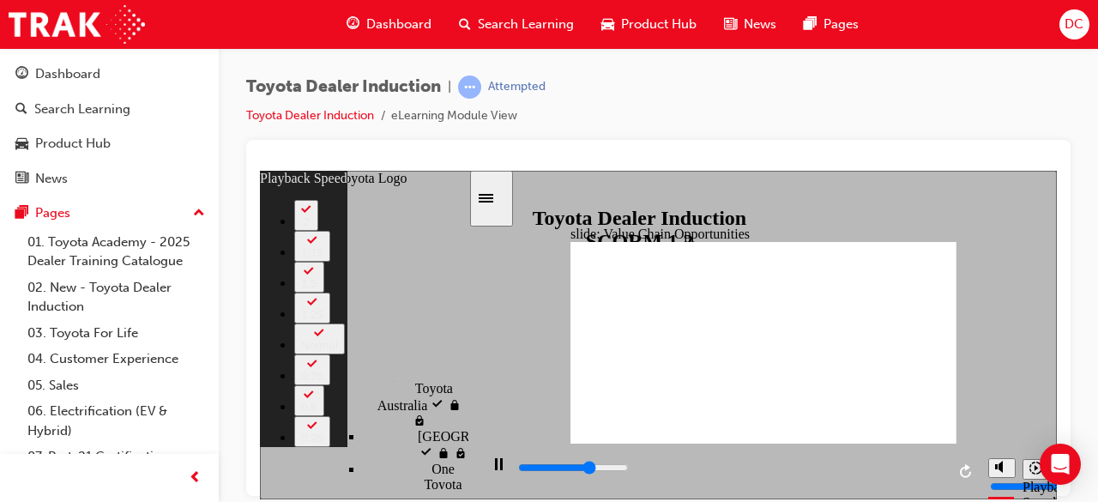
type input "7500"
type input "57"
type input "7800"
type input "57"
type input "8100"
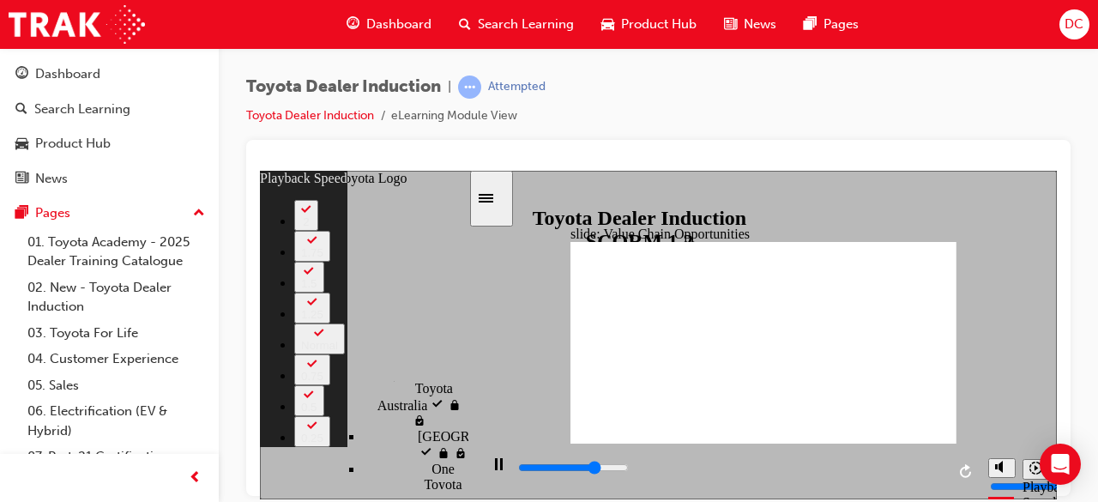
type input "57"
type input "8300"
type input "58"
type input "8600"
type input "58"
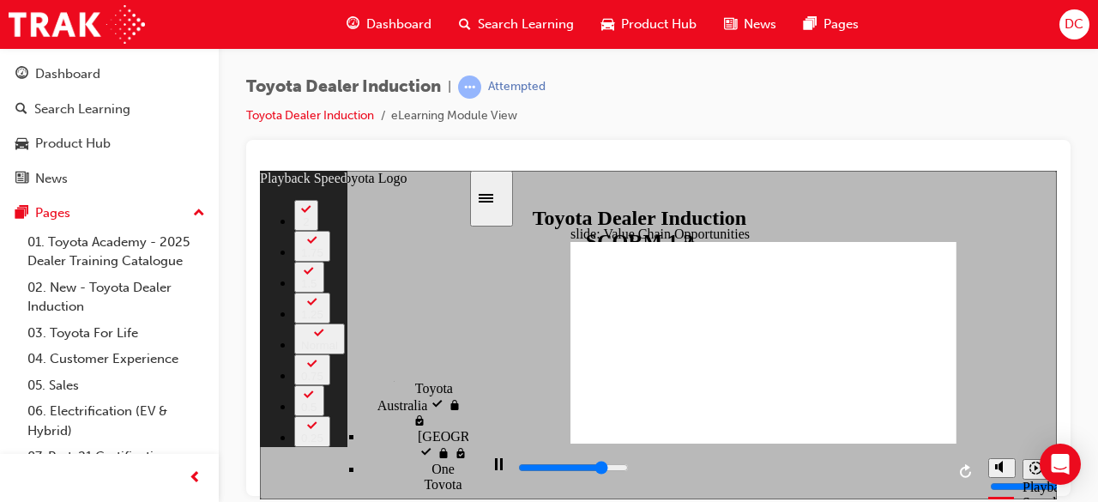
type input "8900"
type input "58"
type input "9100"
type input "58"
type input "9400"
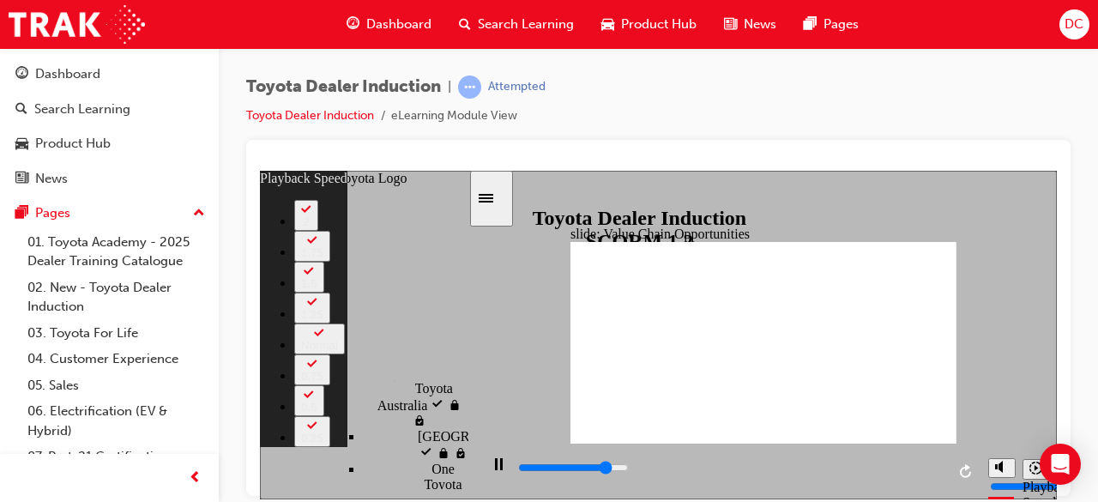
type input "59"
type input "9700"
type input "59"
type input "9900"
type input "59"
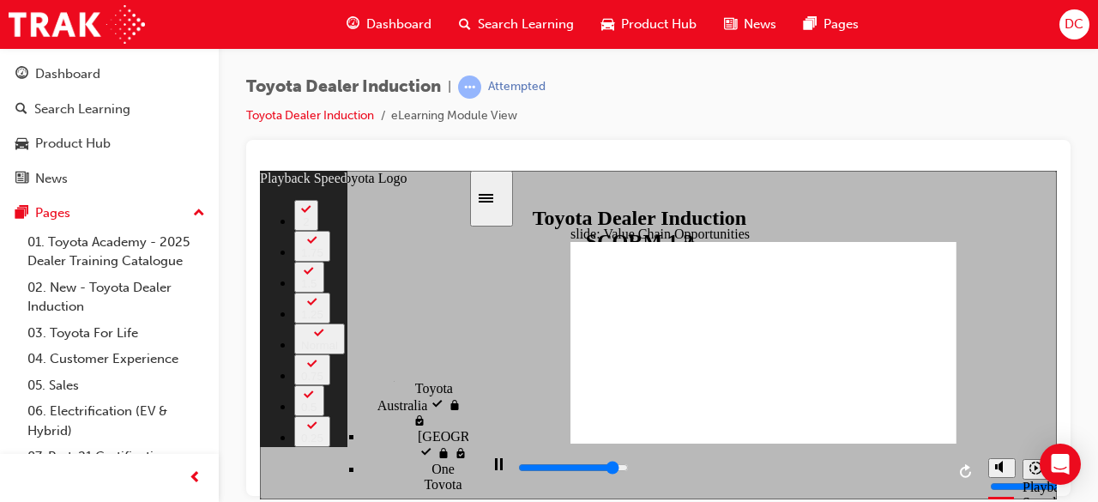
type input "10200"
type input "59"
type input "10500"
type input "60"
type input "10700"
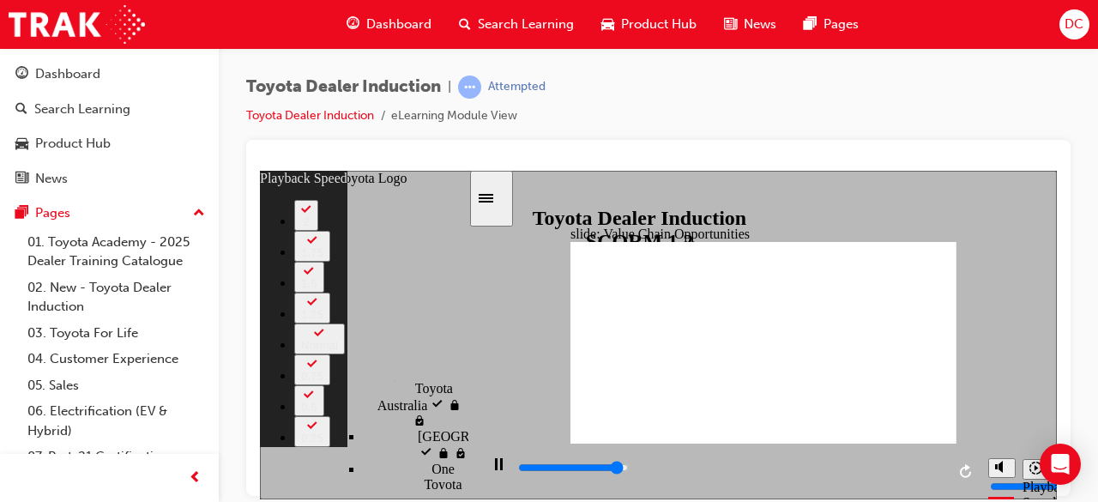
type input "60"
type input "11000"
type input "60"
type input "11300"
type input "60"
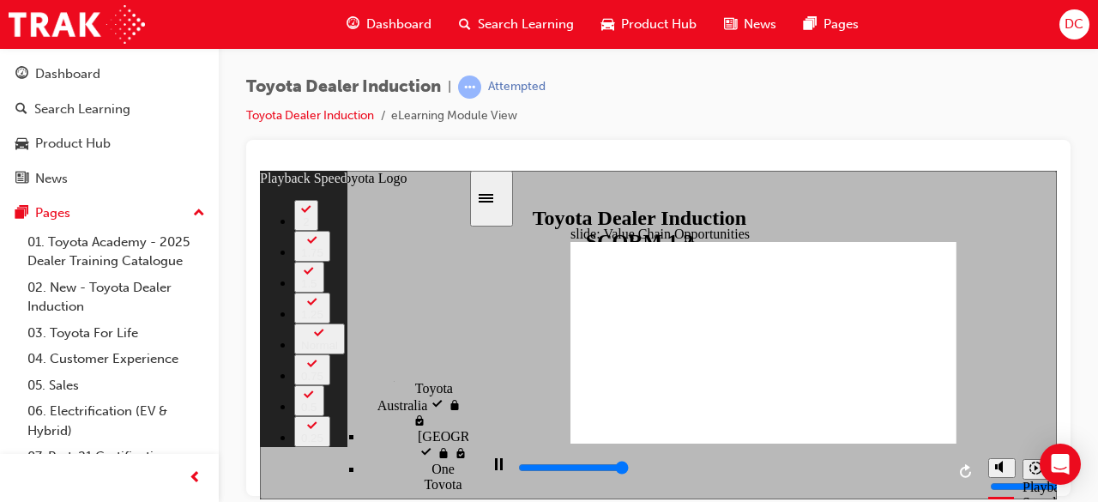
type input "11300"
type input "64"
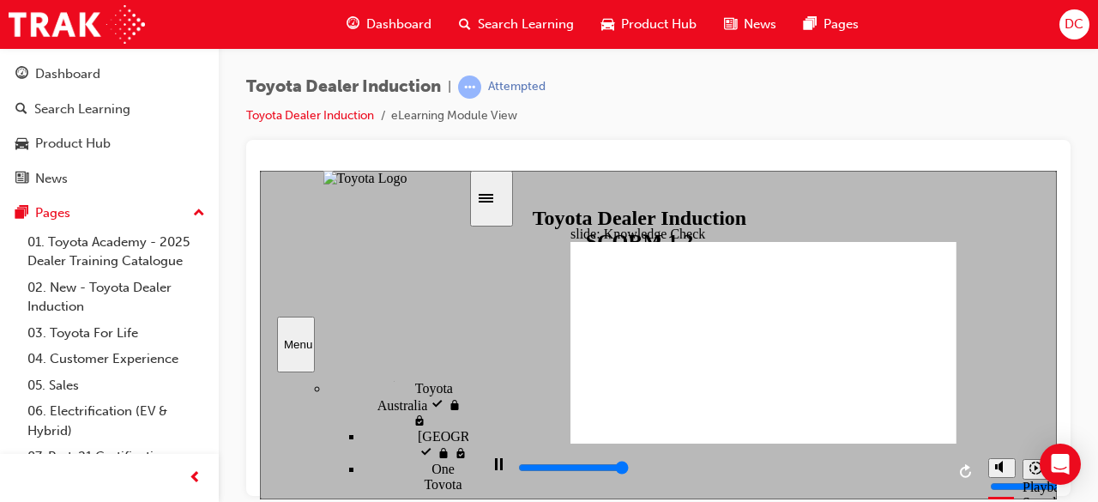
type input "5000"
radio input "true"
type input "5000"
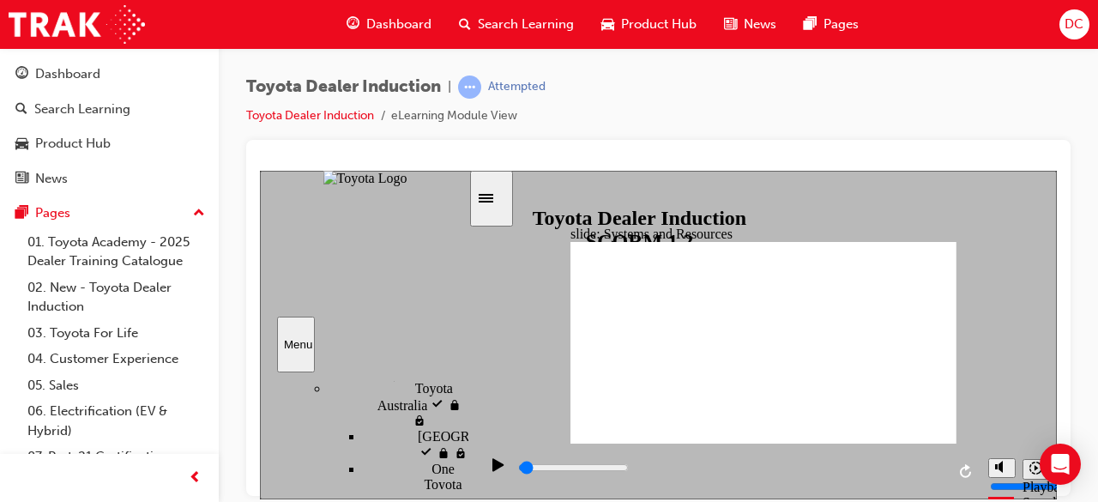
scroll to position [1155, 0]
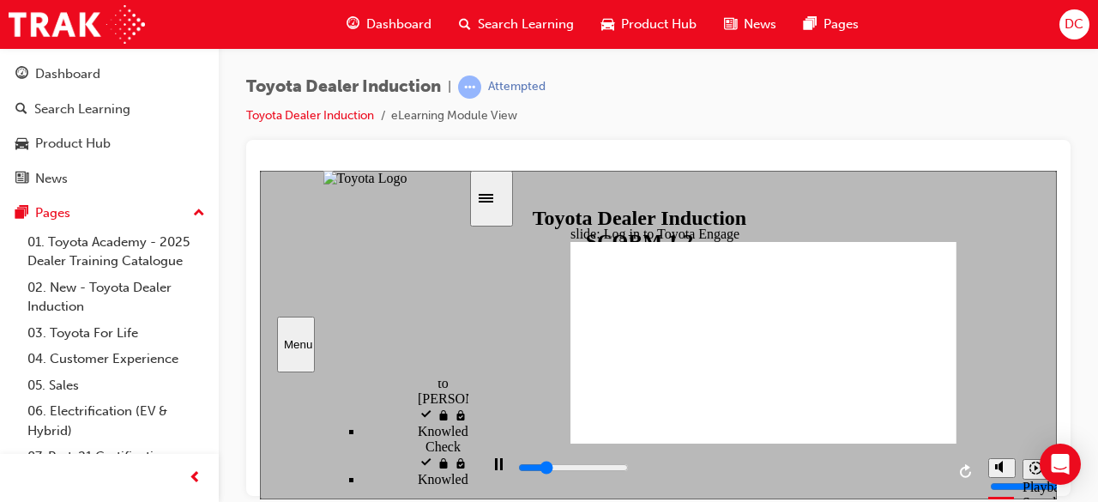
click at [907, 460] on div "playback controls" at bounding box center [730, 471] width 429 height 26
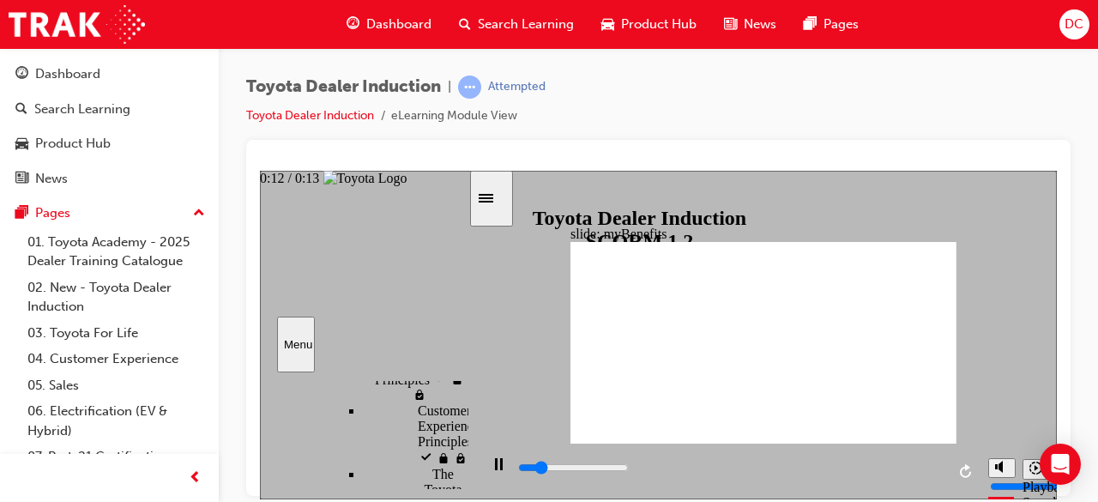
click at [910, 475] on div "playback controls" at bounding box center [730, 467] width 429 height 19
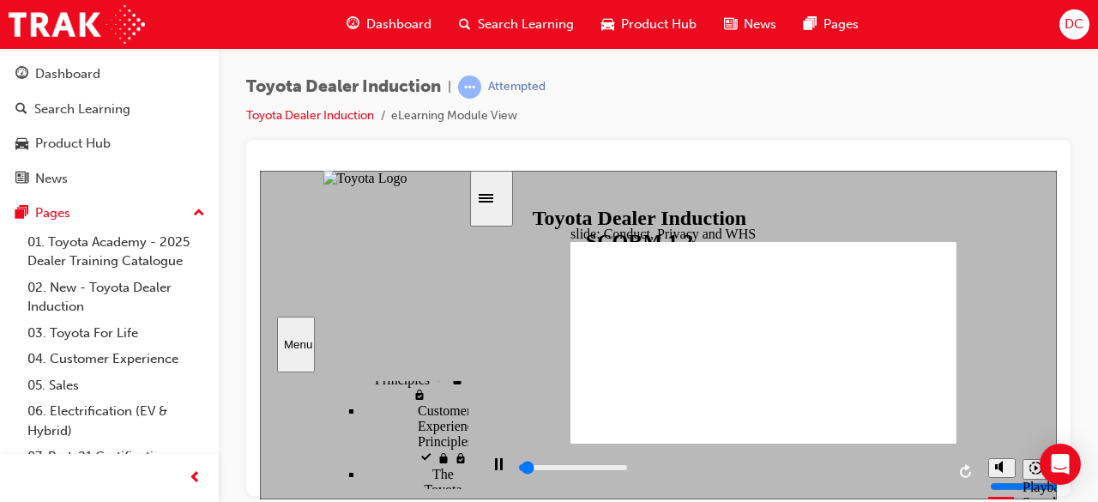
scroll to position [805, 0]
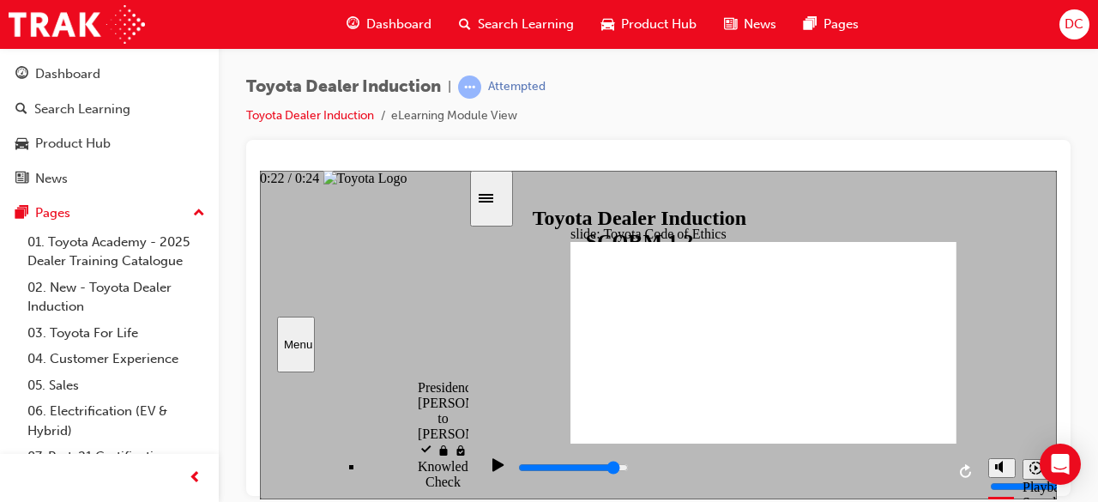
click at [907, 467] on div "playback controls" at bounding box center [730, 467] width 429 height 19
click at [894, 473] on div "playback controls" at bounding box center [730, 467] width 429 height 19
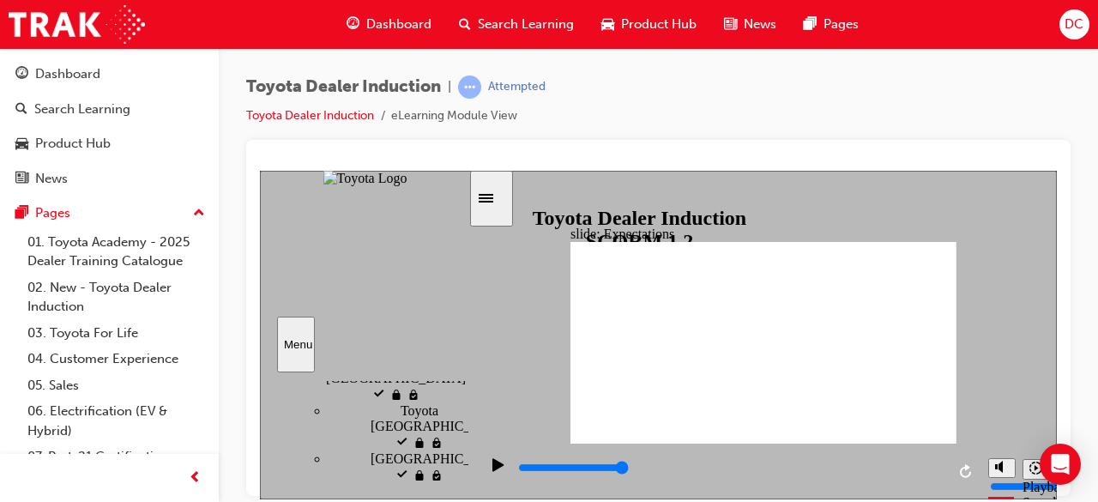
scroll to position [469, 0]
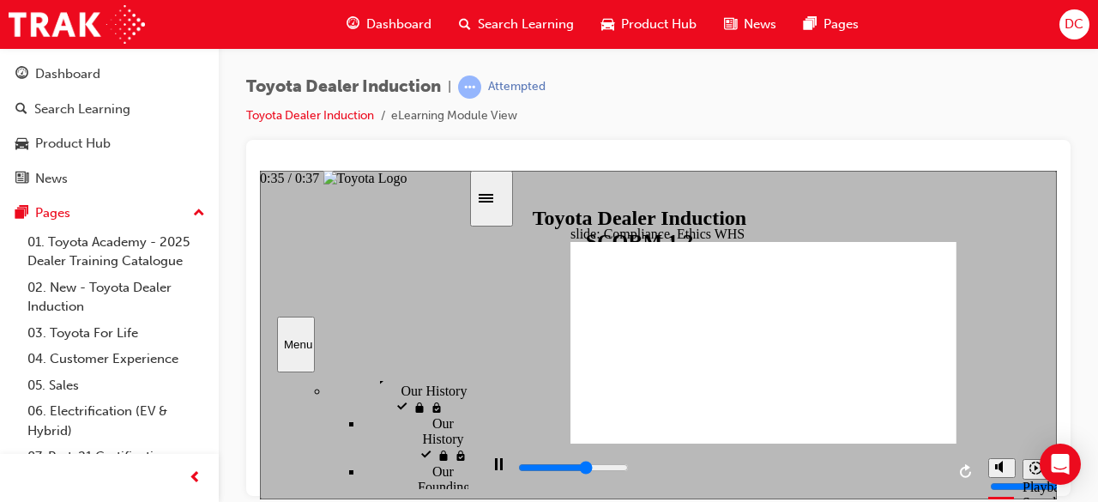
click at [629, 470] on input "slide progress" at bounding box center [573, 467] width 111 height 14
click at [996, 407] on icon "Mute (Ctrl+Alt+M)" at bounding box center [1002, 401] width 14 height 12
click at [996, 407] on icon "Unmute (Ctrl+Alt+M)" at bounding box center [1002, 401] width 14 height 12
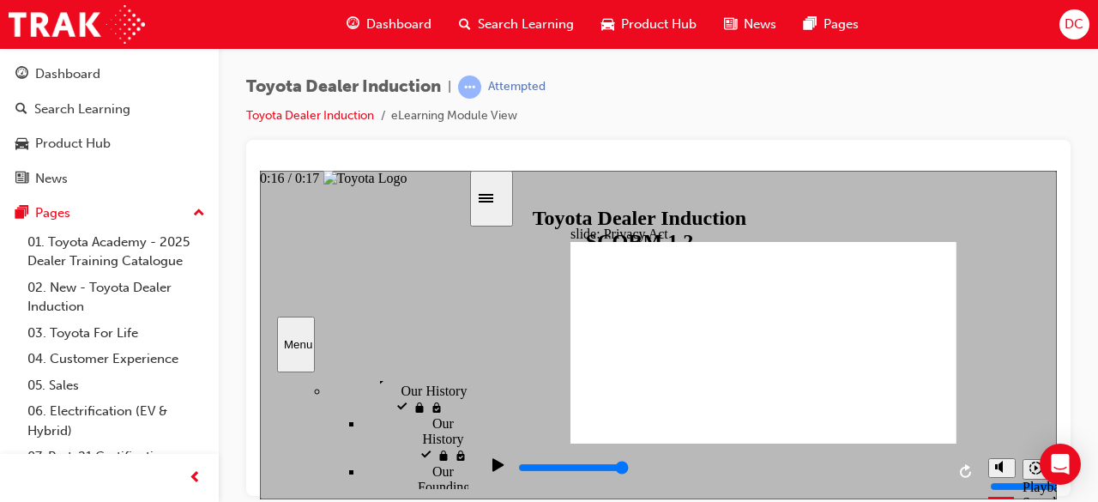
drag, startPoint x: 923, startPoint y: 465, endPoint x: 991, endPoint y: 406, distance: 90.0
click at [991, 406] on div "slide: Privacy Act Privacy Act The Privacy Act regulates how personal informati…" at bounding box center [658, 334] width 797 height 328
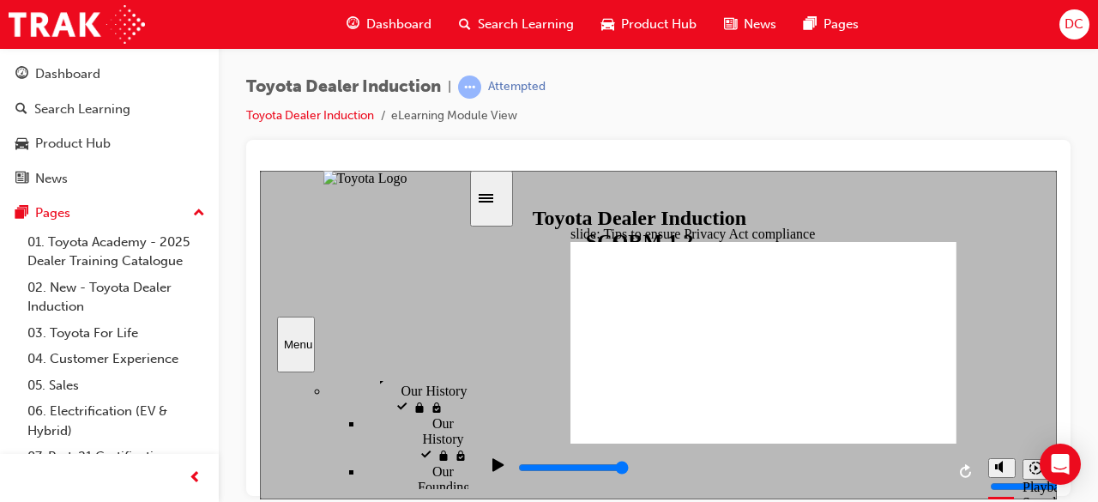
click at [940, 467] on div "playback controls" at bounding box center [730, 467] width 429 height 19
click at [629, 468] on input "slide progress" at bounding box center [573, 467] width 111 height 14
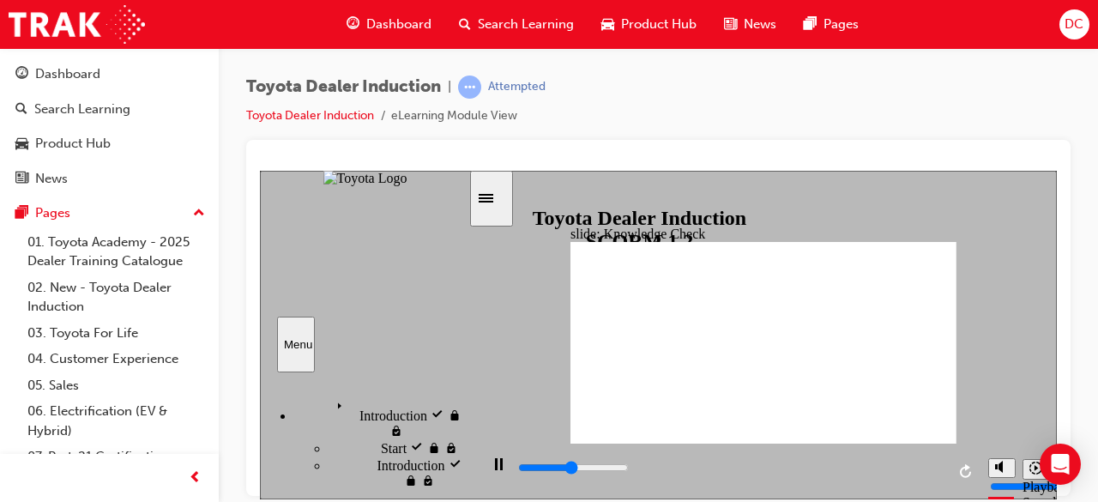
scroll to position [469, 0]
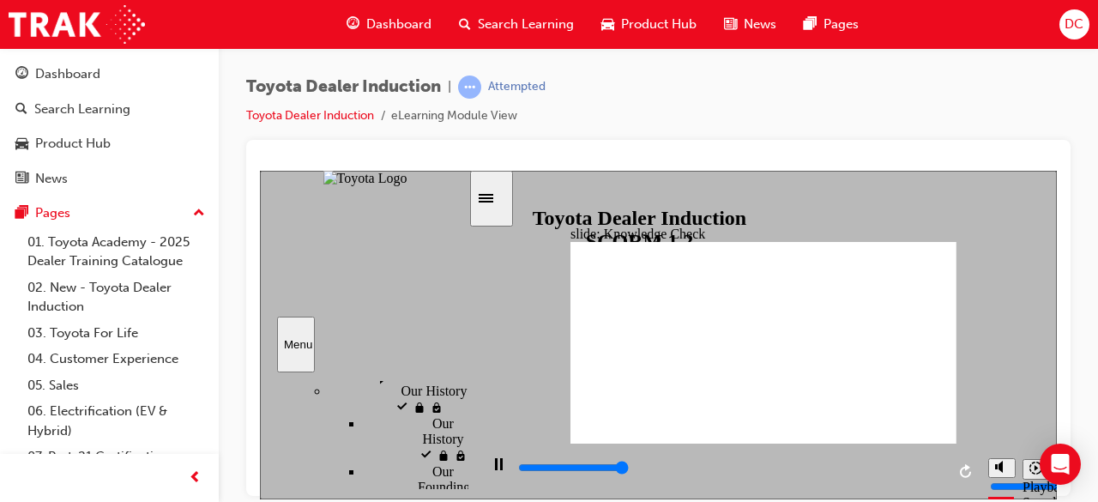
type input "5000"
checkbox input "true"
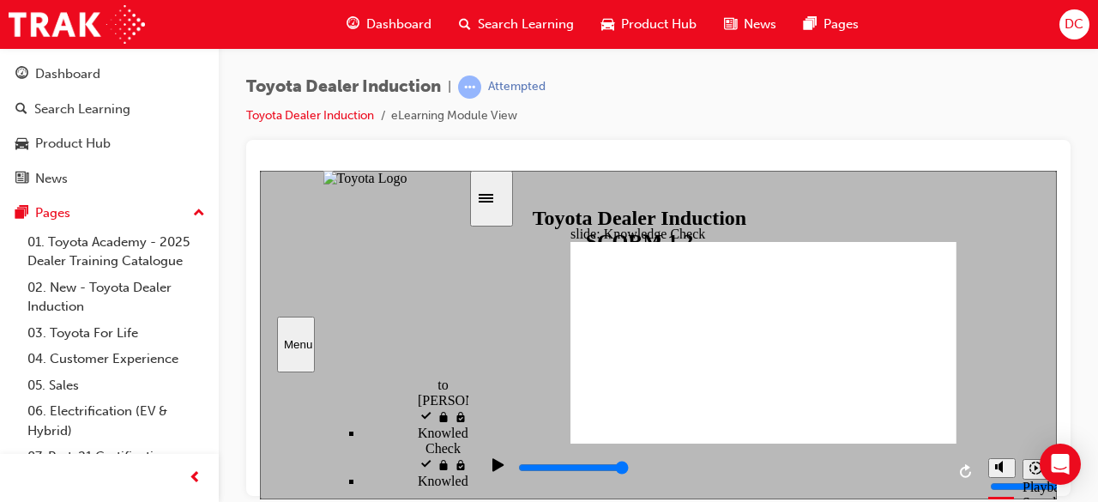
checkbox input "true"
type input "1700"
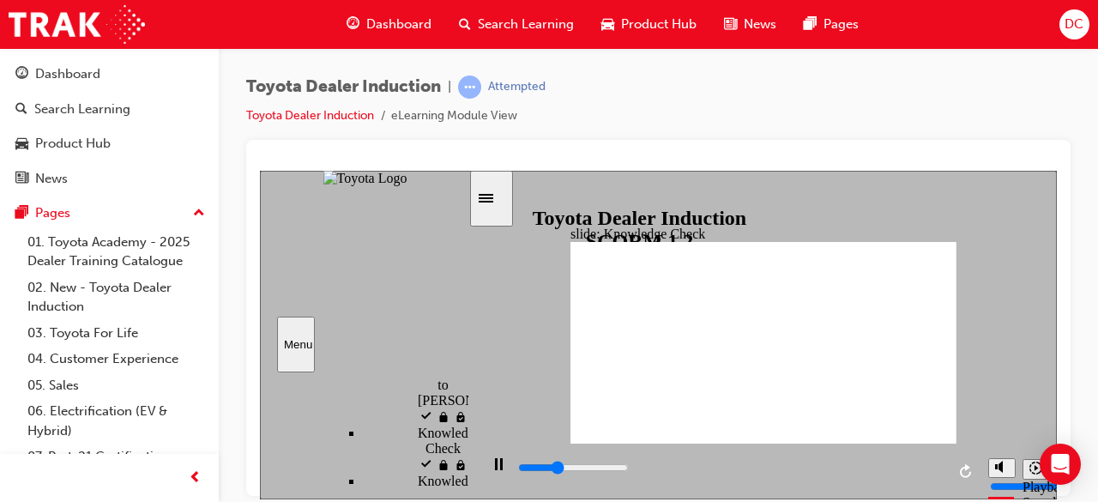
checkbox input "true"
type input "2300"
checkbox input "true"
type input "3000"
checkbox input "true"
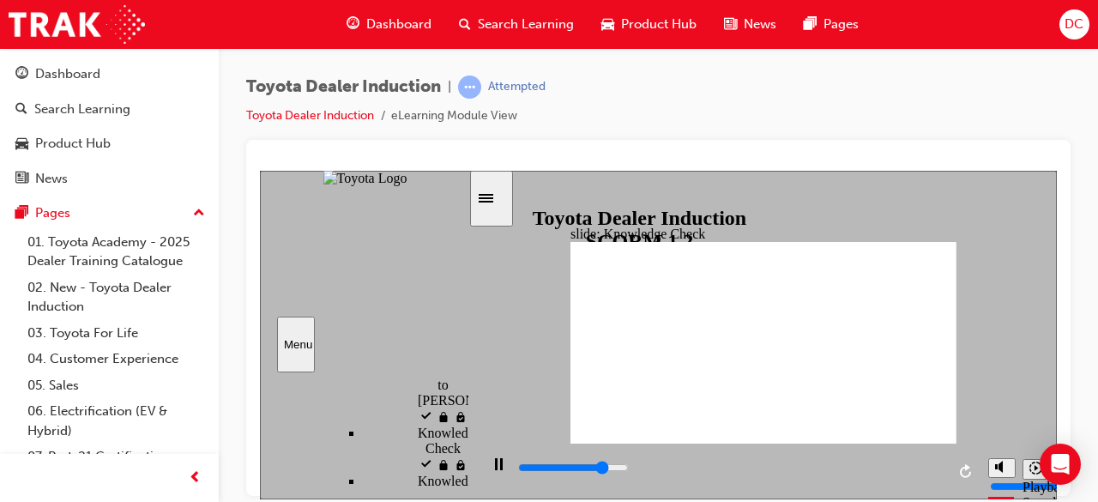
type input "4000"
checkbox input "true"
type input "4600"
checkbox input "true"
type input "5000"
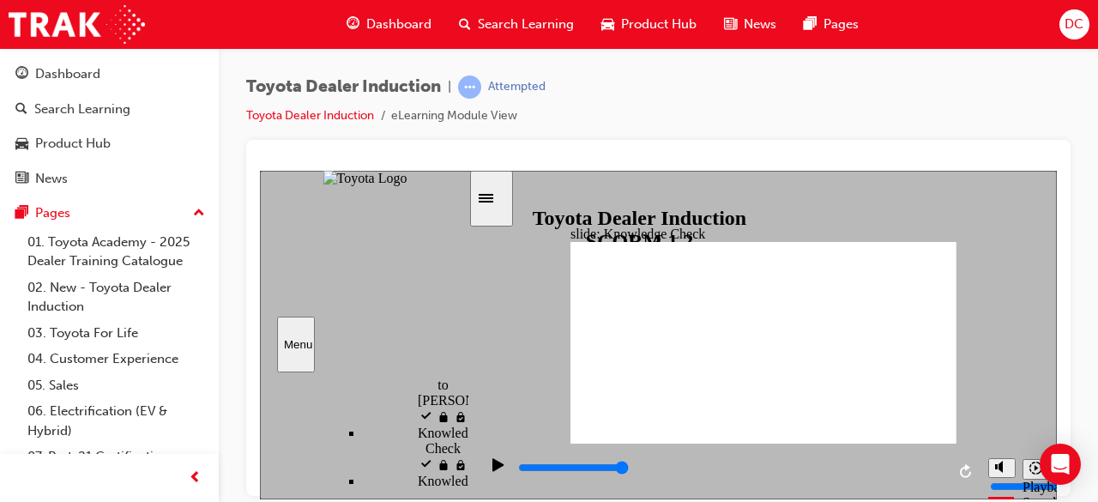
checkbox input "true"
type input "5000"
radio input "true"
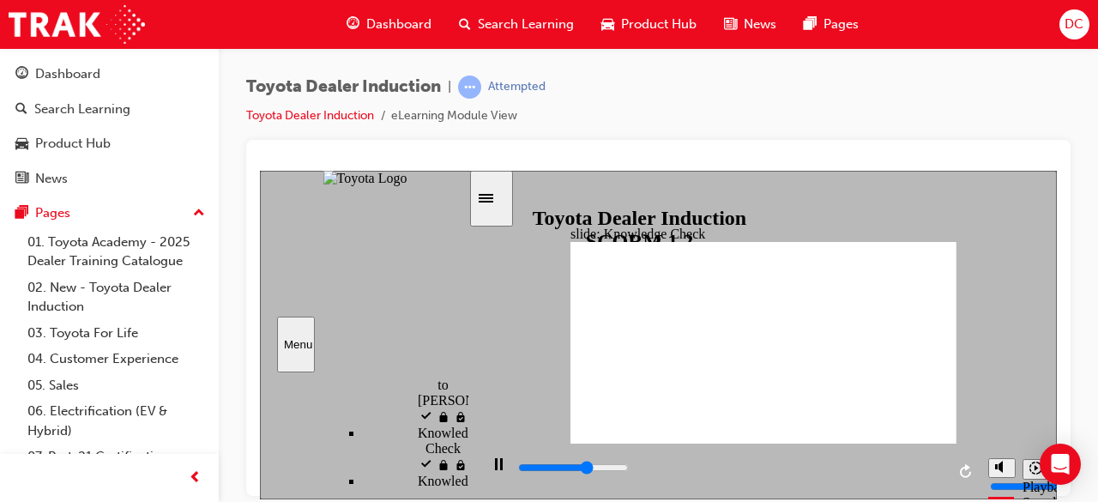
type input "3200"
checkbox input "true"
type input "4000"
checkbox input "true"
type input "5000"
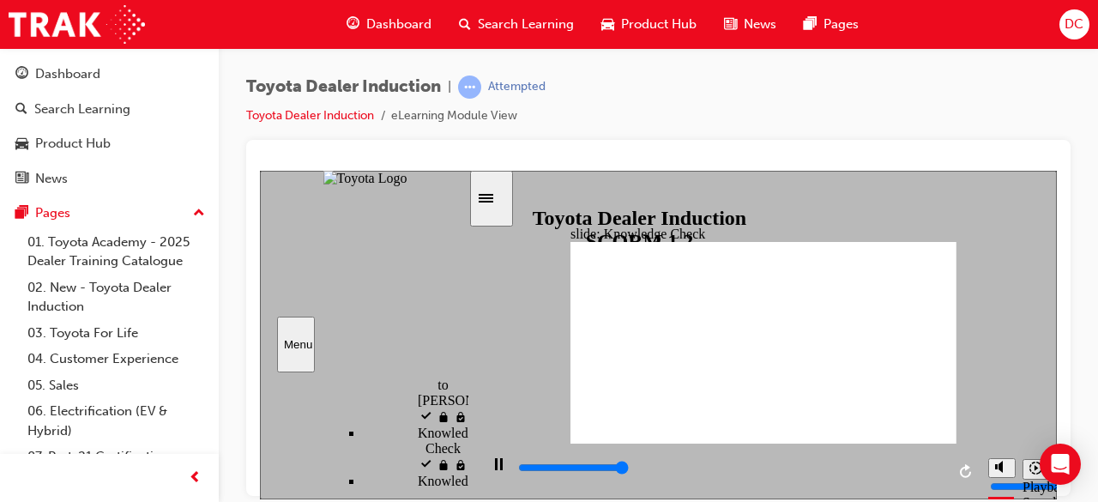
checkbox input "true"
type input "5000"
checkbox input "true"
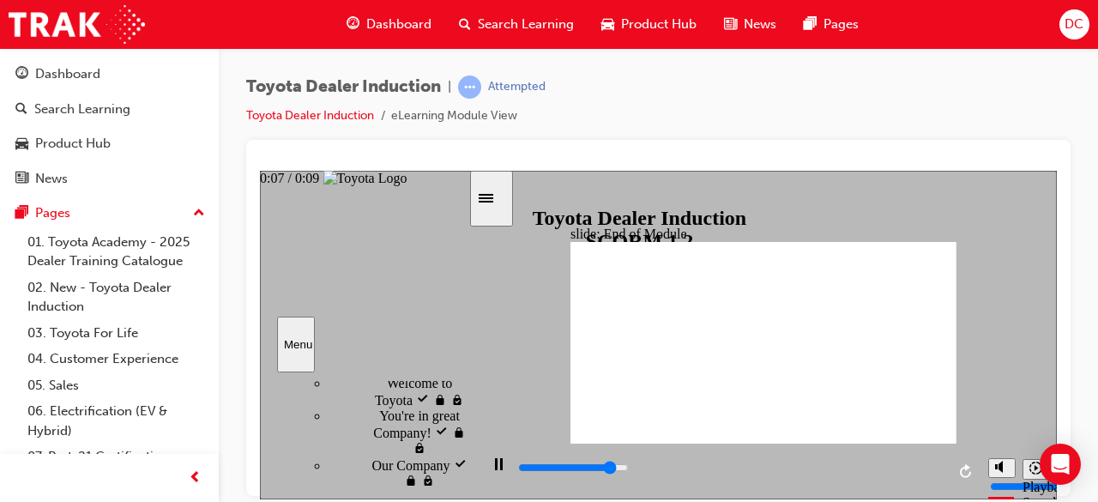
click at [629, 470] on input "slide progress" at bounding box center [573, 467] width 111 height 14
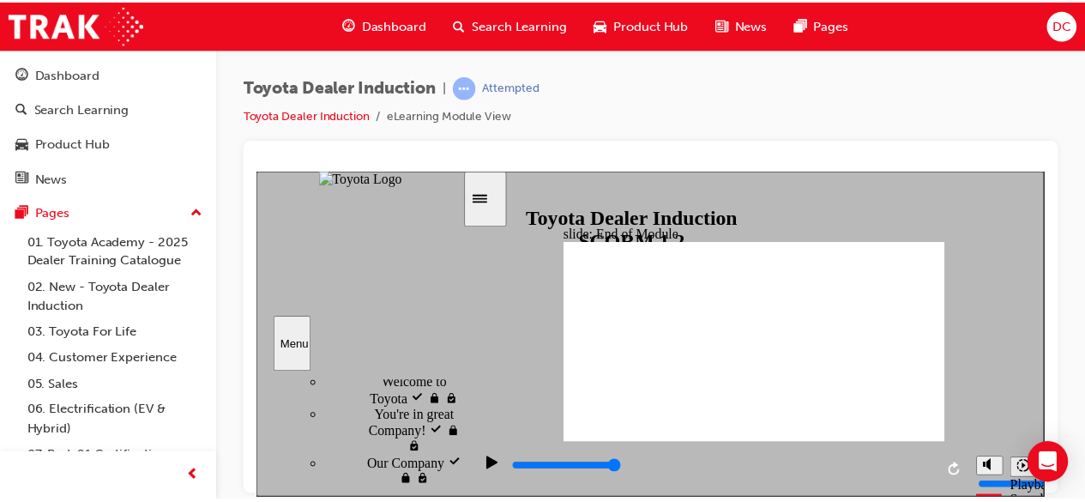
scroll to position [219, 0]
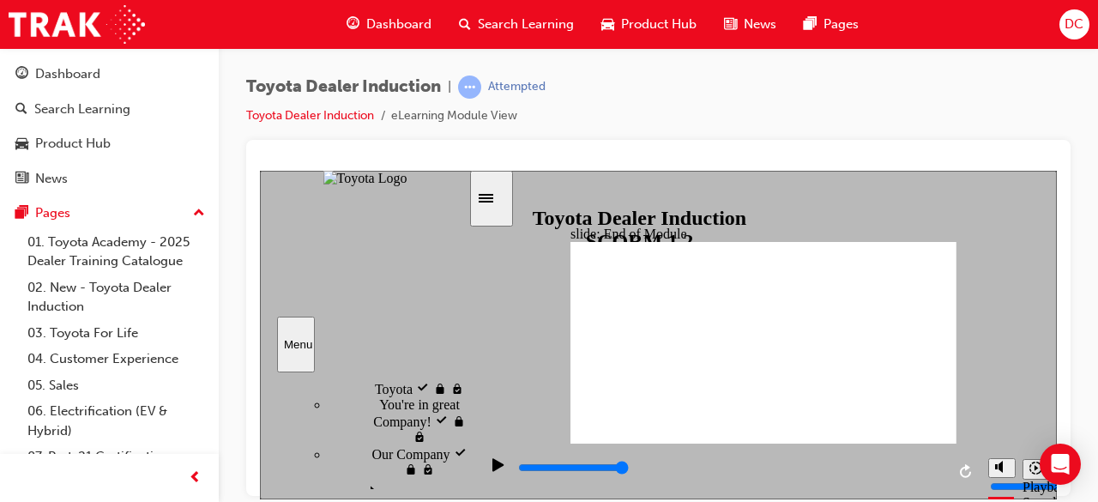
type input "9900"
click at [349, 116] on link "Toyota Dealer Induction" at bounding box center [310, 115] width 128 height 15
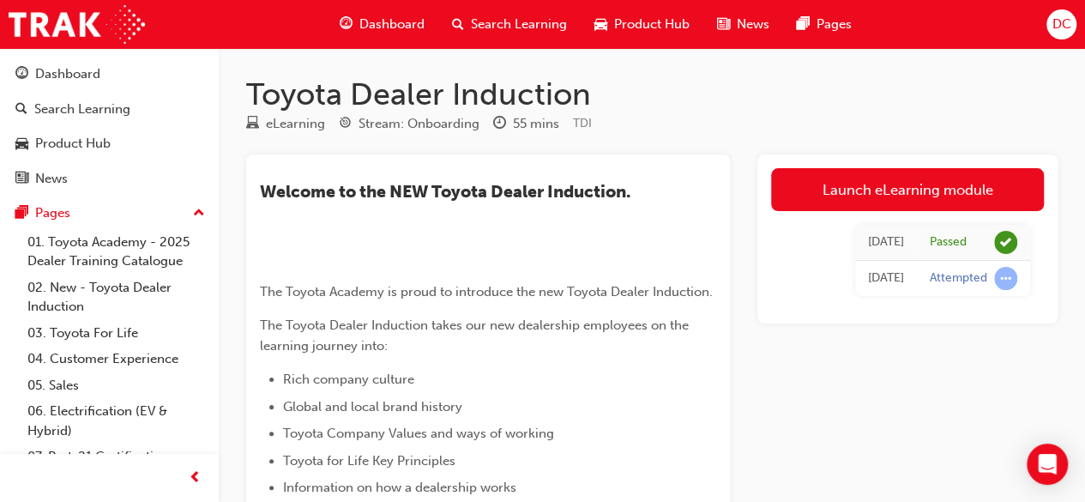
click at [1062, 36] on div "DC" at bounding box center [1061, 24] width 30 height 30
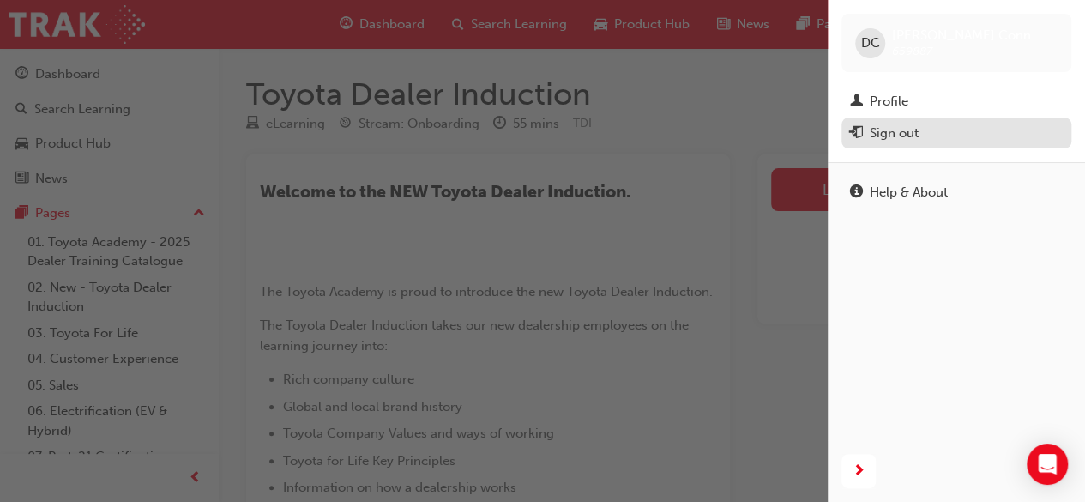
click at [909, 129] on div "Sign out" at bounding box center [894, 133] width 49 height 20
